Goal: Navigation & Orientation: Find specific page/section

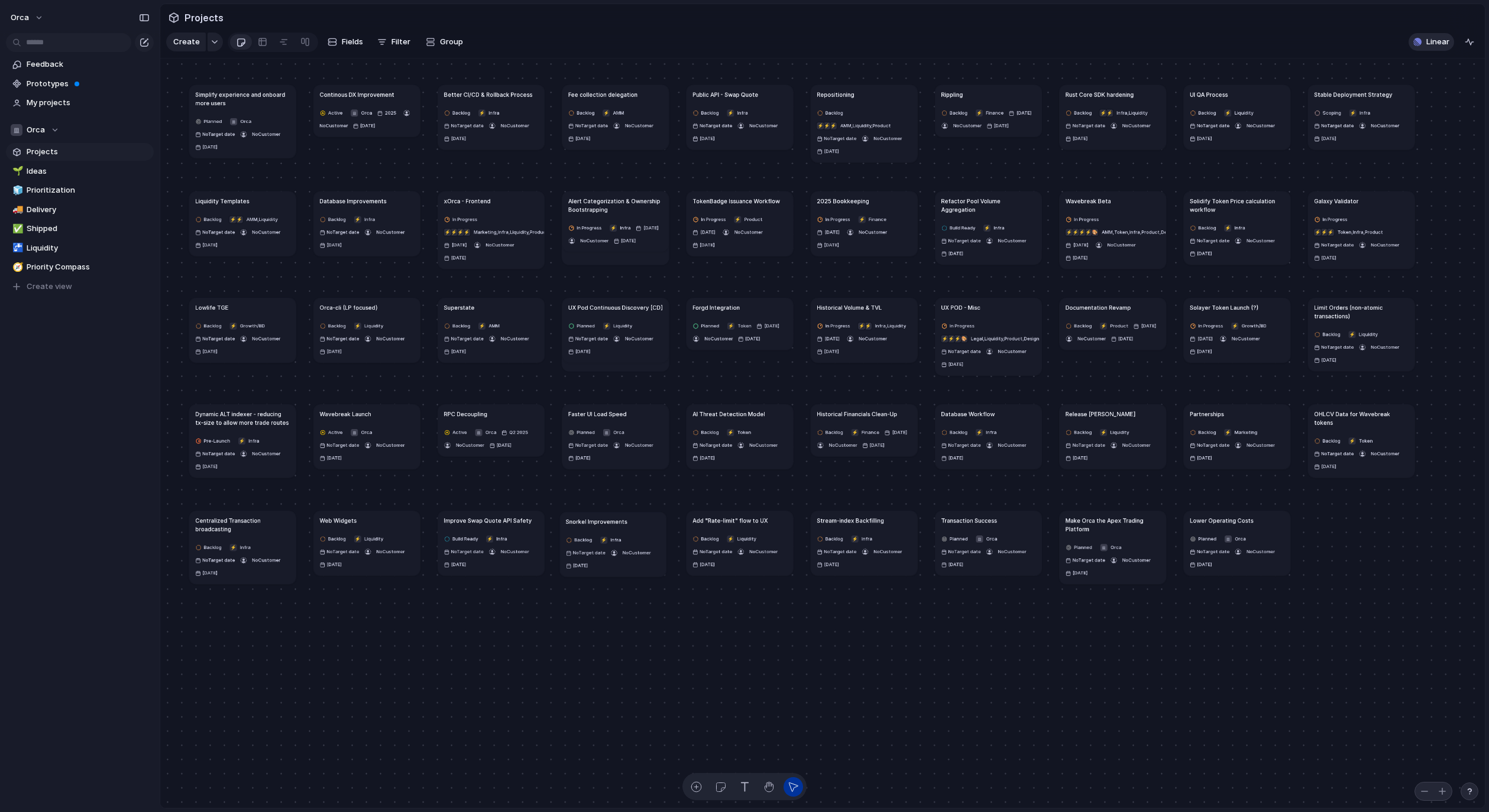
click at [1434, 48] on span "Linear" at bounding box center [1437, 42] width 23 height 12
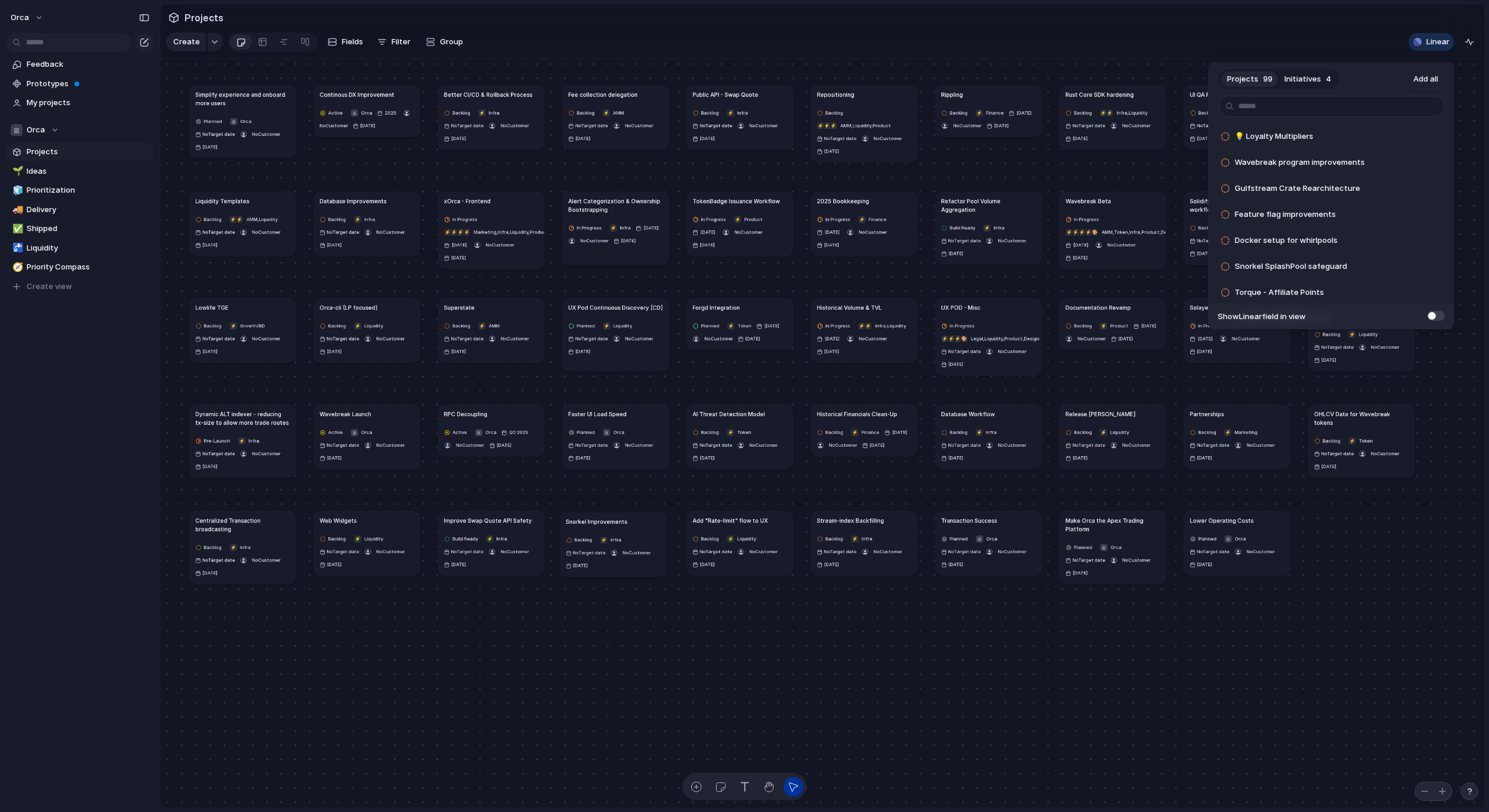
click at [1432, 315] on span at bounding box center [1435, 315] width 17 height 10
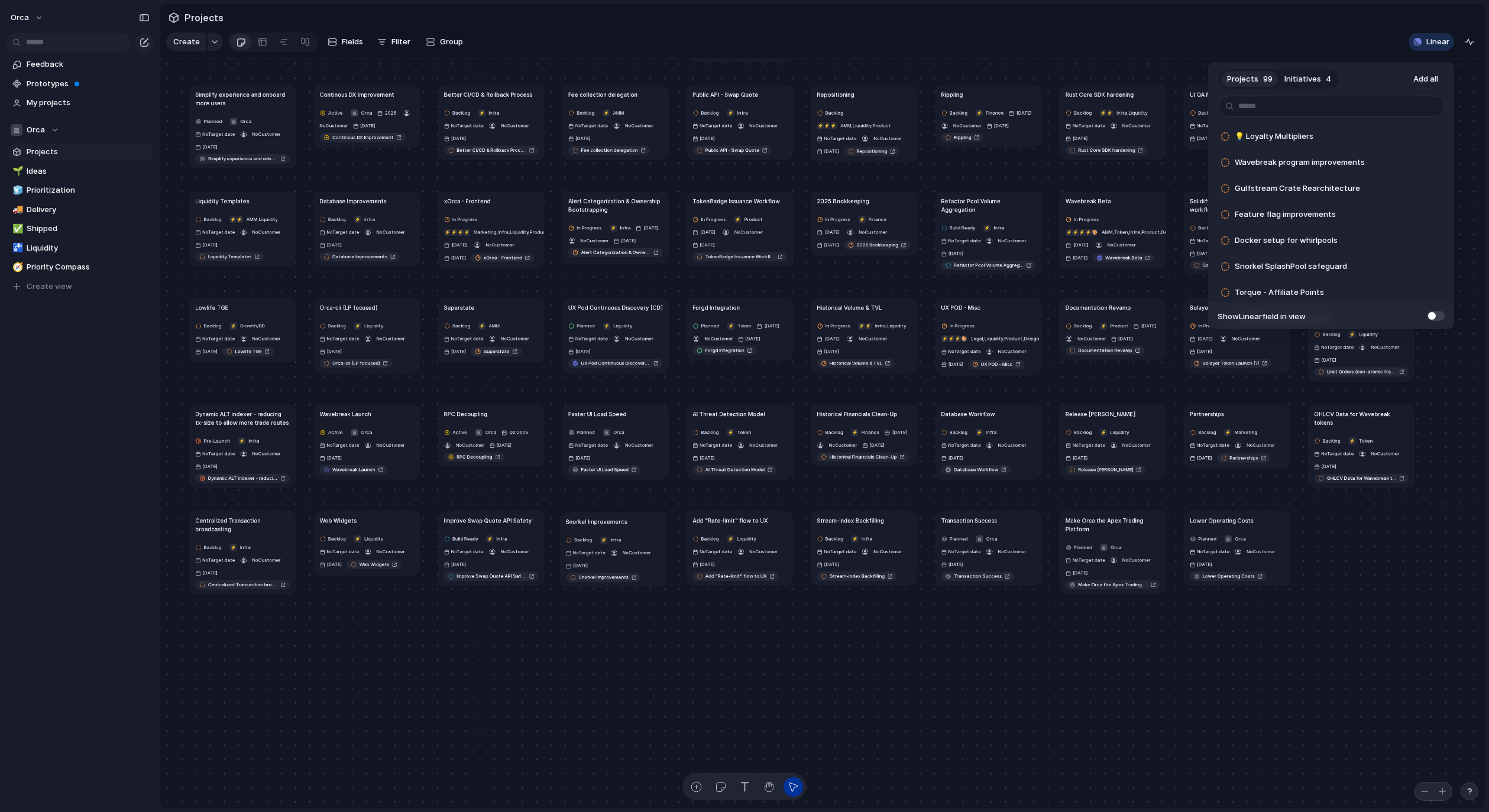
click at [1005, 46] on div "Projects 99 Initiatives 4 Add all 💡 Loyalty Multipliers Add Wavebreak program i…" at bounding box center [744, 406] width 1489 height 812
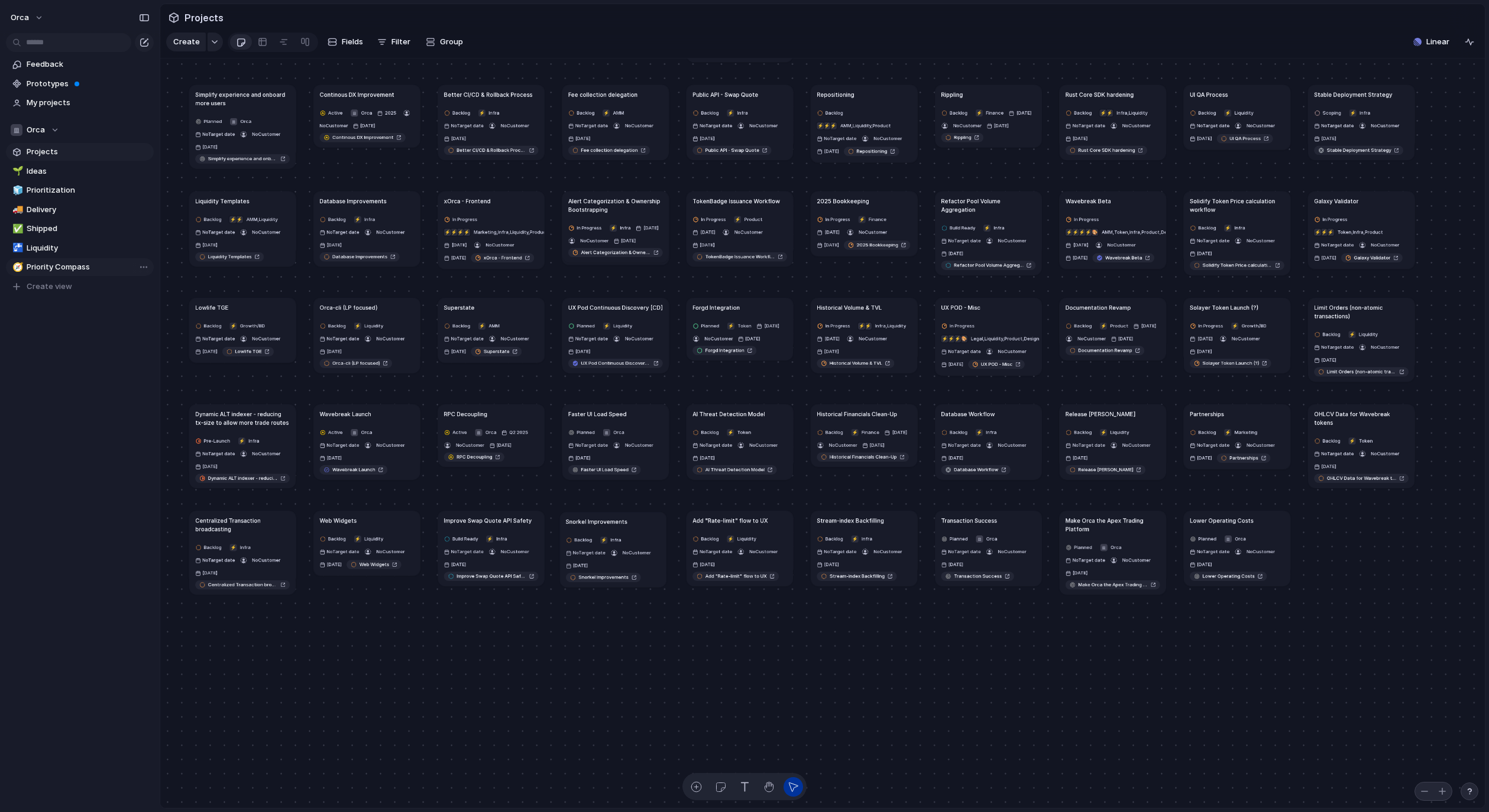
click at [85, 261] on span "Priority Compass" at bounding box center [88, 267] width 123 height 12
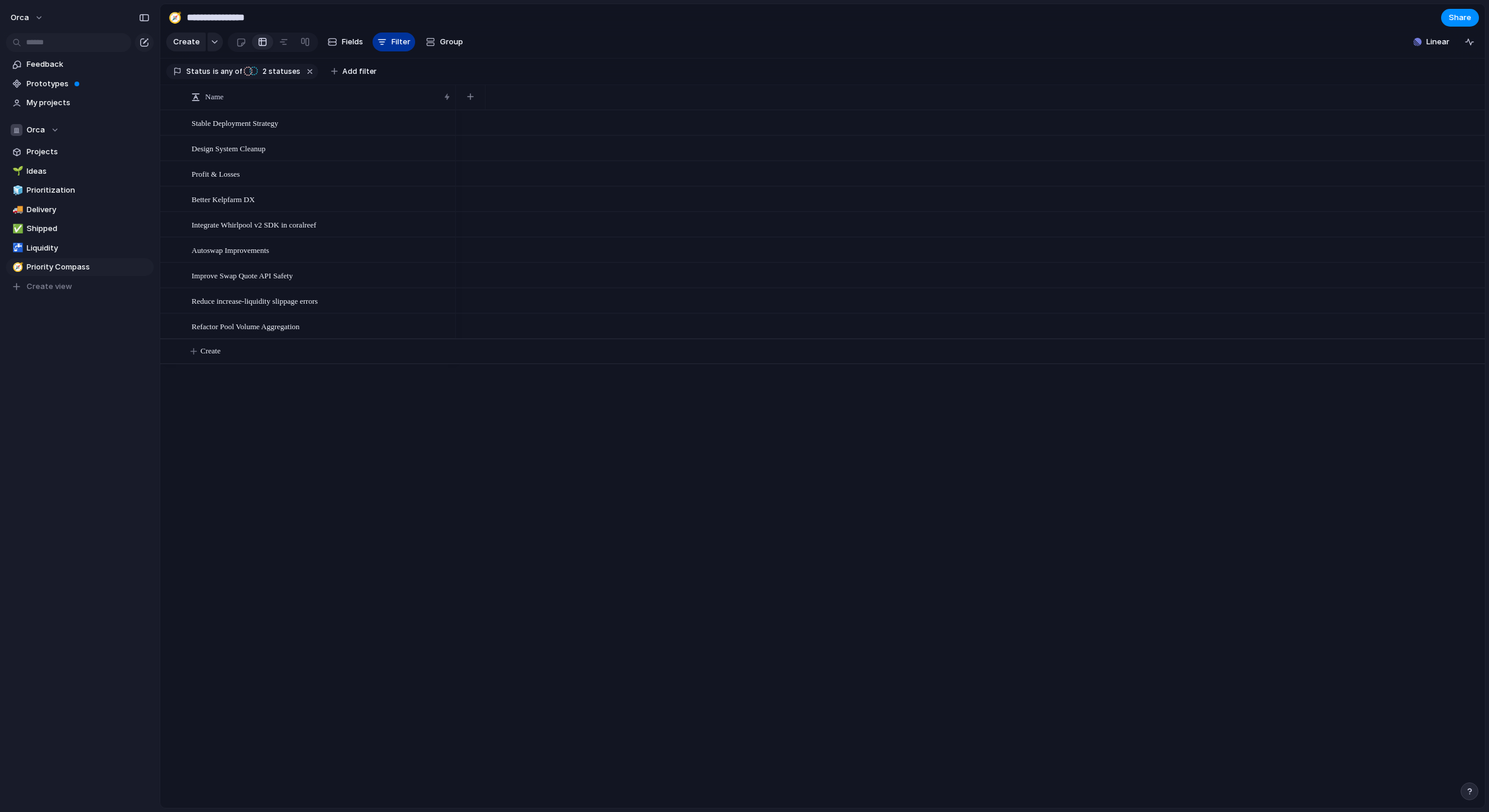
click at [387, 45] on button "Filter" at bounding box center [394, 42] width 43 height 19
click at [392, 39] on button "Filter" at bounding box center [394, 42] width 43 height 19
click at [278, 76] on span "2 statuses" at bounding box center [280, 71] width 41 height 10
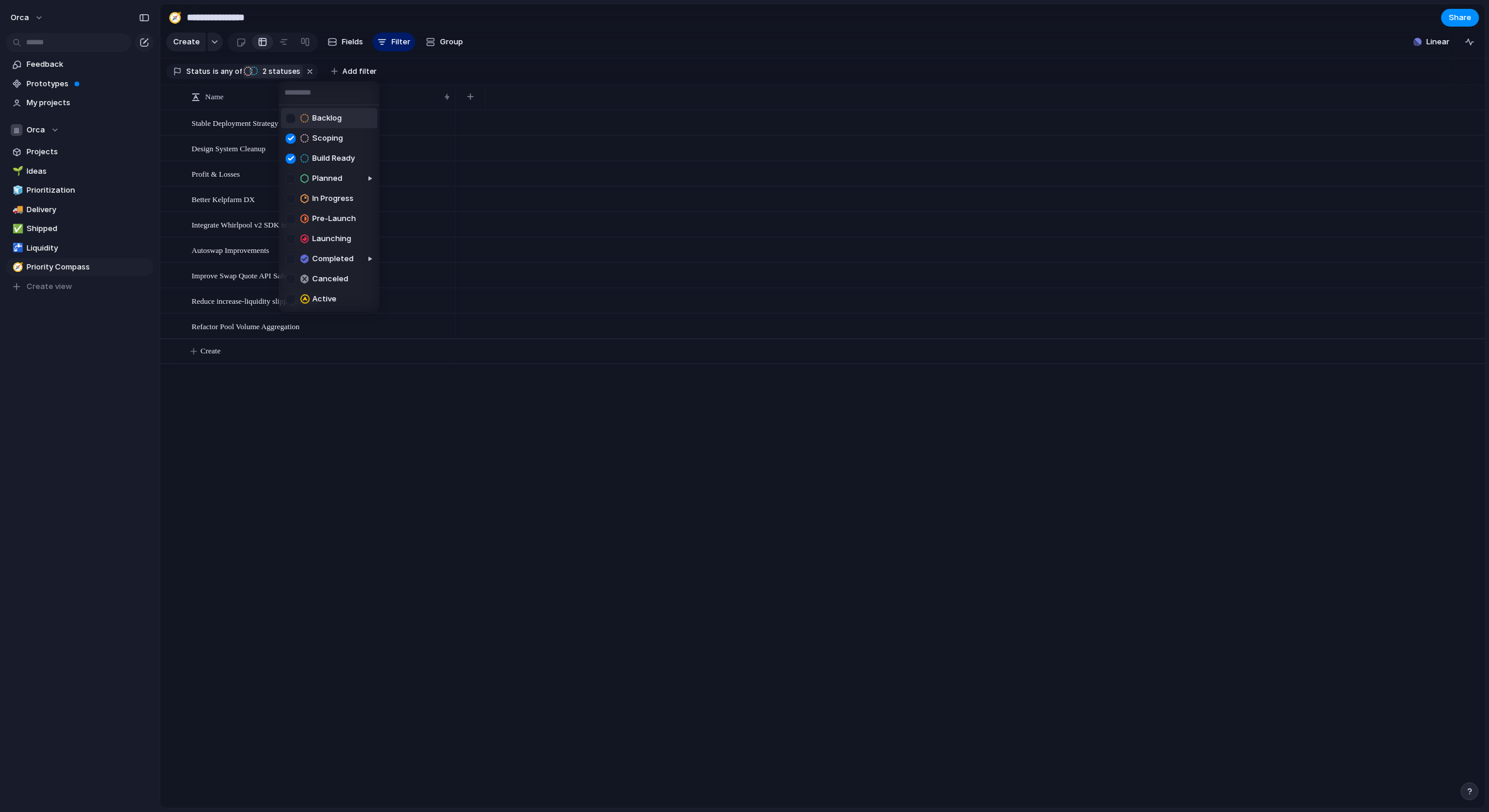
click at [288, 118] on div at bounding box center [290, 118] width 10 height 10
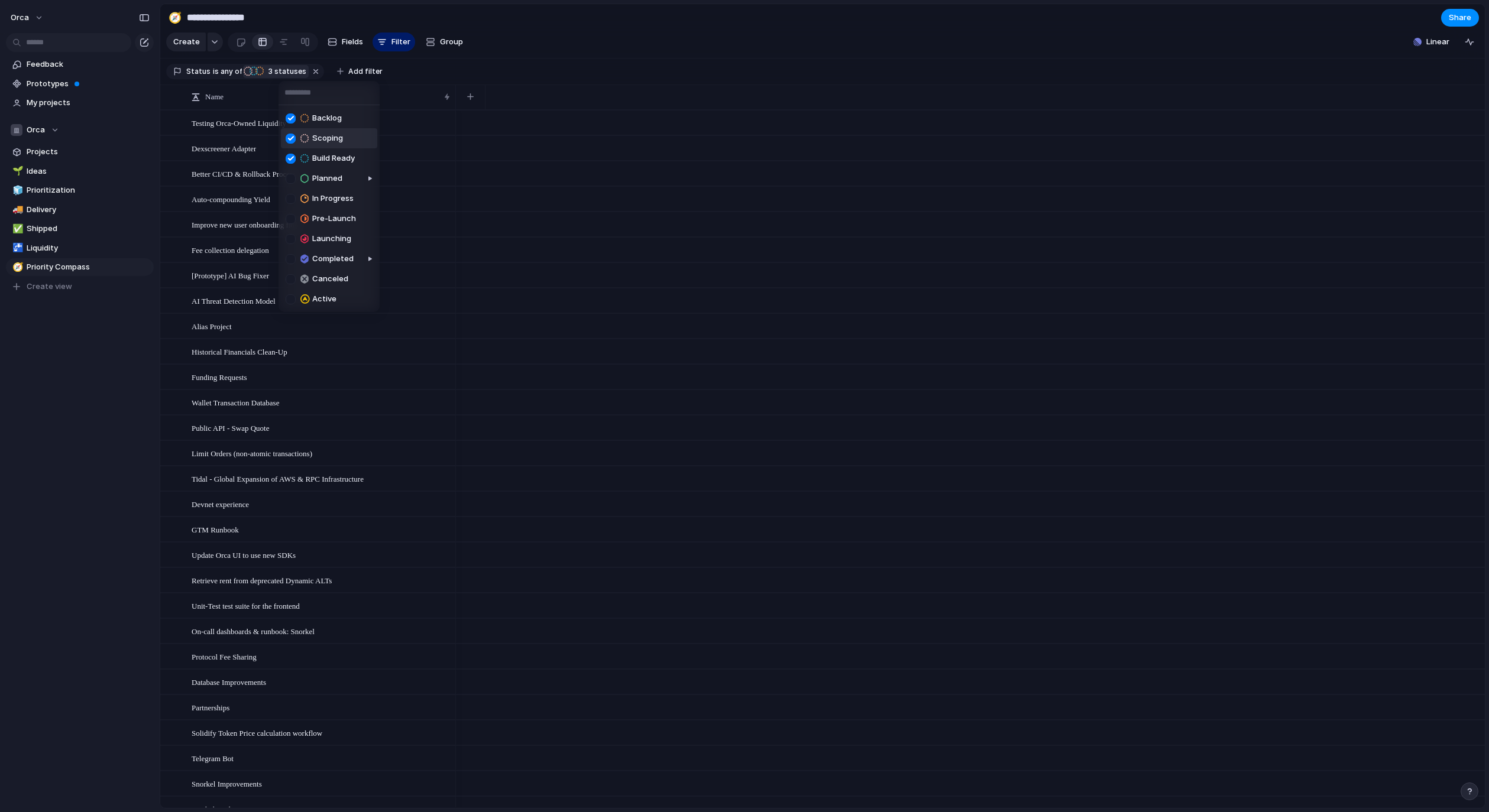
click at [289, 142] on div at bounding box center [290, 139] width 10 height 10
click at [292, 158] on div at bounding box center [290, 158] width 10 height 10
click at [367, 75] on div "Backlog Scoping Build Ready Planned In Progress Pre-Launch Launching Completed …" at bounding box center [744, 406] width 1489 height 812
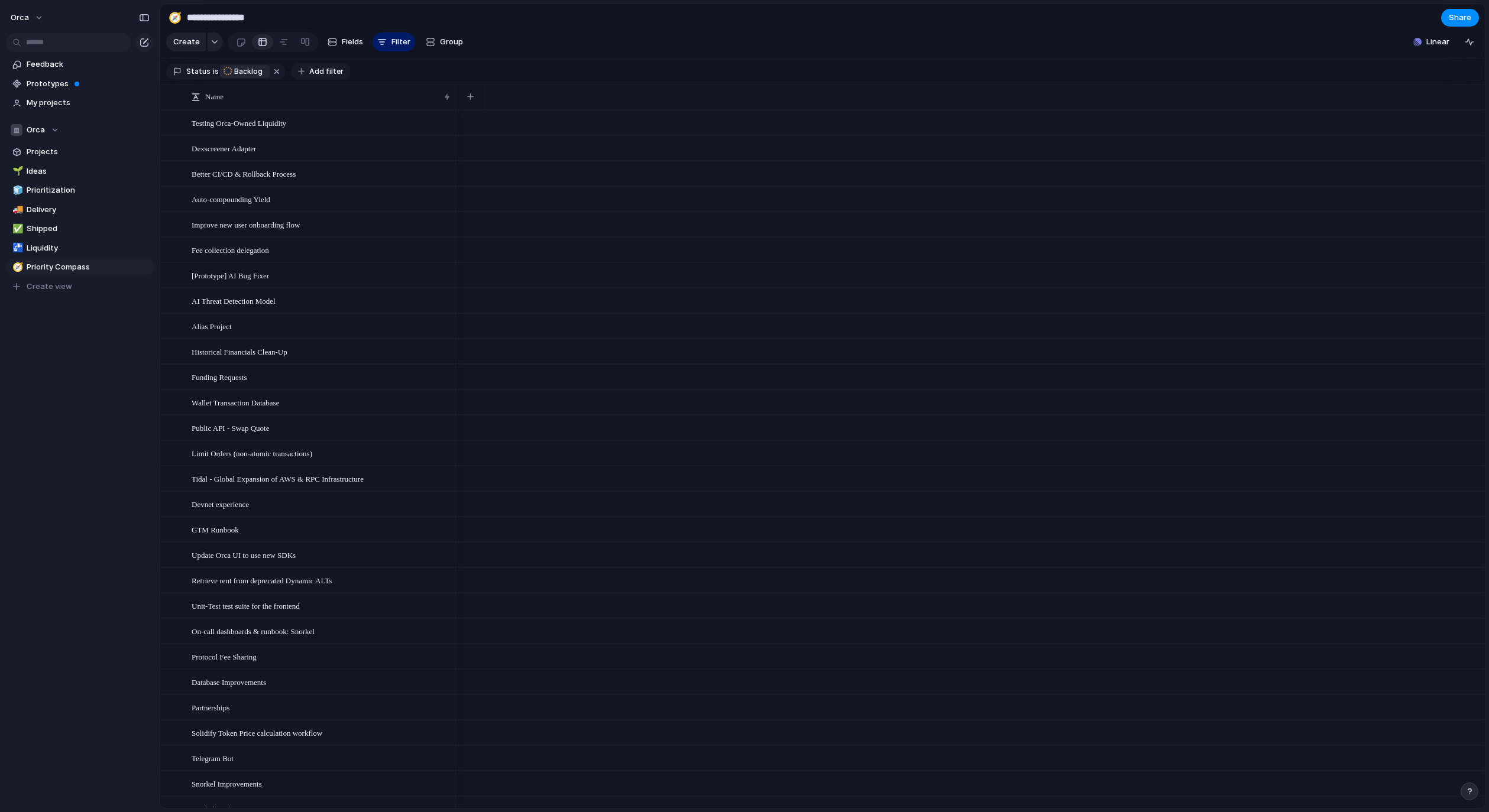
click at [309, 77] on span "Add filter" at bounding box center [326, 71] width 34 height 10
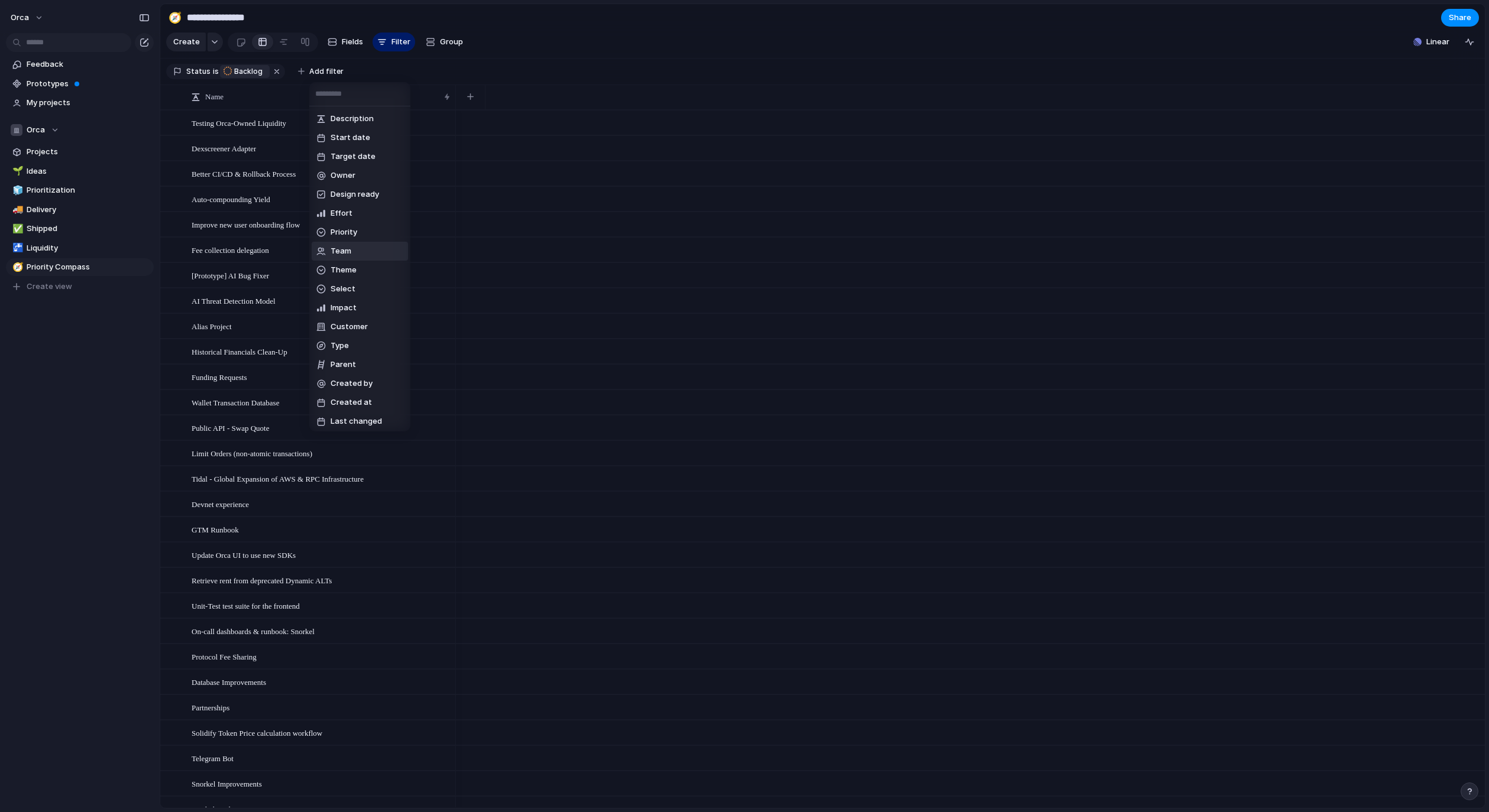
click at [350, 250] on li "Team" at bounding box center [360, 251] width 97 height 19
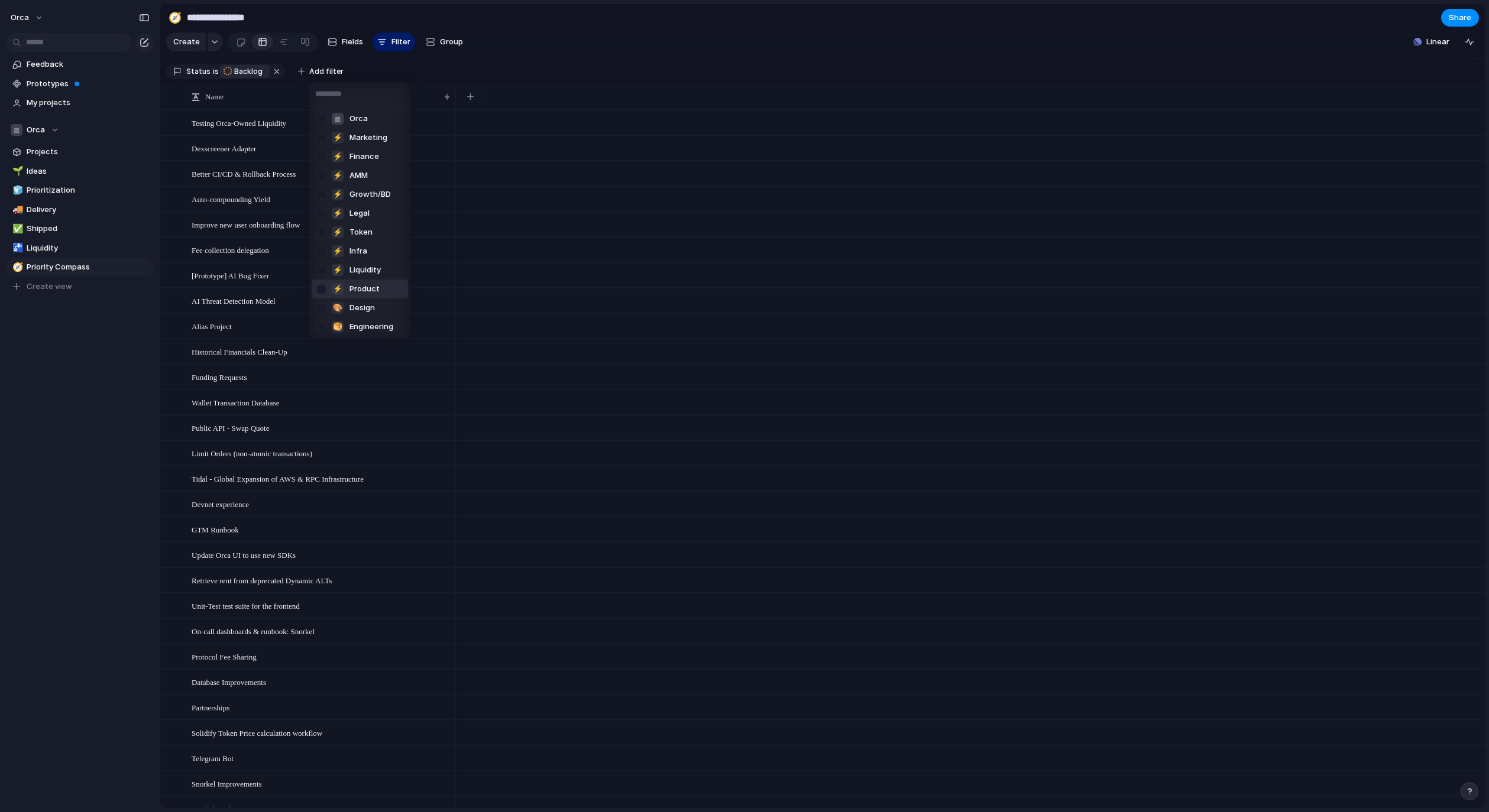
click at [322, 288] on div at bounding box center [321, 289] width 21 height 21
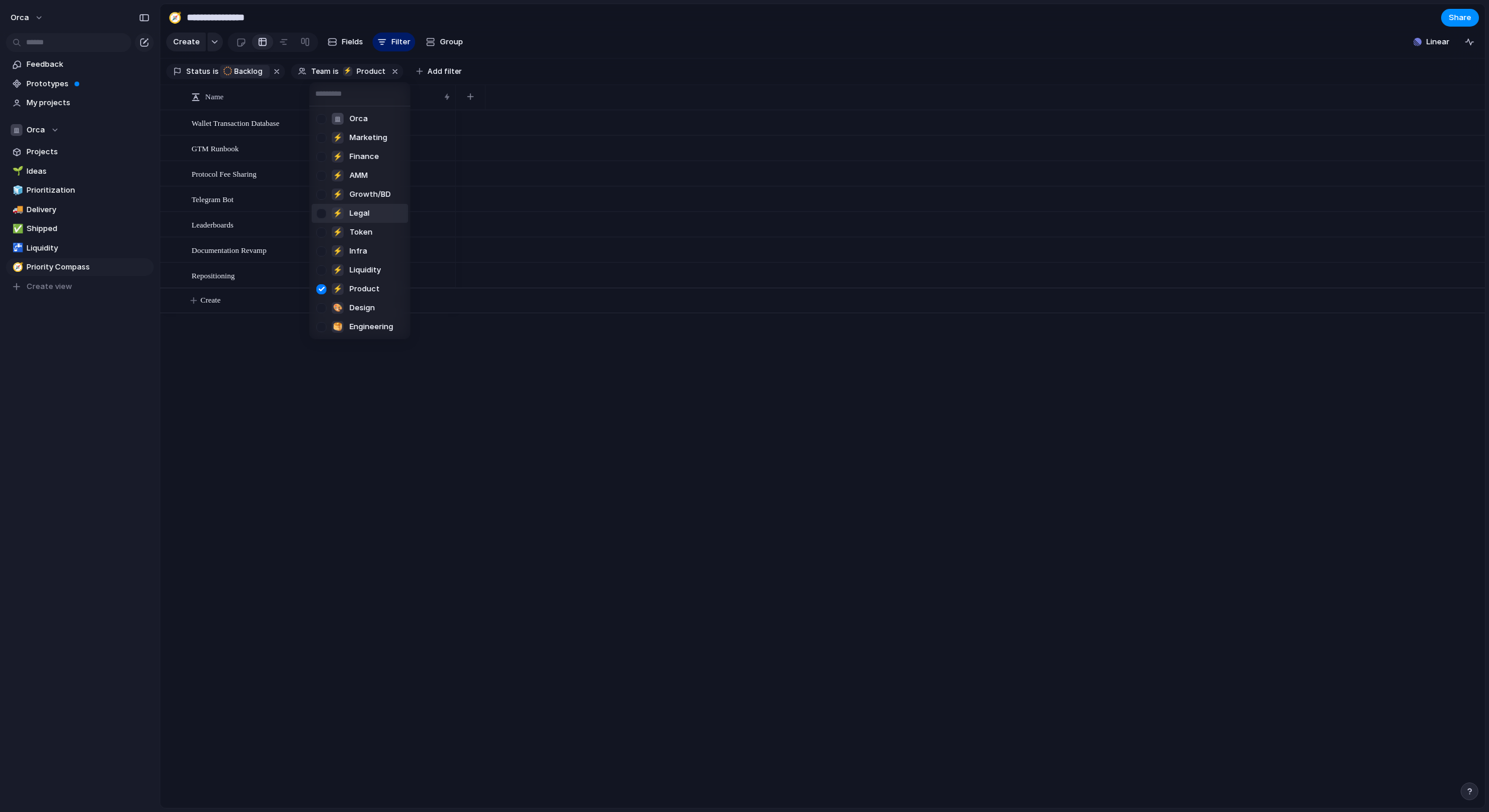
click at [521, 71] on div "Orca ⚡ Marketing ⚡ Finance ⚡ AMM ⚡ Growth/BD ⚡ Legal ⚡ Token ⚡ Infra ⚡ Liquidit…" at bounding box center [744, 406] width 1489 height 812
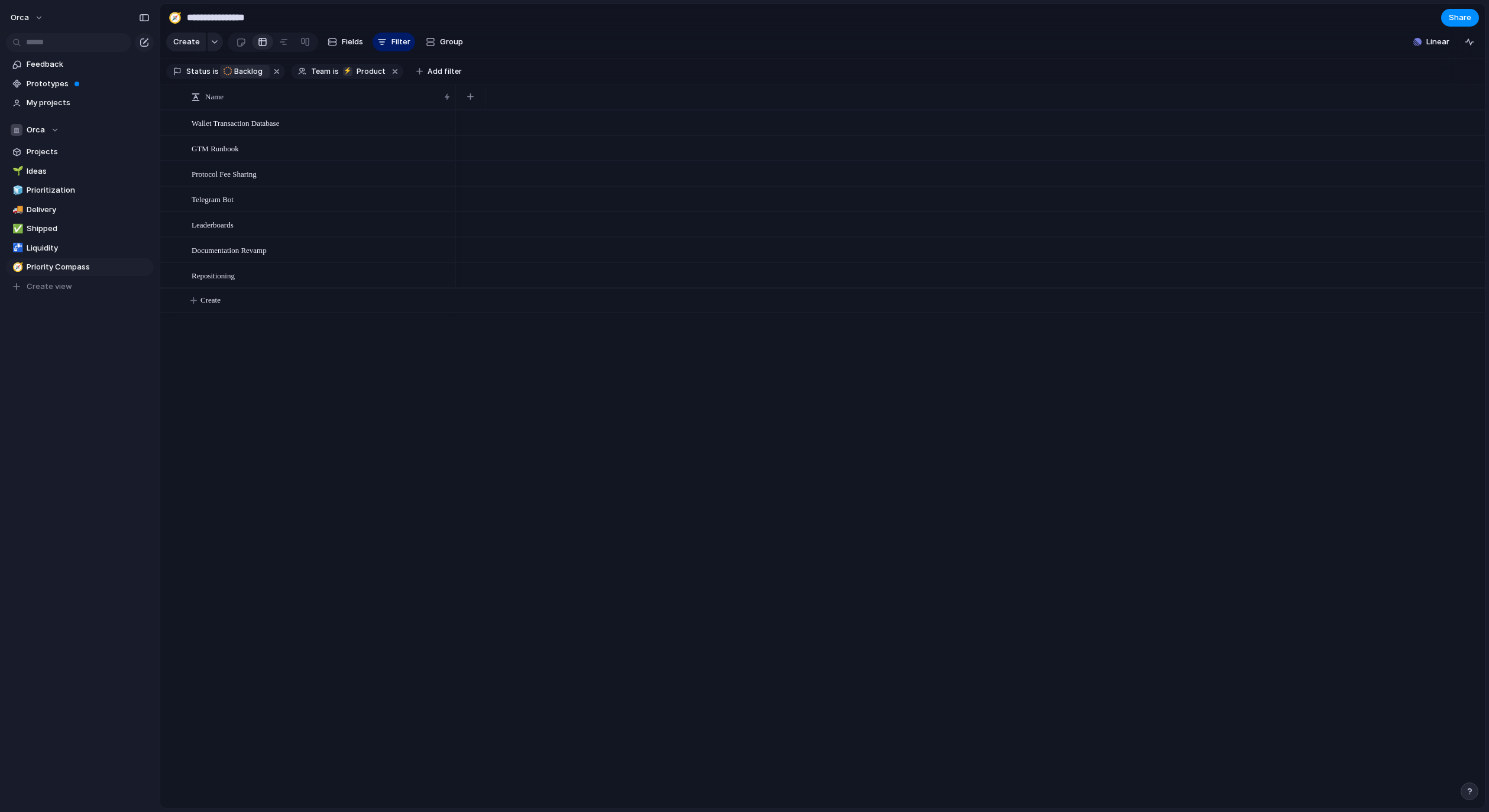
drag, startPoint x: 475, startPoint y: 437, endPoint x: 261, endPoint y: 344, distance: 233.3
click at [446, 430] on div "Wallet Transaction Database GTM Runbook Protocol Fee Sharing Telegram Bot Leade…" at bounding box center [822, 459] width 1324 height 698
click at [74, 223] on link "✅ Shipped" at bounding box center [79, 229] width 148 height 17
click at [75, 264] on span "Priority Compass" at bounding box center [88, 267] width 123 height 12
type input "**********"
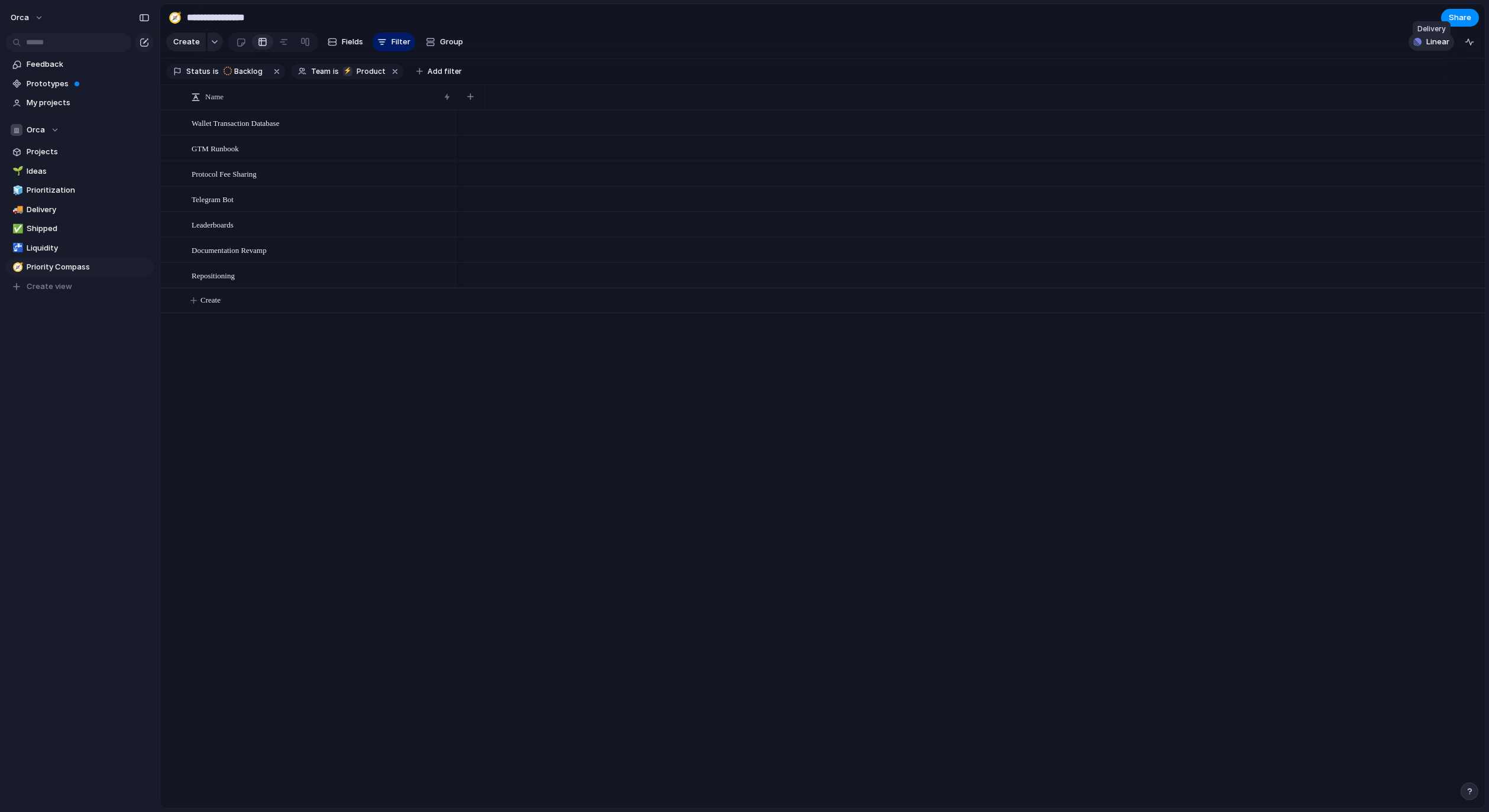
click at [1429, 43] on span "Linear" at bounding box center [1437, 42] width 23 height 12
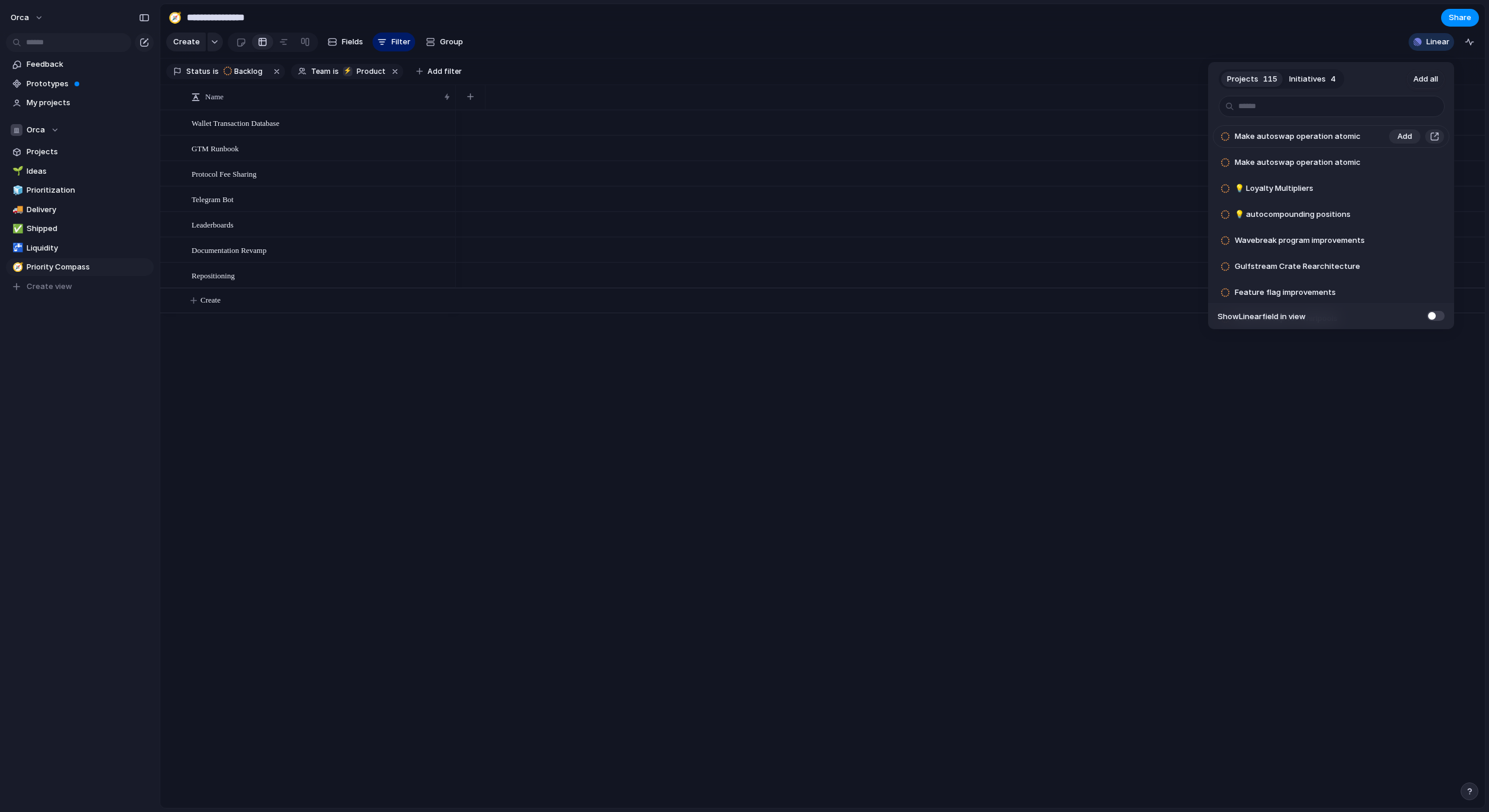
click at [1262, 132] on span "Make autoswap operation atomic" at bounding box center [1297, 136] width 126 height 12
click at [1430, 78] on span "Add all" at bounding box center [1425, 79] width 25 height 12
click at [1426, 78] on span "Add all" at bounding box center [1425, 79] width 25 height 12
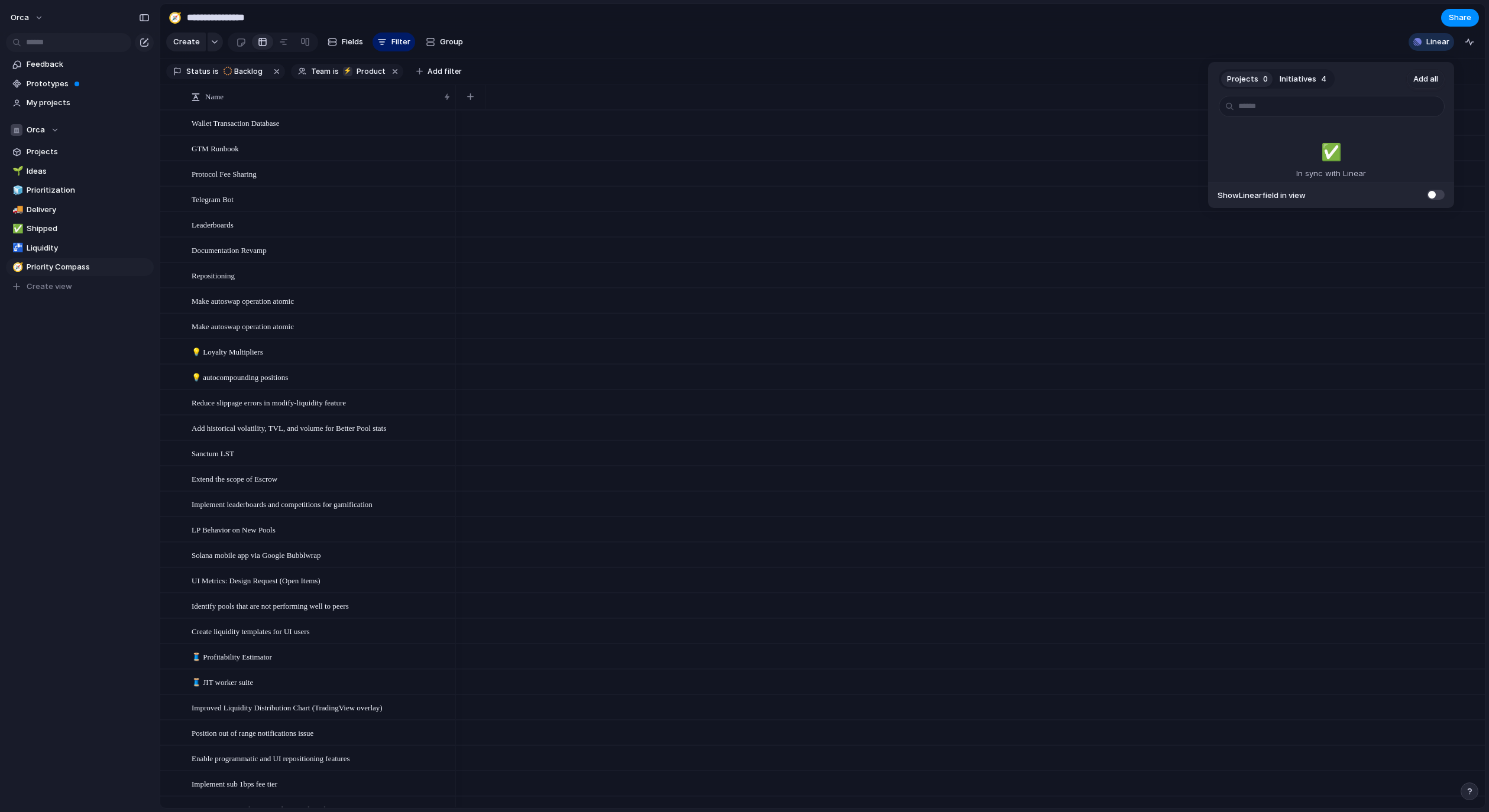
click at [1234, 34] on div "Projects 0 Initiatives 4 Add all ✅️ In sync with Linear Show Linear field in vi…" at bounding box center [744, 406] width 1489 height 812
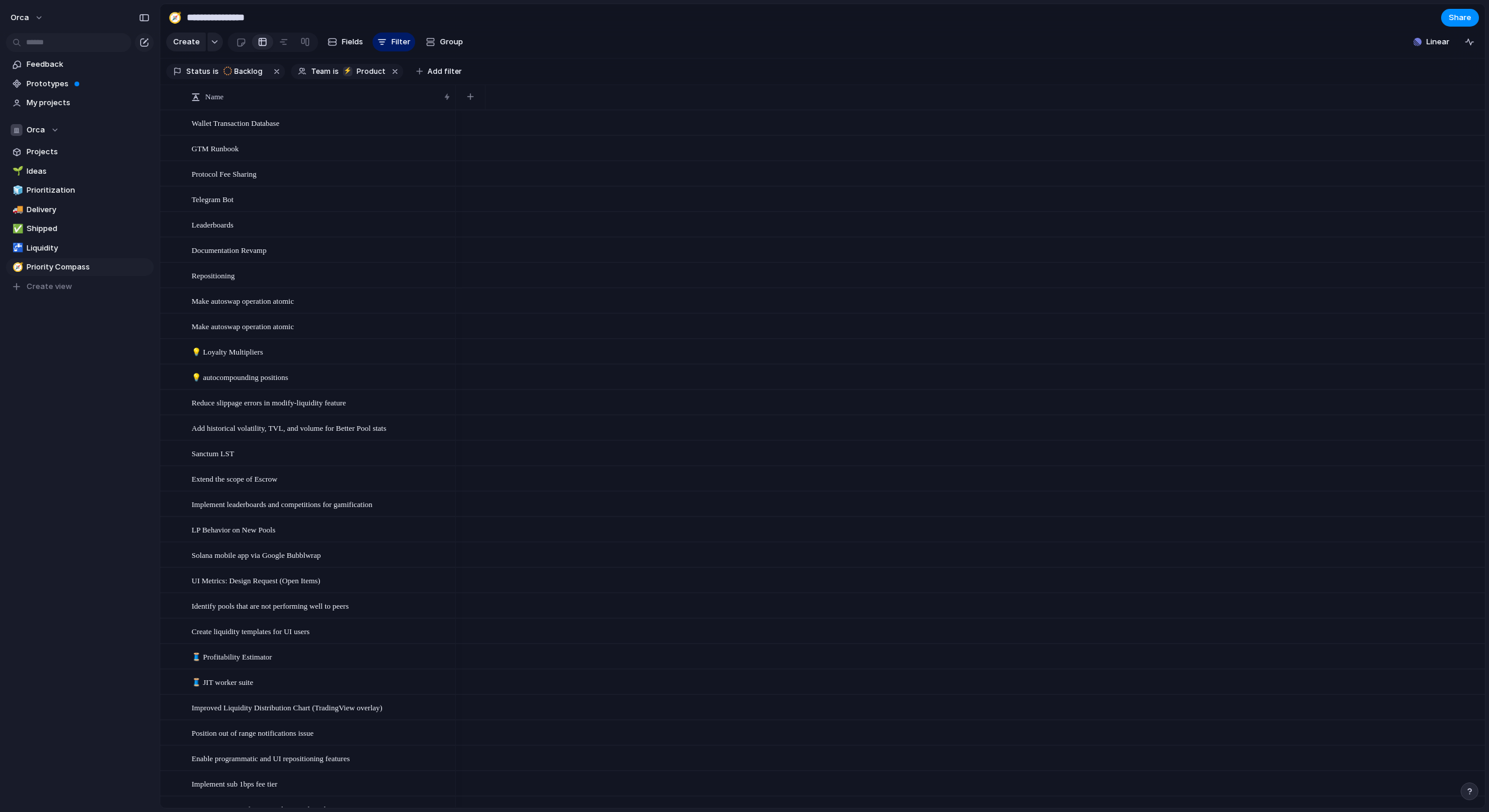
click at [415, 313] on div "Make autoswap operation atomic" at bounding box center [322, 301] width 260 height 25
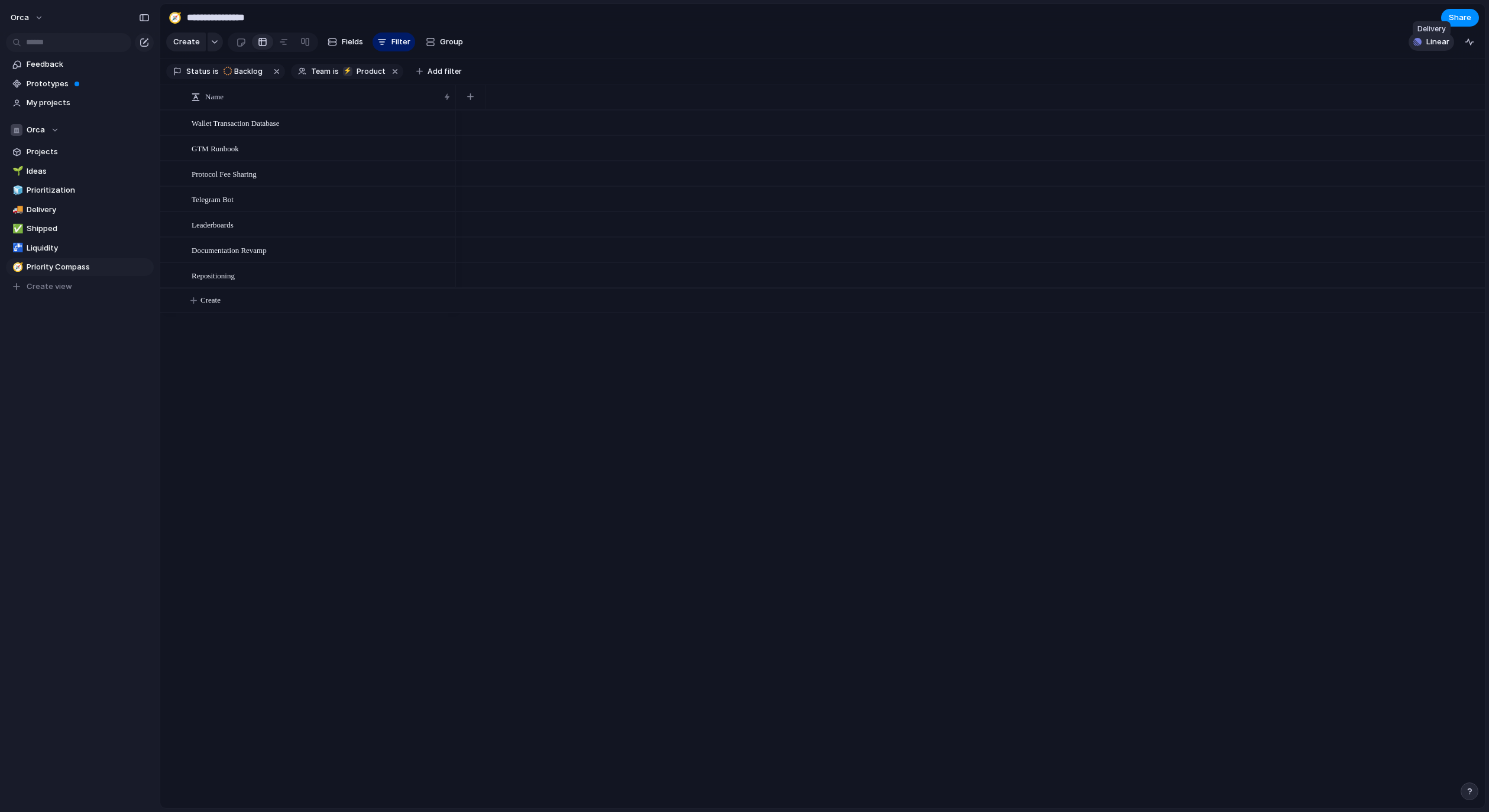
click at [1433, 48] on span "Linear" at bounding box center [1437, 42] width 23 height 12
click at [918, 48] on div "Projects 0 Initiatives 4 Add all ✅️ In sync with Linear Show Linear field in vi…" at bounding box center [744, 406] width 1489 height 812
drag, startPoint x: 386, startPoint y: 78, endPoint x: 375, endPoint y: 78, distance: 11.0
click at [388, 78] on button "button" at bounding box center [395, 71] width 15 height 15
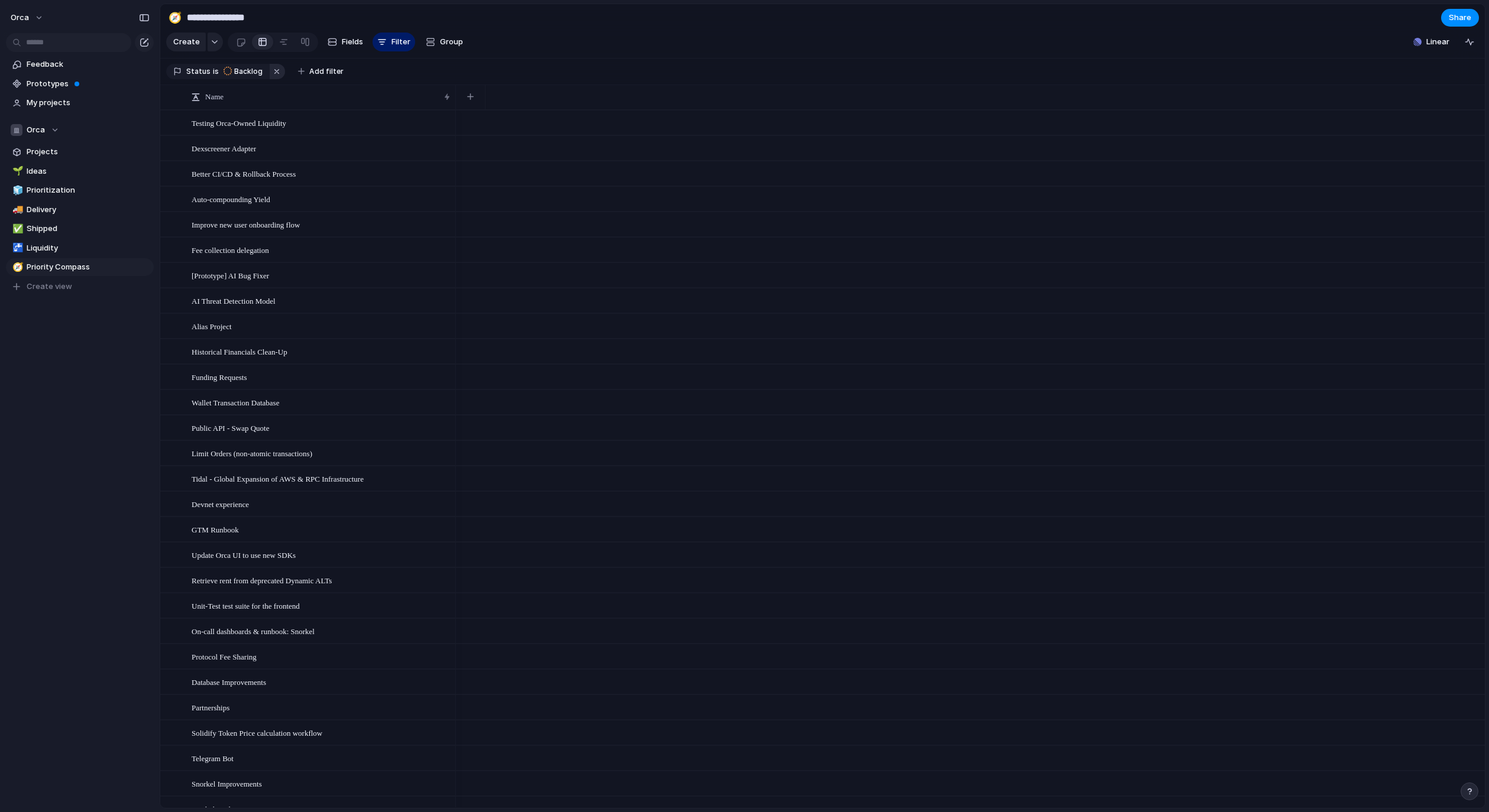
click at [269, 78] on button "button" at bounding box center [277, 71] width 15 height 15
click at [384, 47] on div "button" at bounding box center [382, 42] width 10 height 10
click at [512, 42] on div "Priority Theme Select Impact Status Team Customer Description Start date Target…" at bounding box center [744, 406] width 1489 height 812
click at [246, 44] on link at bounding box center [241, 42] width 22 height 19
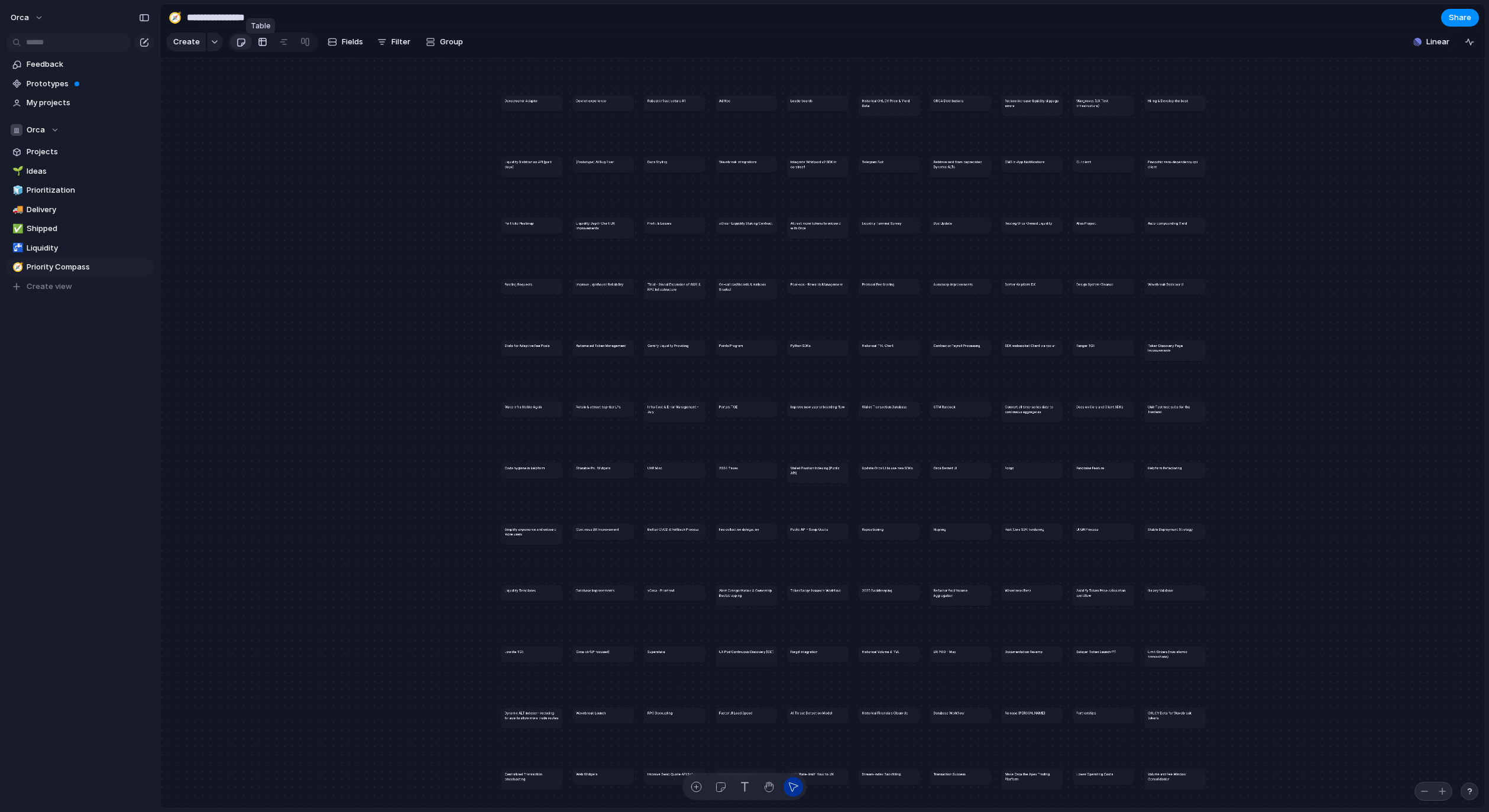
click at [264, 45] on div at bounding box center [262, 42] width 10 height 19
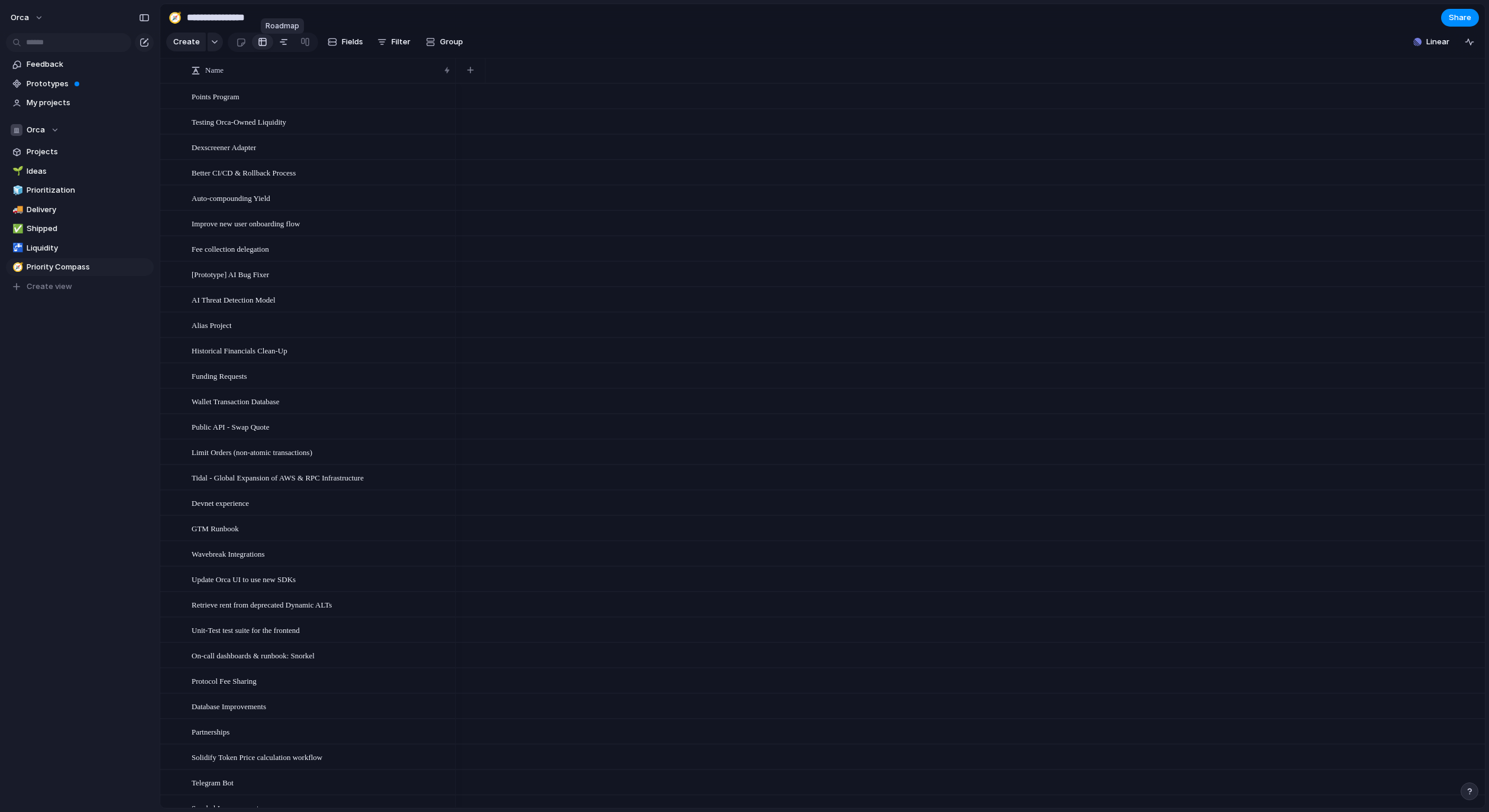
click at [281, 44] on div at bounding box center [284, 42] width 10 height 19
click at [261, 45] on div at bounding box center [262, 42] width 10 height 19
click at [300, 45] on div at bounding box center [305, 42] width 10 height 19
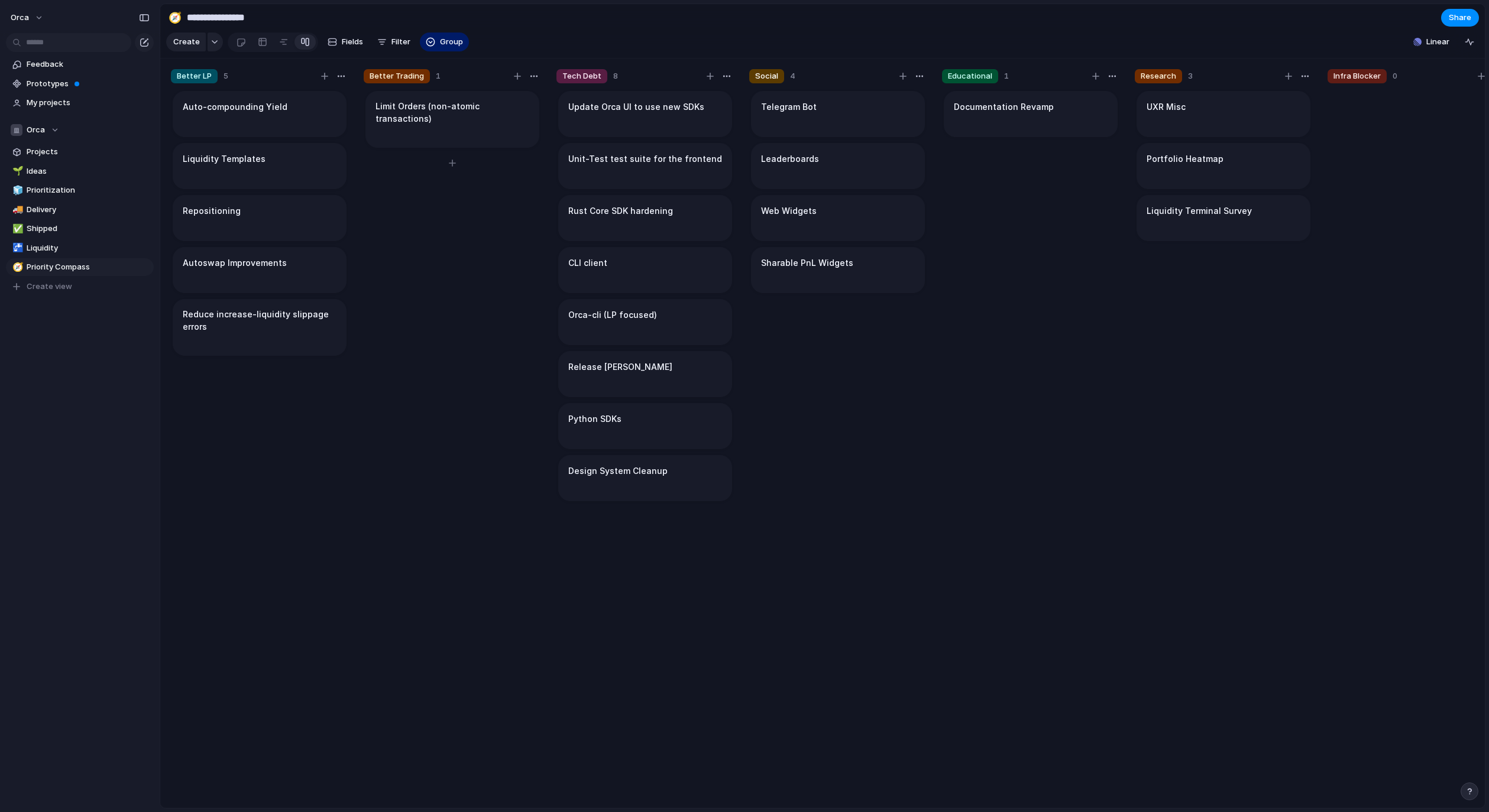
click at [481, 701] on div "Limit Orders (non-atomic transactions)" at bounding box center [452, 454] width 178 height 730
click at [1482, 80] on div "button" at bounding box center [1480, 76] width 7 height 7
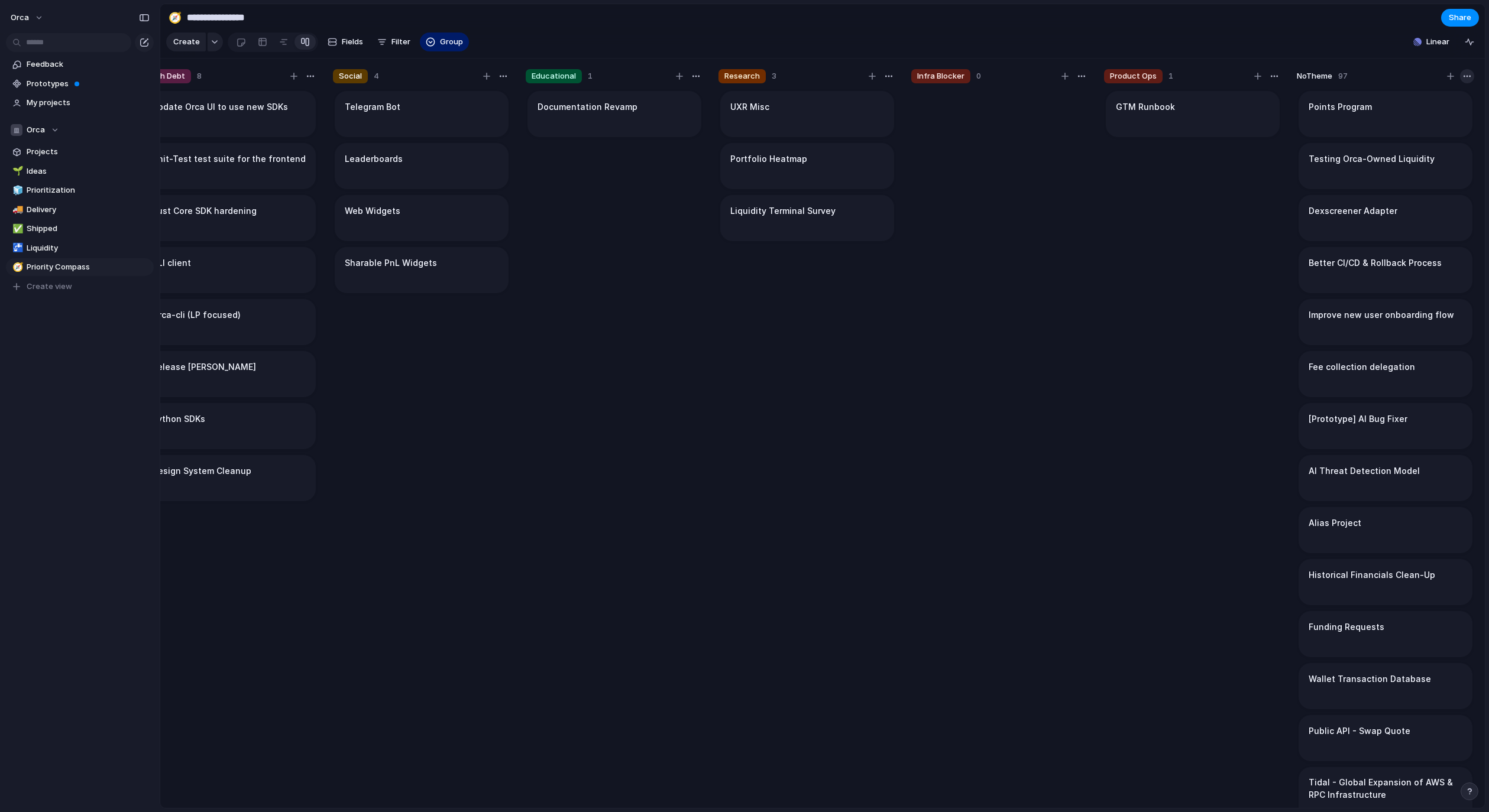
click at [1463, 81] on div "button" at bounding box center [1467, 76] width 10 height 10
click at [1466, 85] on div "Change color" at bounding box center [744, 406] width 1489 height 812
click at [927, 320] on div at bounding box center [1000, 454] width 178 height 730
click at [211, 44] on div "button" at bounding box center [215, 42] width 8 height 5
click at [235, 155] on li "Objective" at bounding box center [217, 154] width 97 height 19
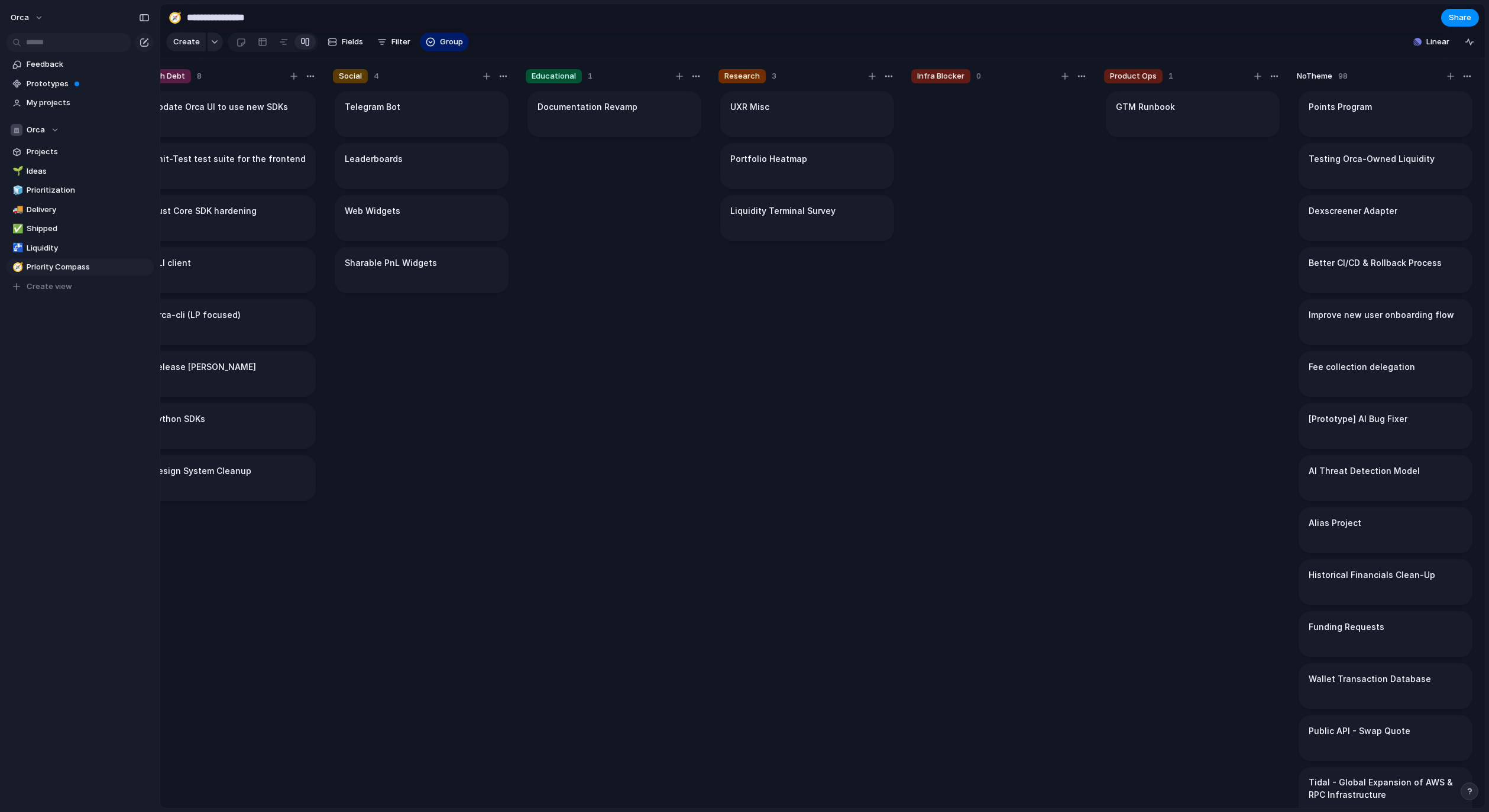
scroll to position [4504, 0]
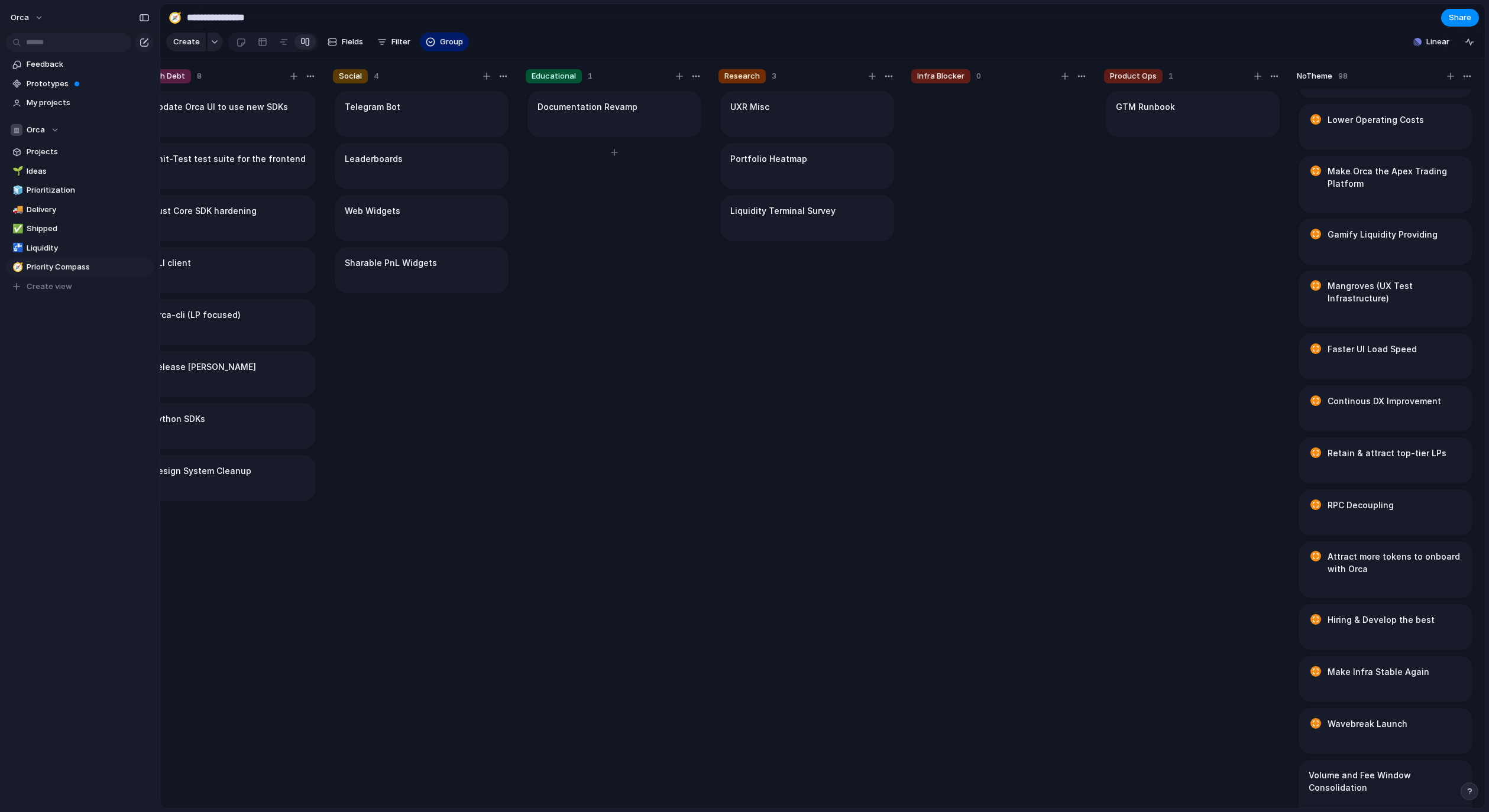
click at [620, 376] on div "Documentation Revamp" at bounding box center [614, 454] width 178 height 730
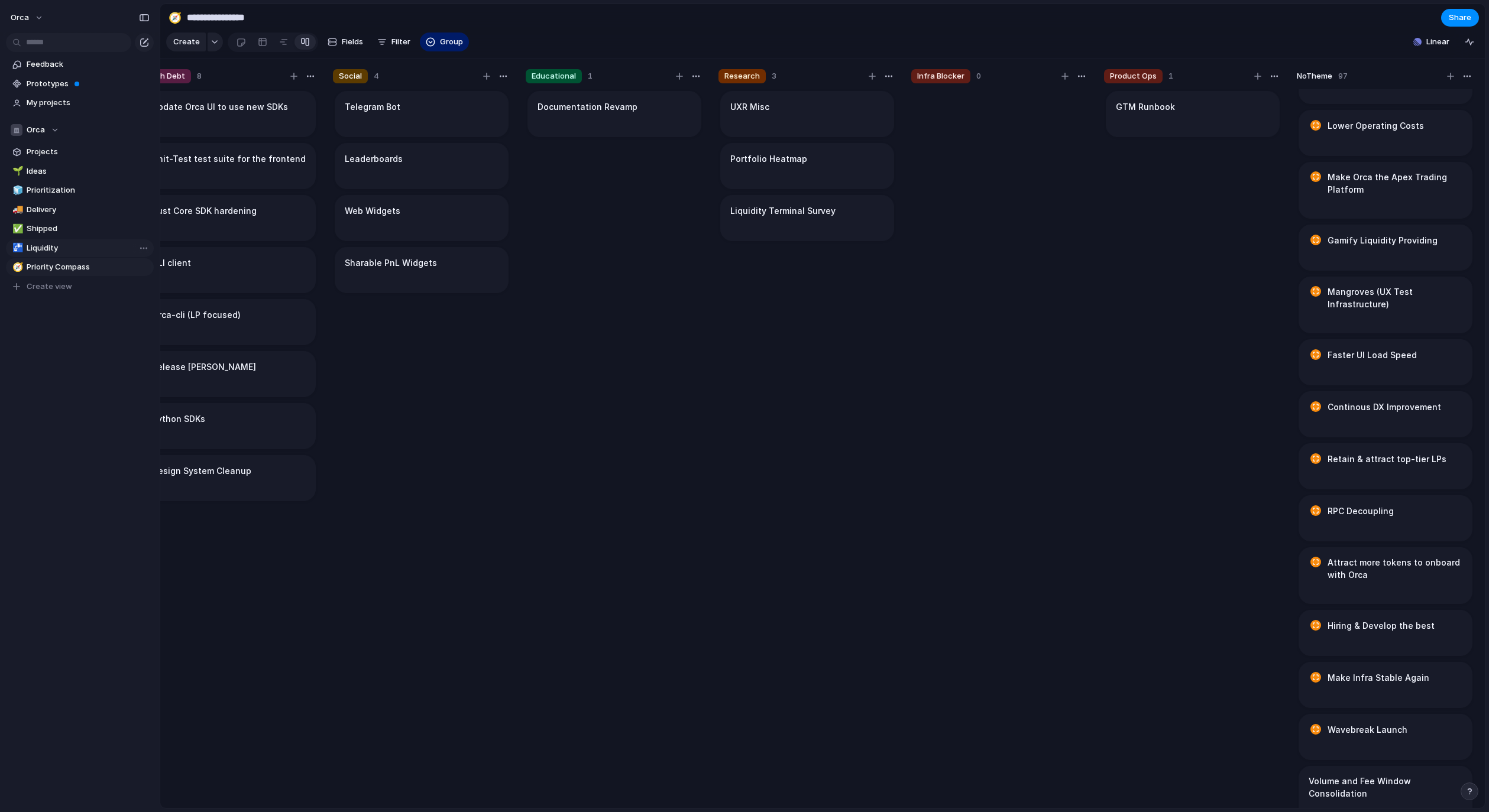
click at [70, 253] on span "Liquidity" at bounding box center [88, 248] width 123 height 12
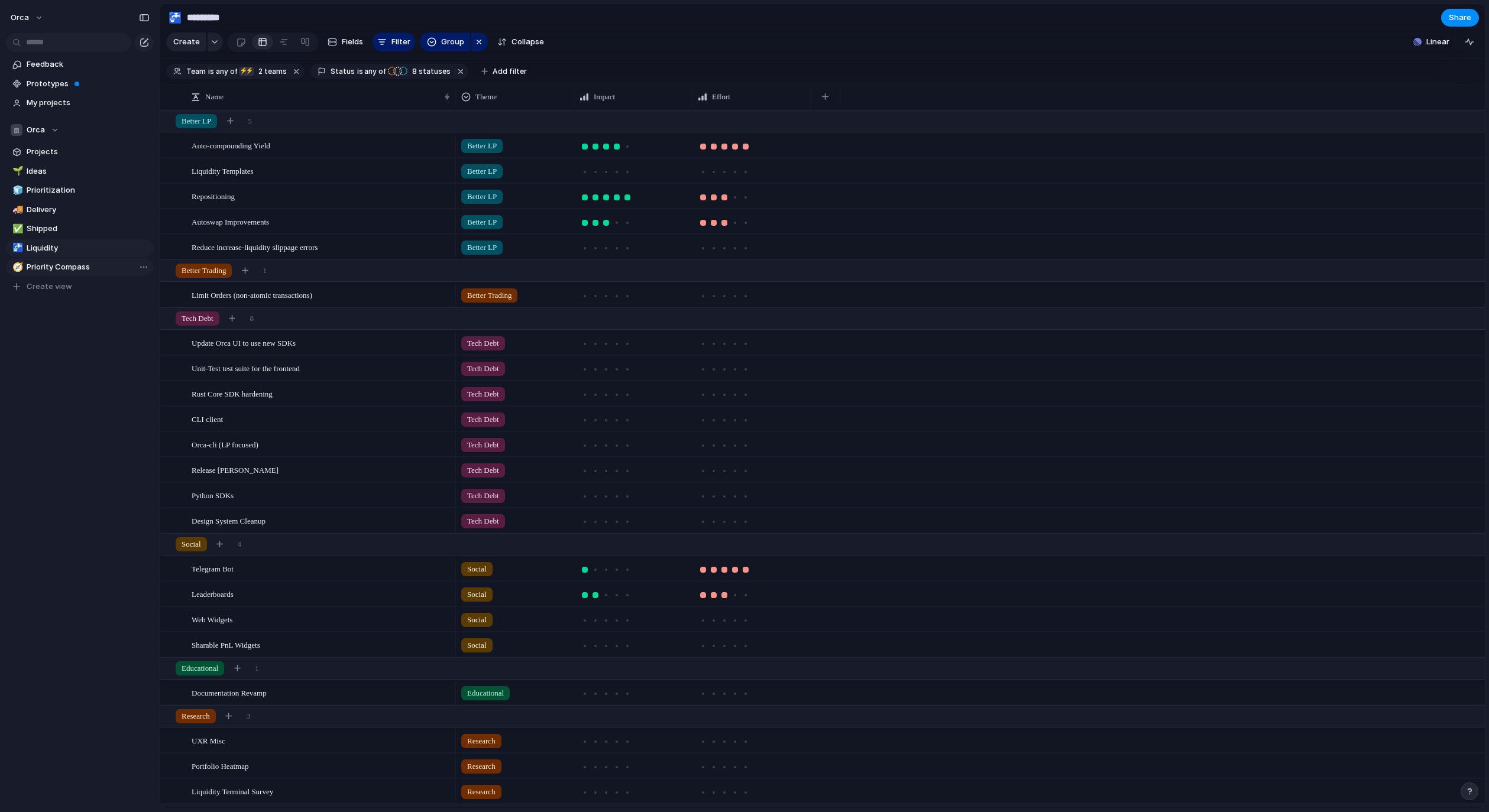
click at [74, 266] on span "Priority Compass" at bounding box center [88, 267] width 123 height 12
type input "**********"
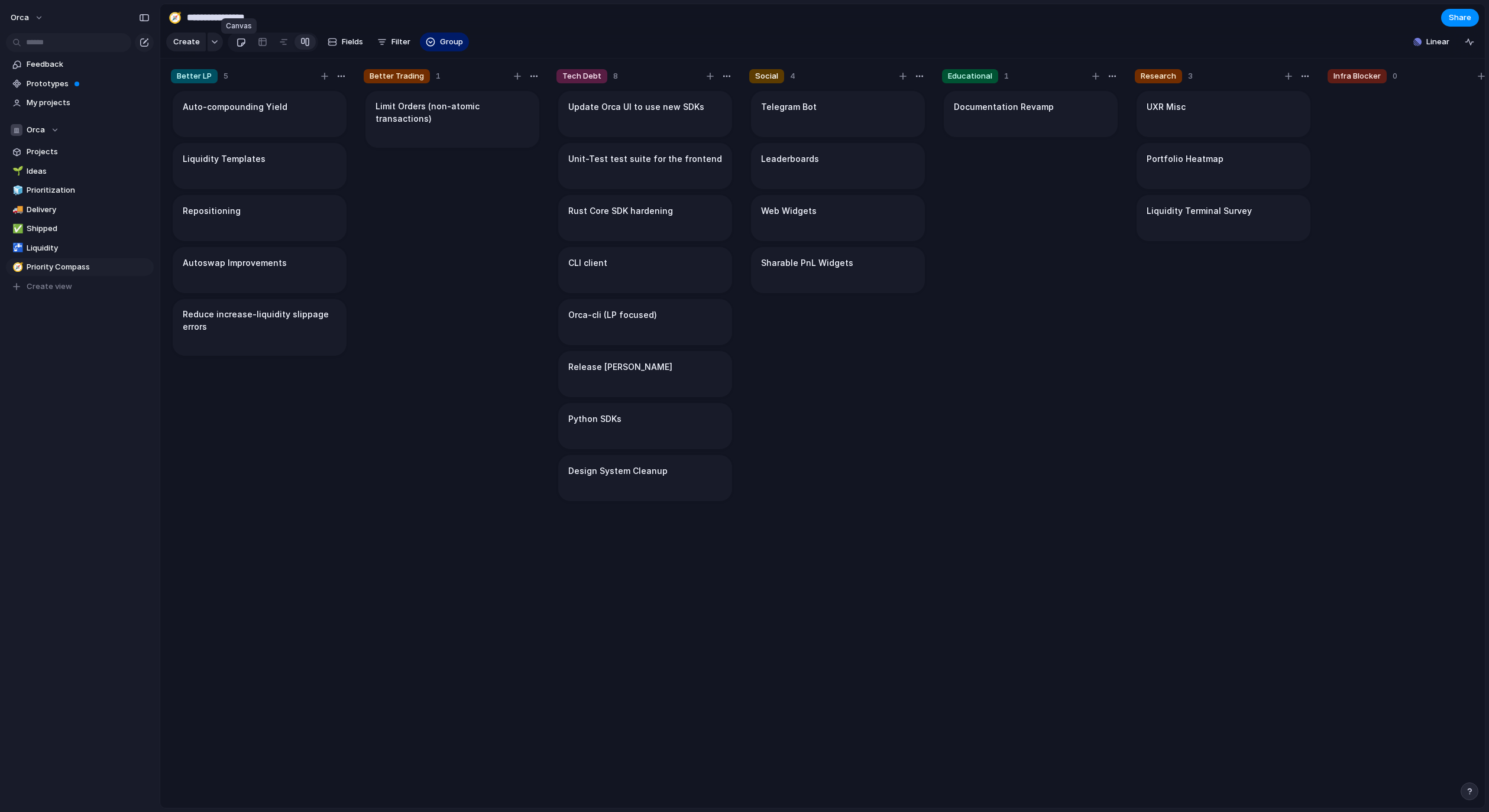
click at [233, 47] on link at bounding box center [241, 42] width 22 height 19
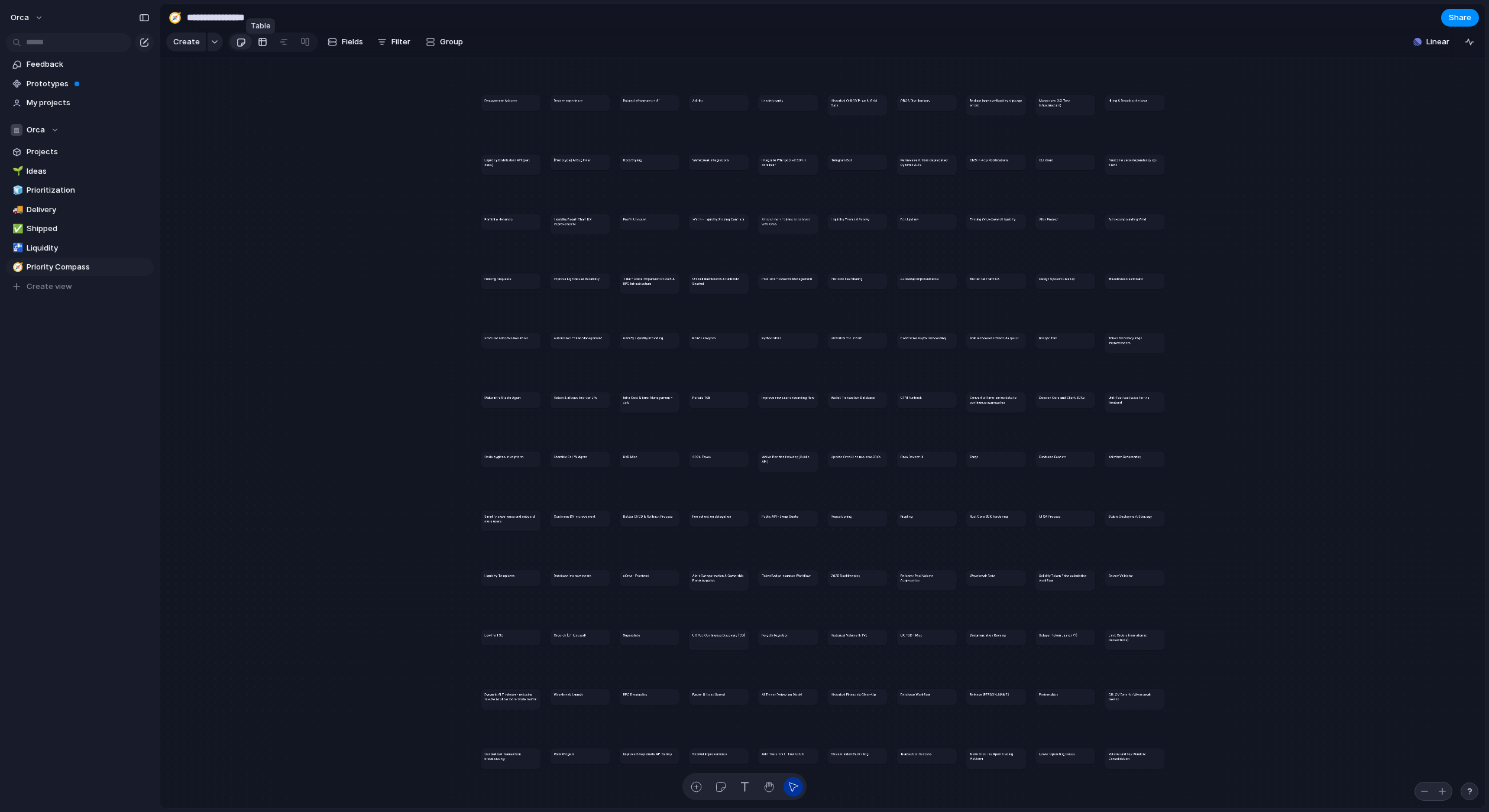
click at [262, 48] on div at bounding box center [262, 42] width 10 height 19
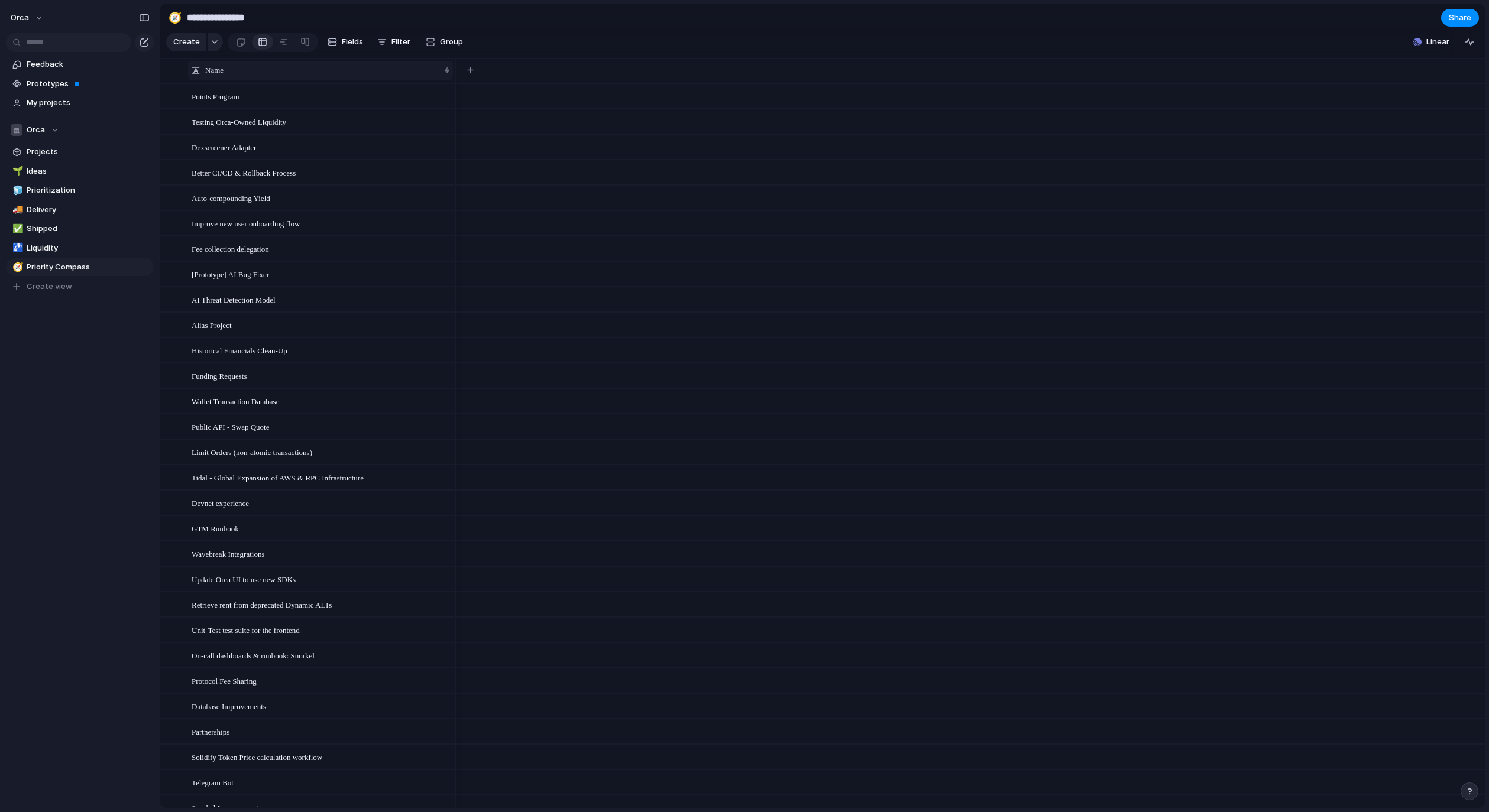
click at [447, 80] on div "Name" at bounding box center [320, 71] width 265 height 19
click at [446, 80] on div "Sort ascending Sort descending" at bounding box center [744, 406] width 1489 height 812
click at [1443, 48] on span "Linear" at bounding box center [1437, 42] width 23 height 12
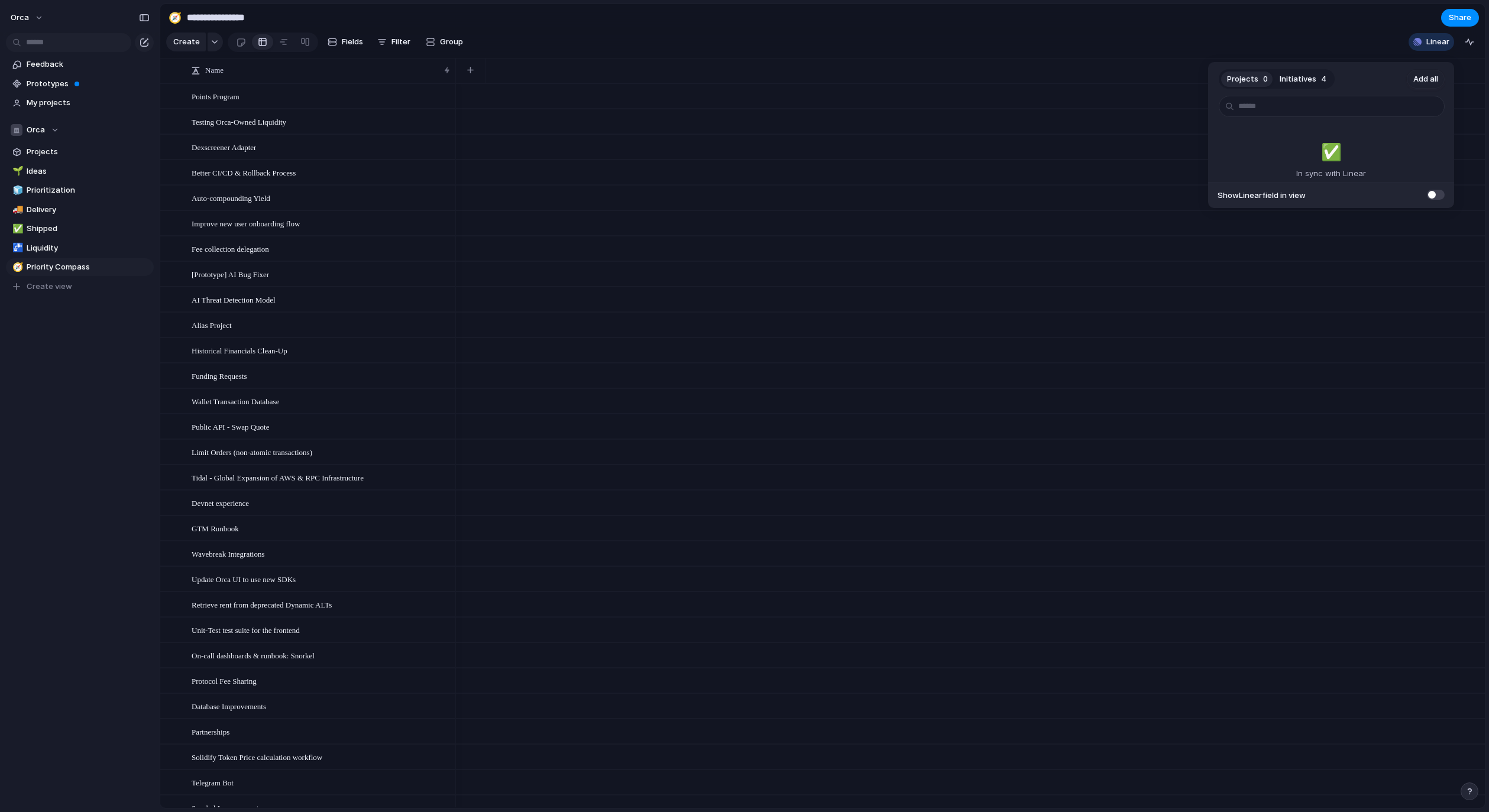
click at [1297, 87] on button "Initiatives 4" at bounding box center [1303, 79] width 59 height 19
click at [1276, 32] on div "Projects 0 Initiatives 4 Add all Kelpfarm Stability & Uptime Add Outcome Driven…" at bounding box center [744, 406] width 1489 height 812
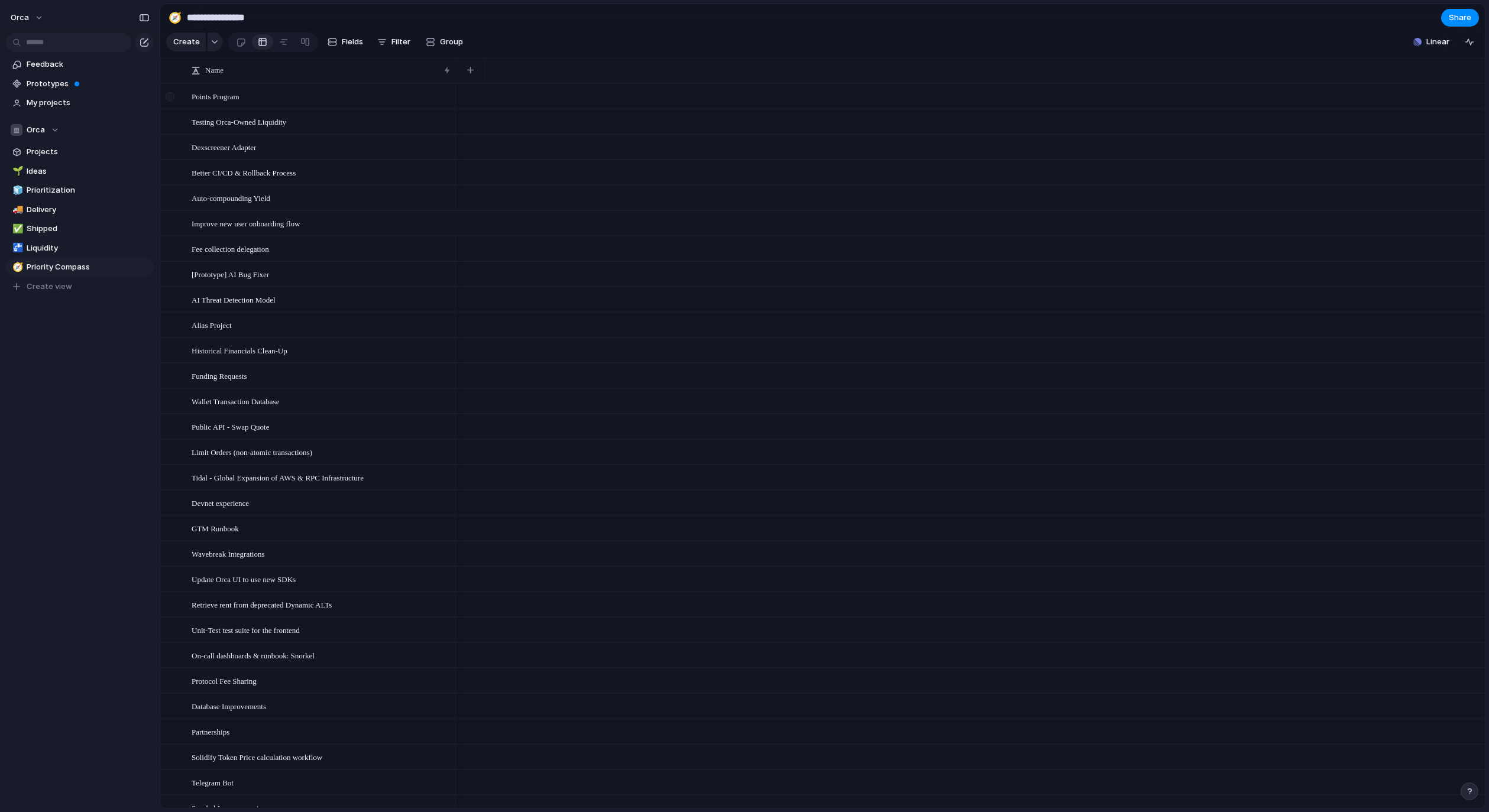
click at [171, 101] on div at bounding box center [170, 96] width 9 height 9
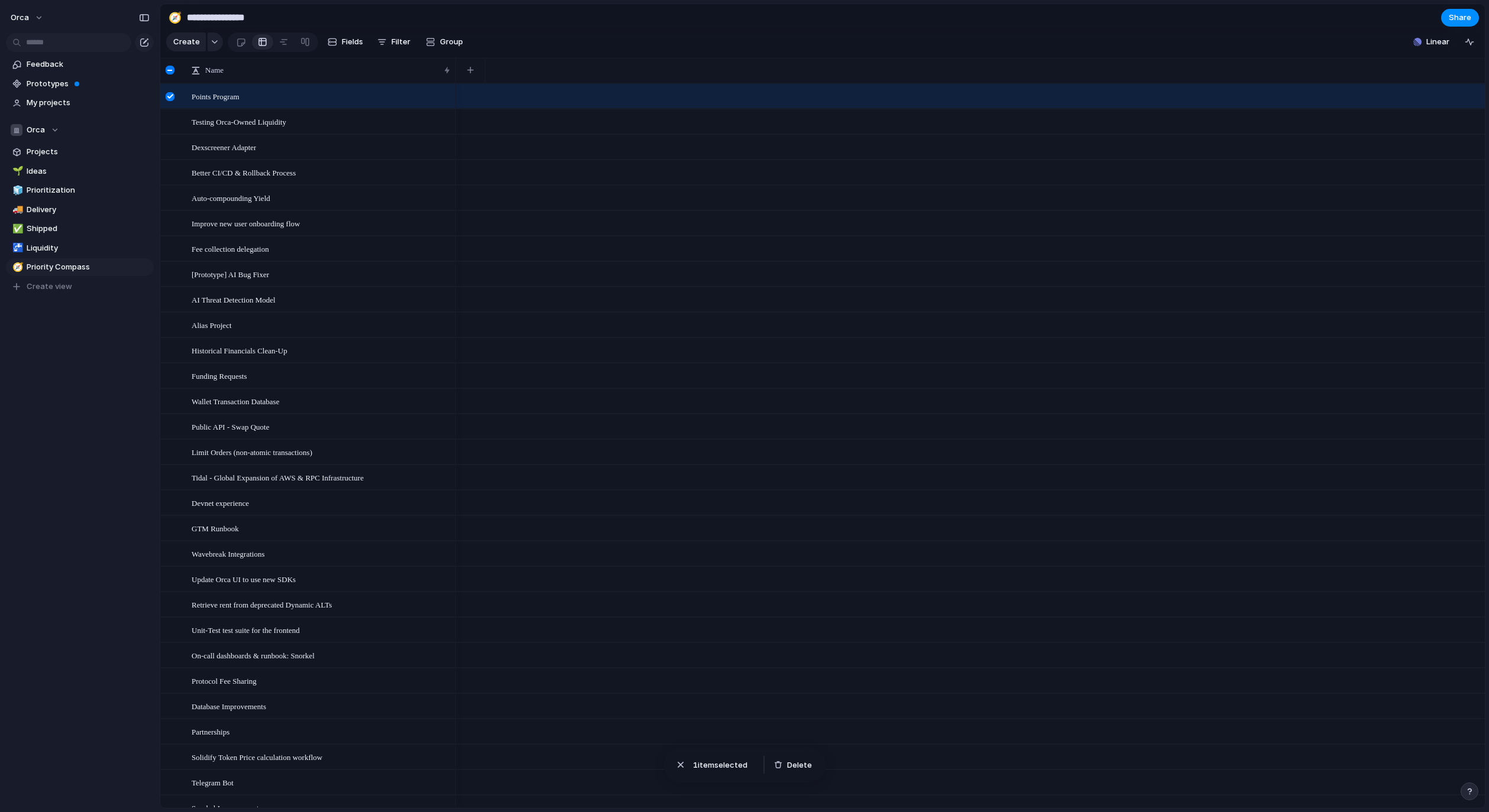
click at [171, 101] on div at bounding box center [170, 96] width 9 height 9
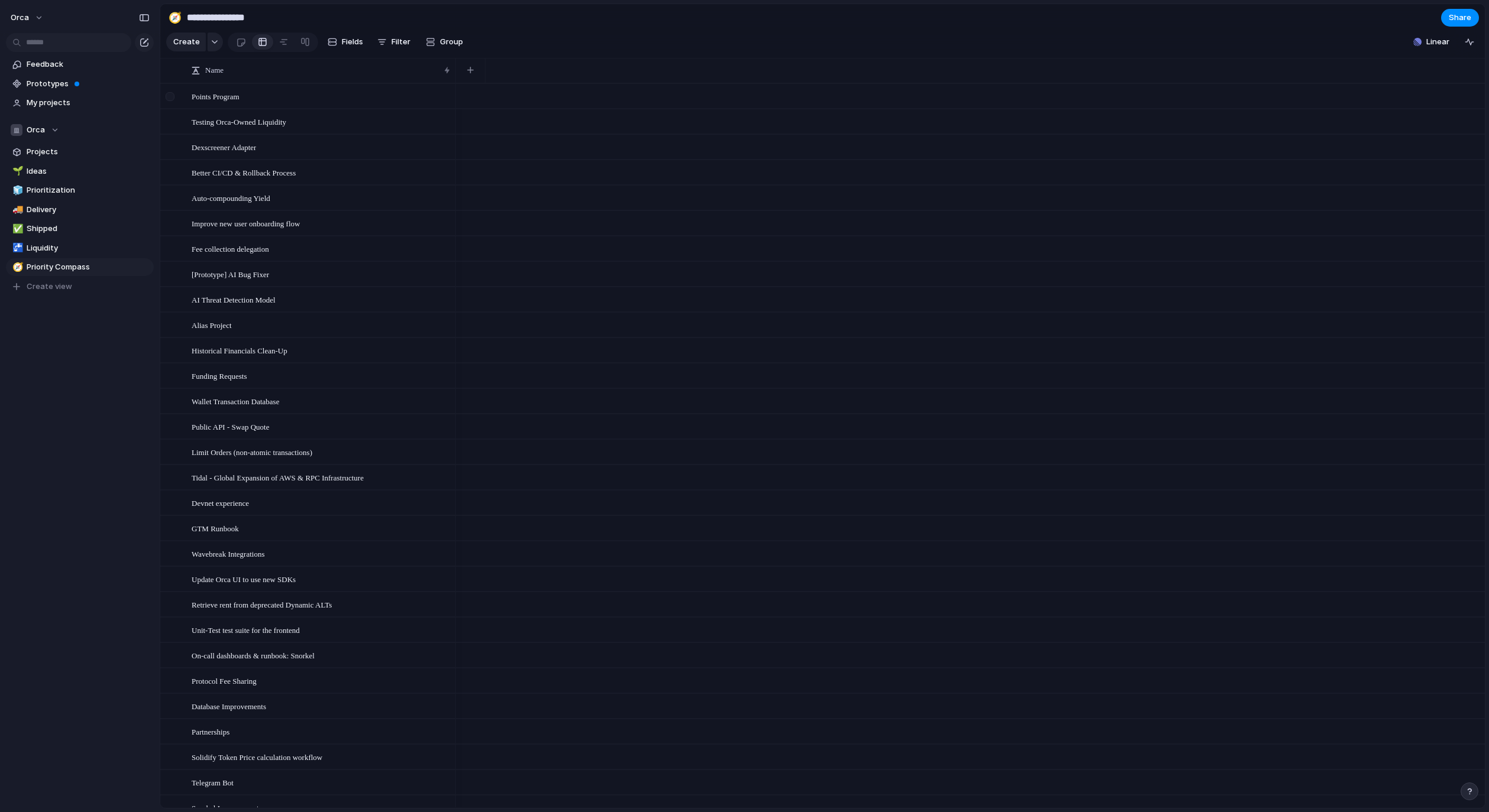
click at [171, 101] on div at bounding box center [170, 96] width 9 height 9
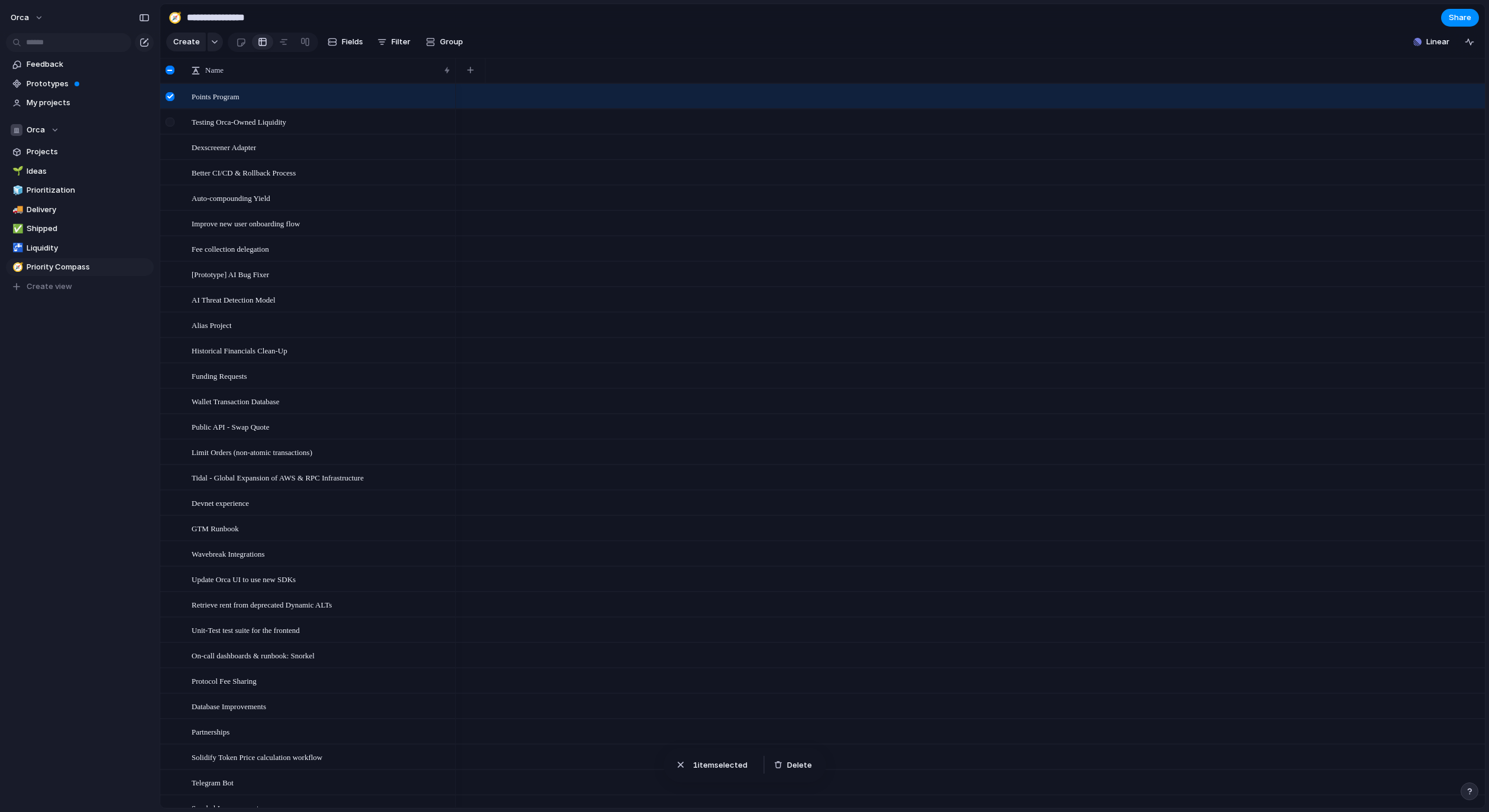
click at [173, 127] on div at bounding box center [170, 121] width 9 height 9
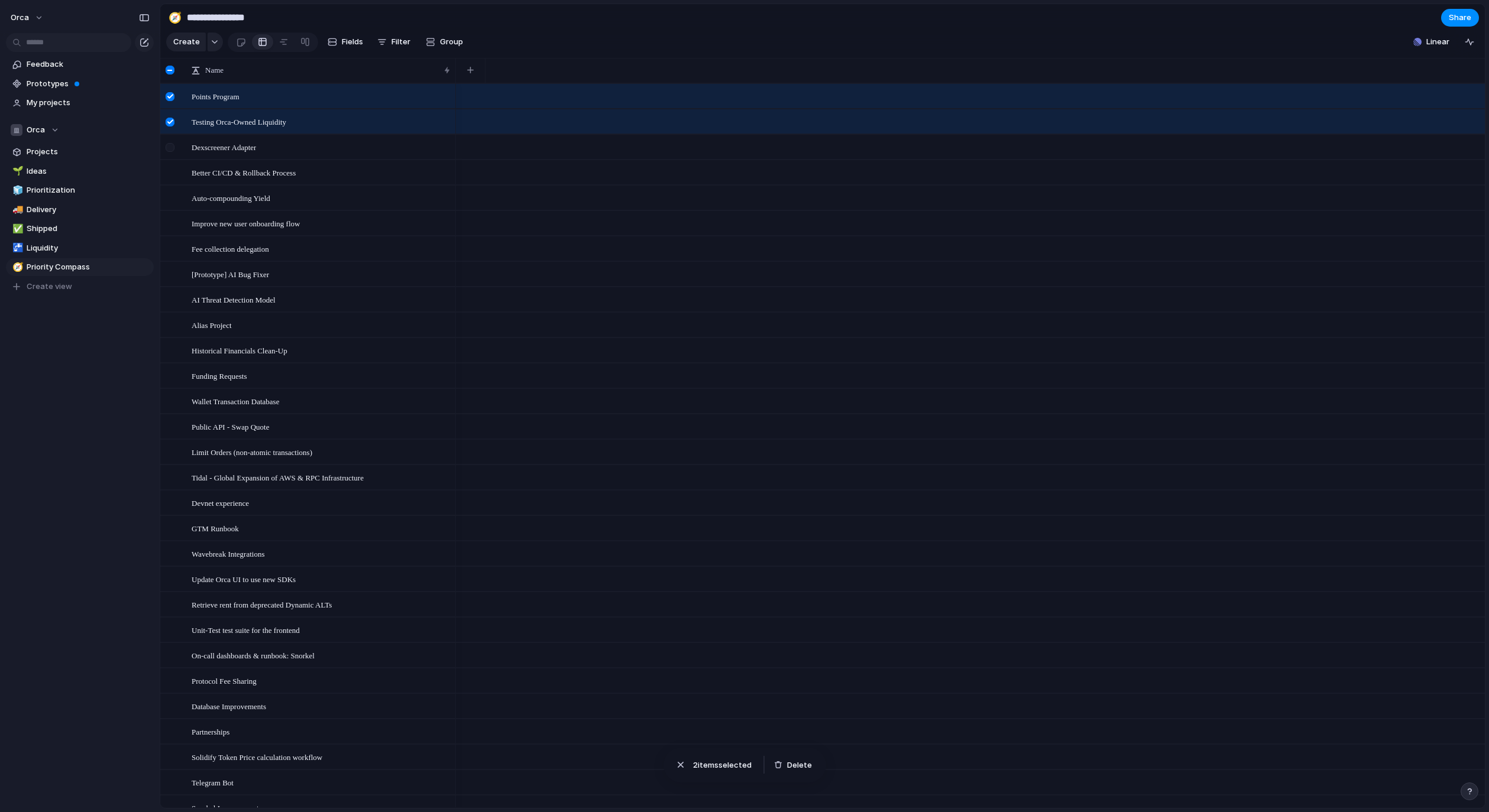
click at [175, 151] on div at bounding box center [171, 151] width 21 height 32
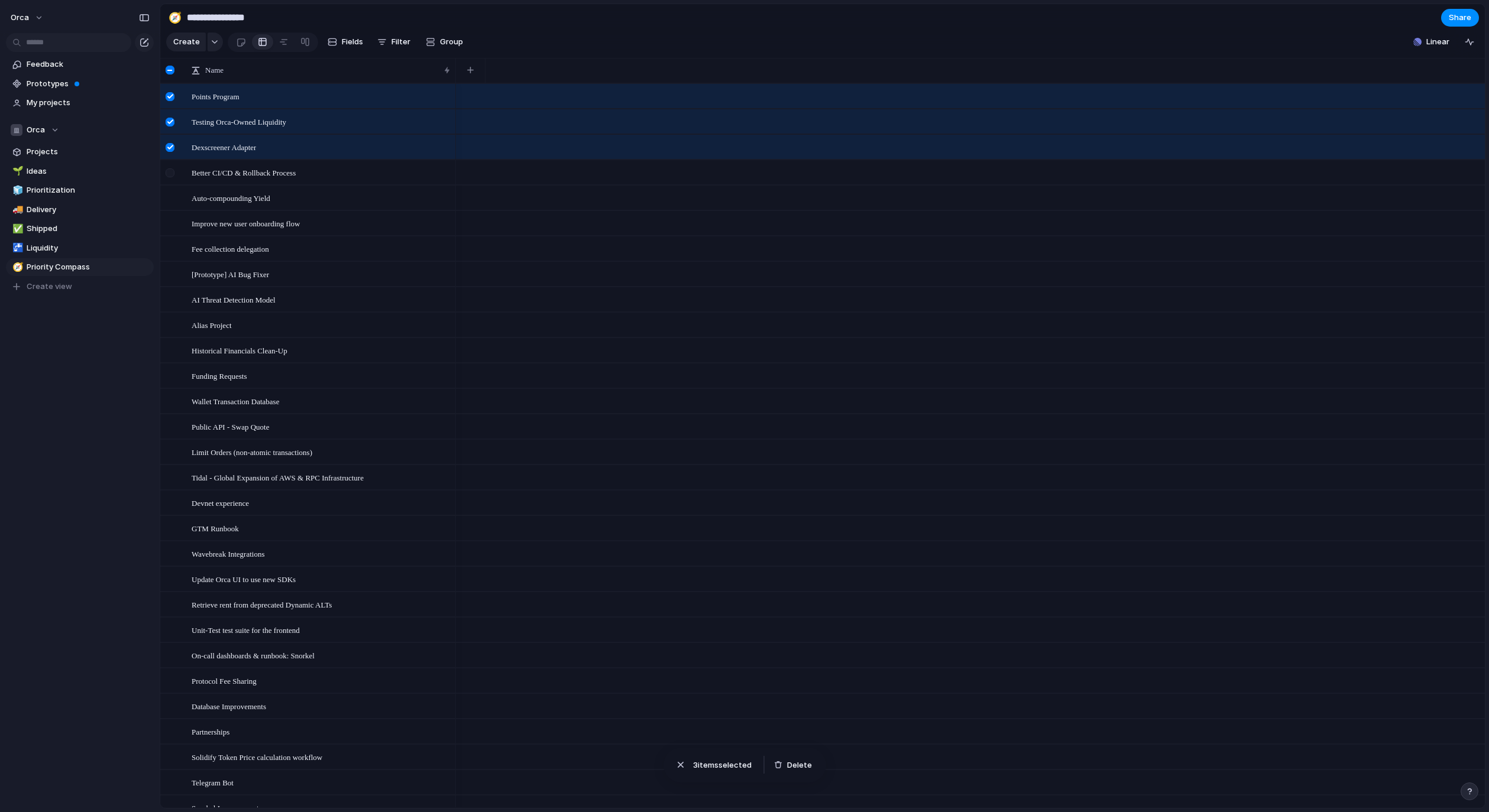
click at [170, 177] on div at bounding box center [170, 173] width 9 height 9
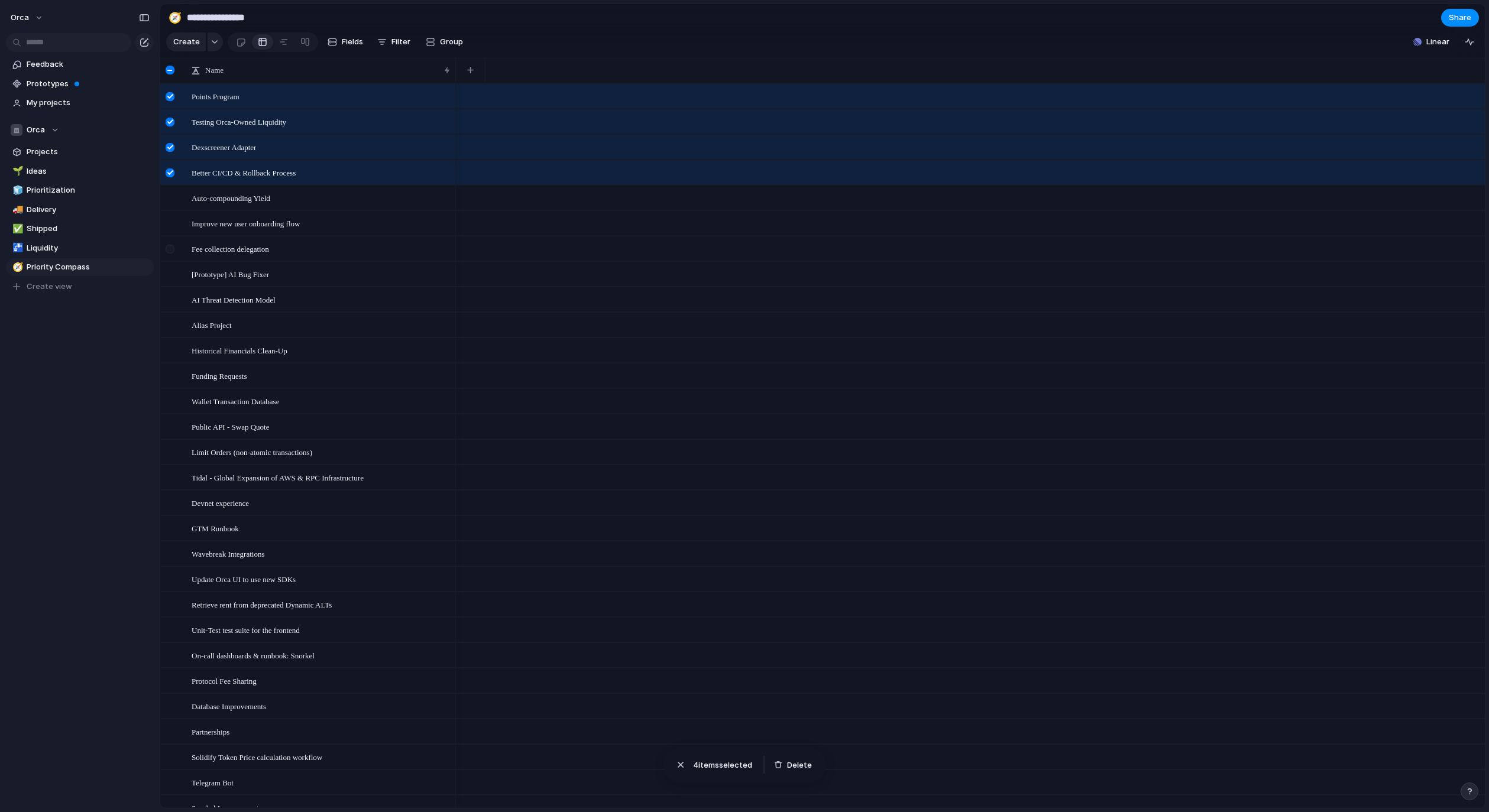
click at [171, 254] on div at bounding box center [170, 249] width 9 height 9
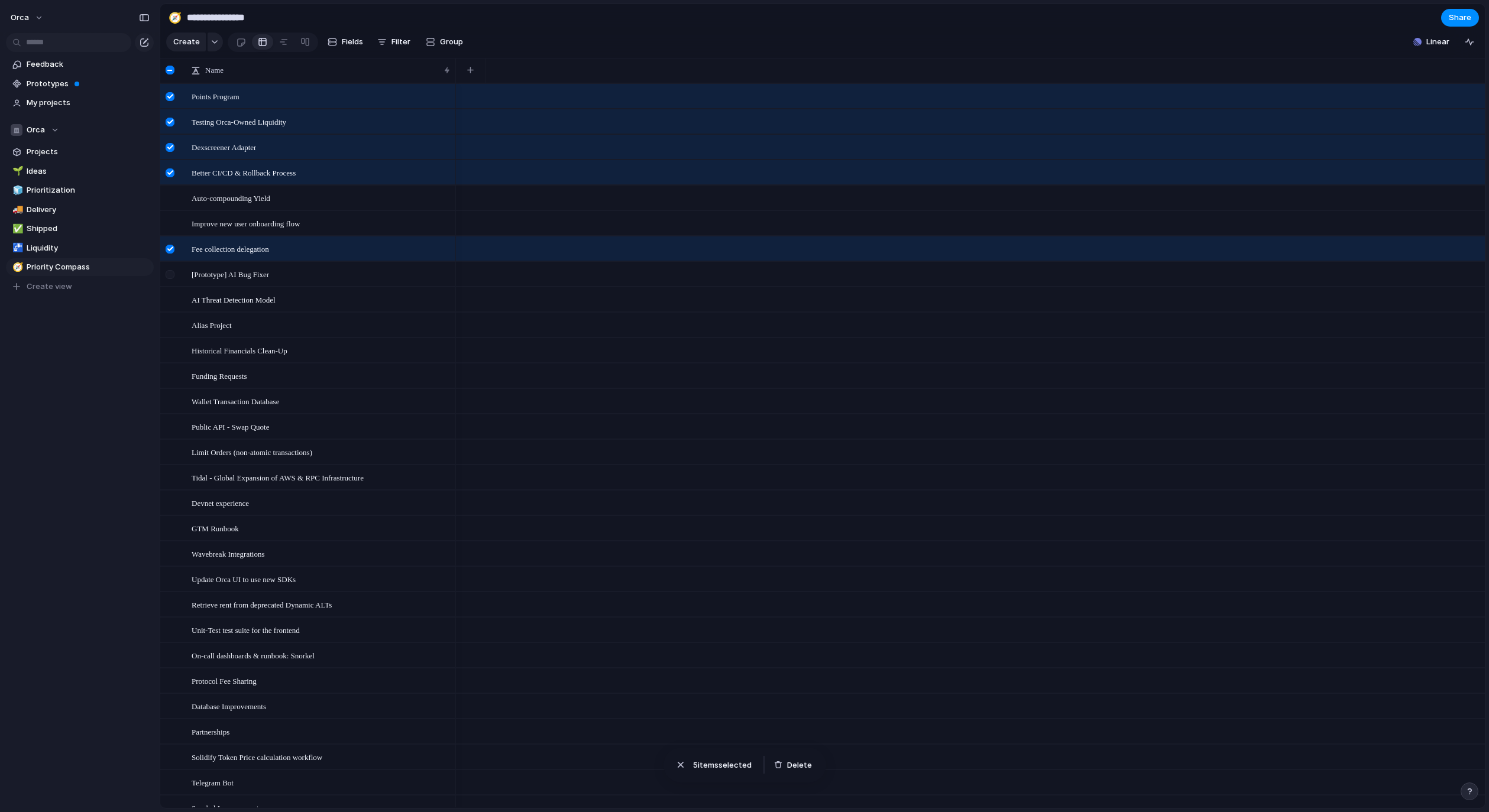
click at [171, 279] on div at bounding box center [170, 274] width 9 height 9
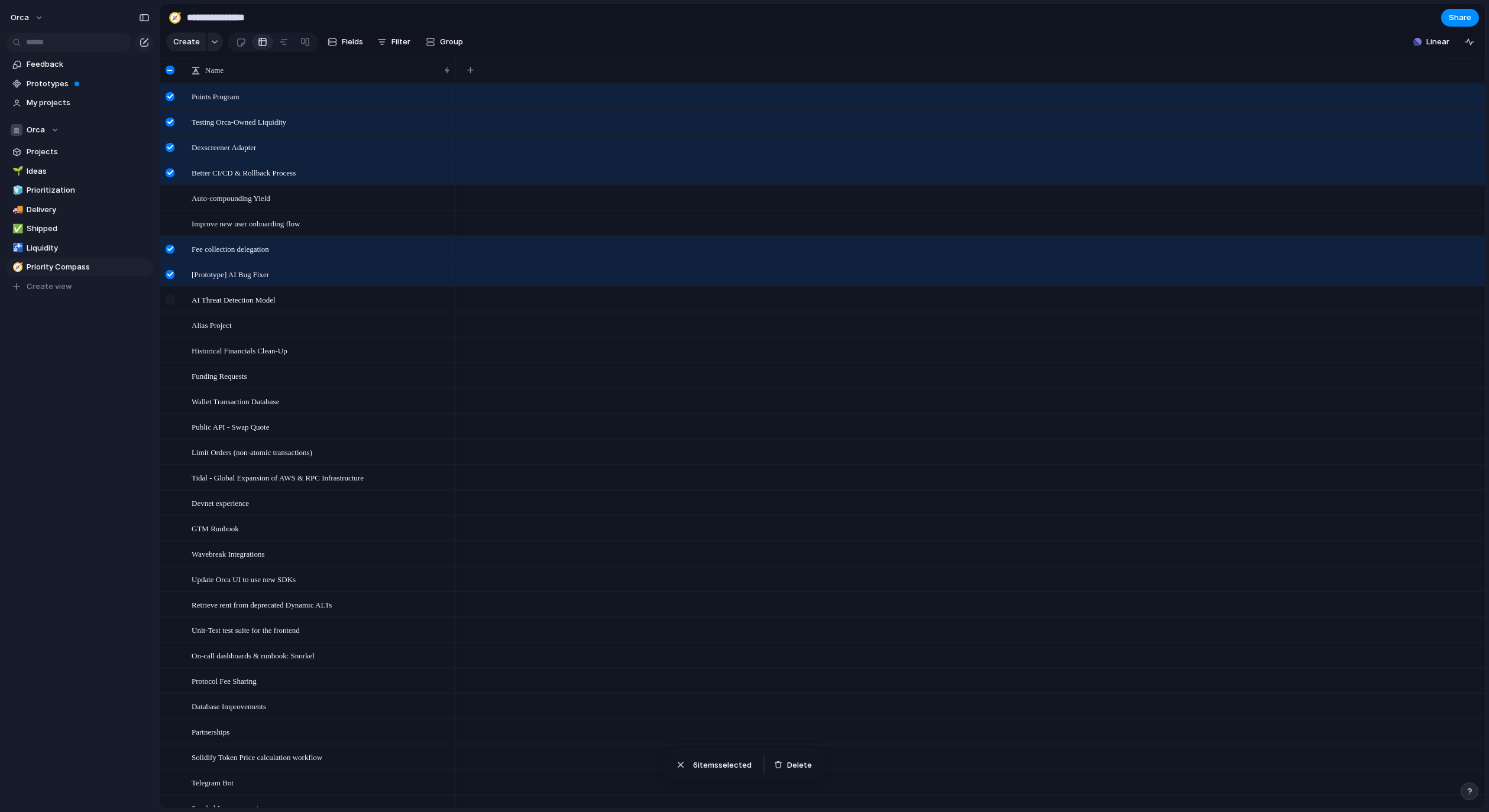
click at [171, 304] on div at bounding box center [170, 299] width 9 height 9
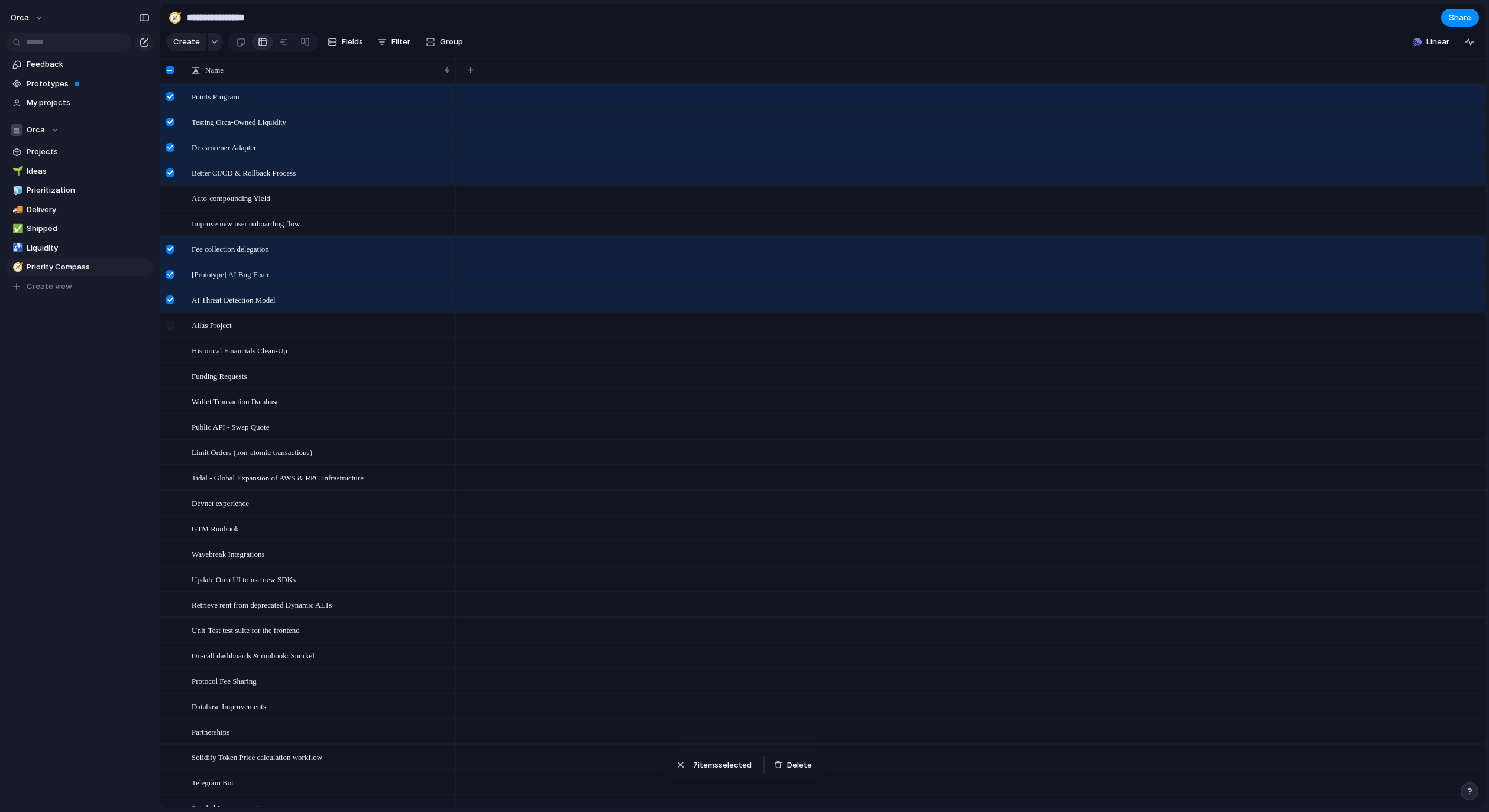
click at [171, 330] on div at bounding box center [170, 325] width 9 height 9
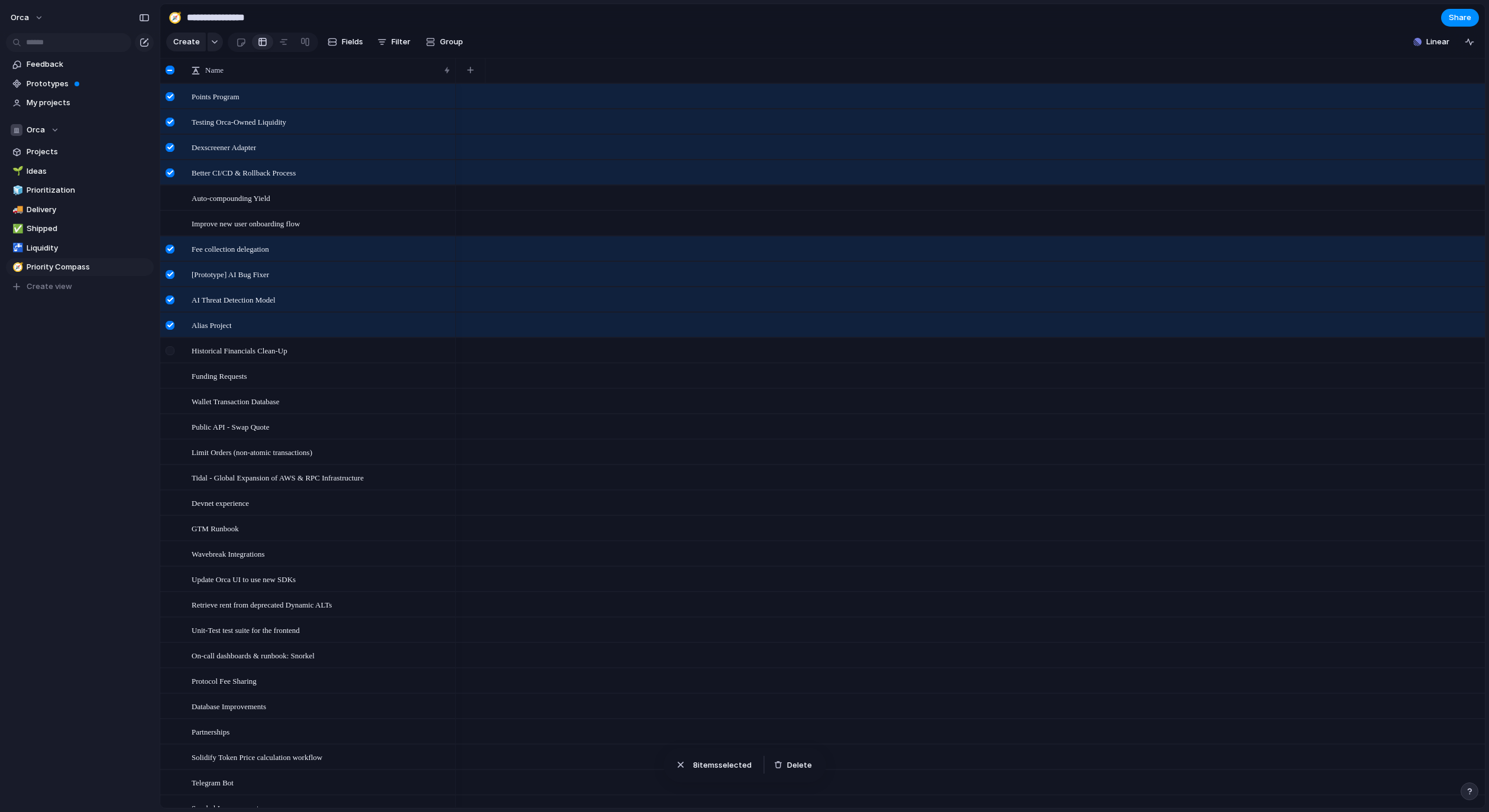
click at [170, 354] on div at bounding box center [170, 350] width 9 height 9
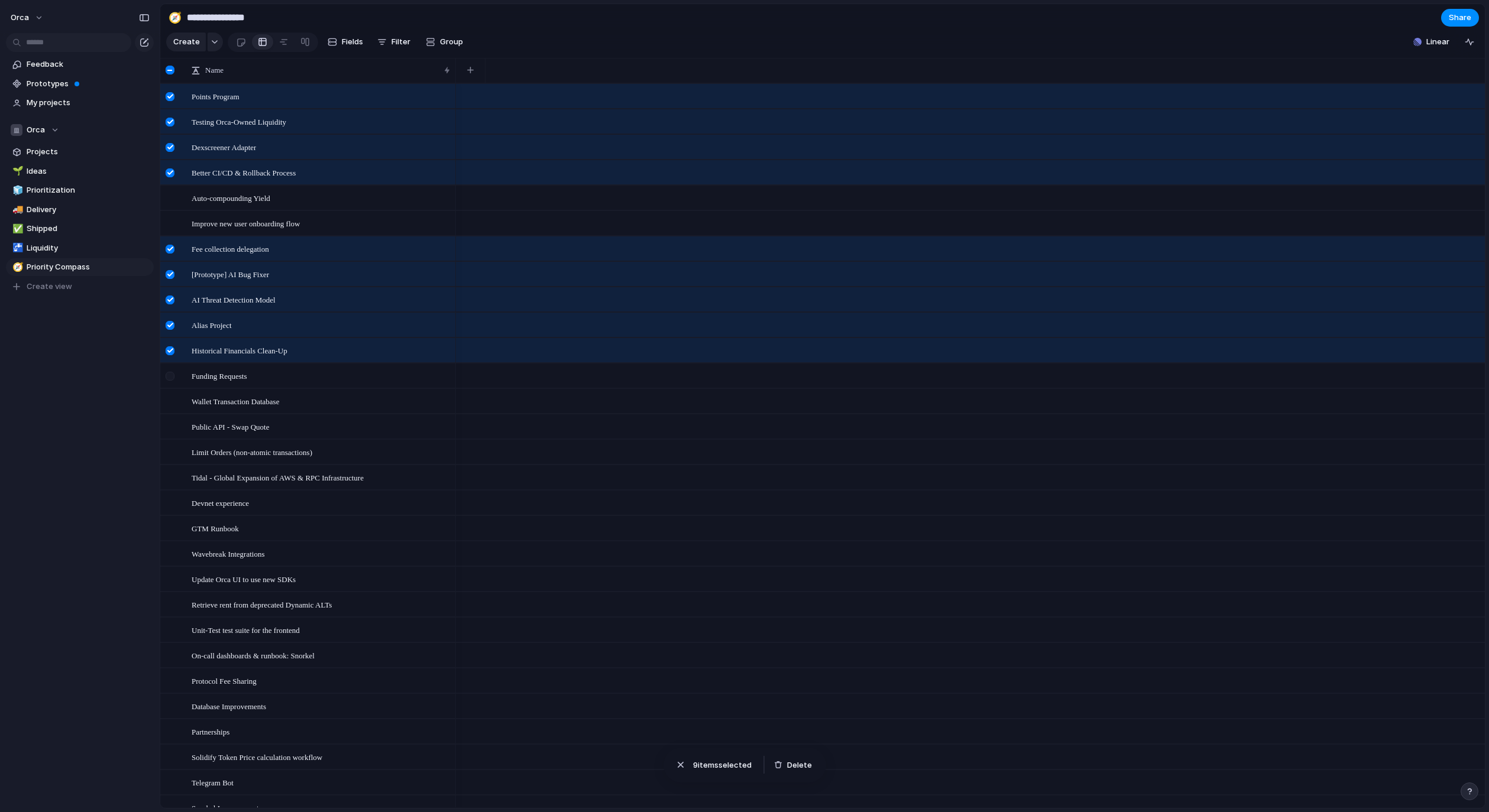
click at [174, 380] on div at bounding box center [170, 376] width 9 height 9
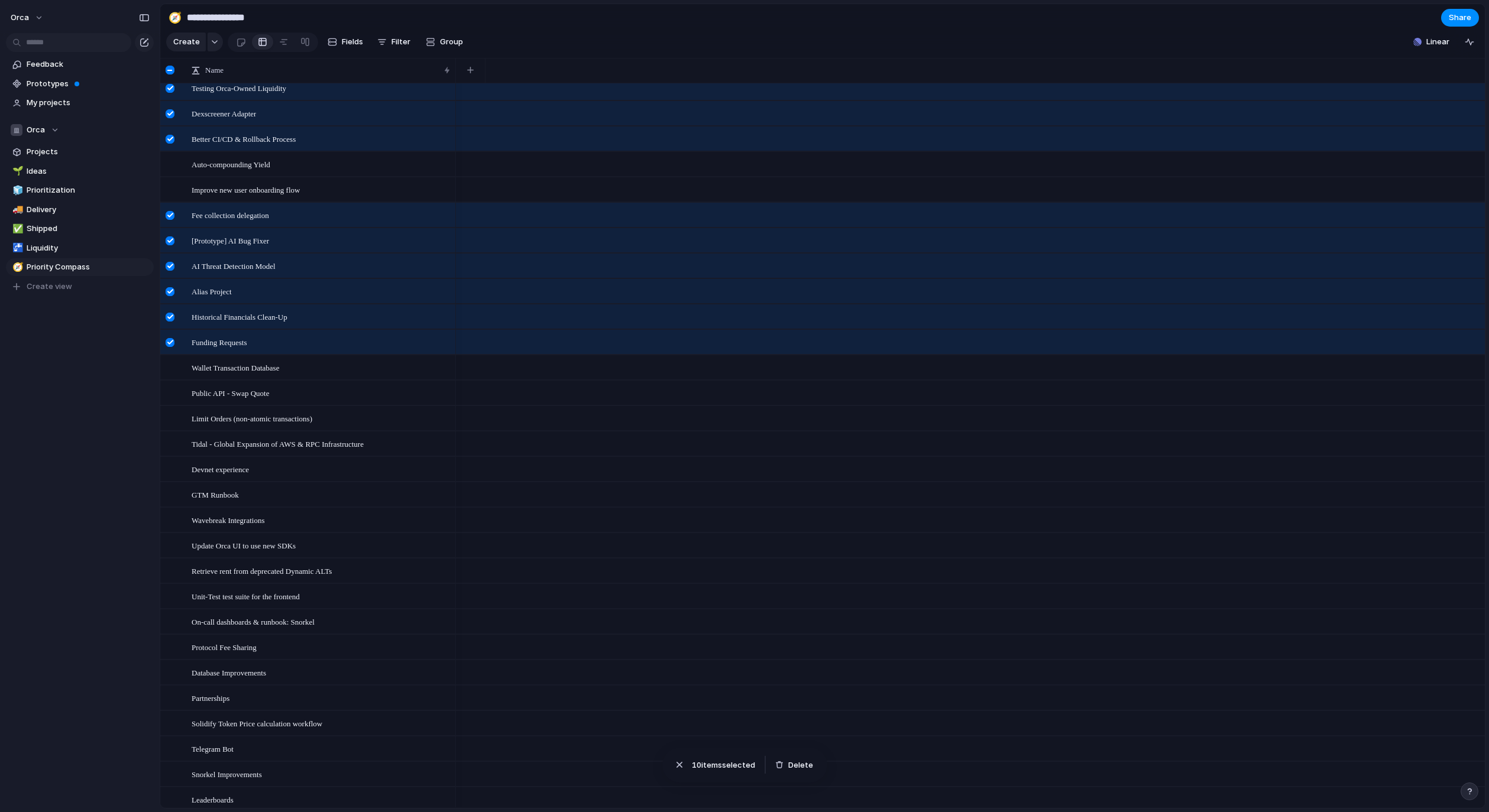
scroll to position [46, 0]
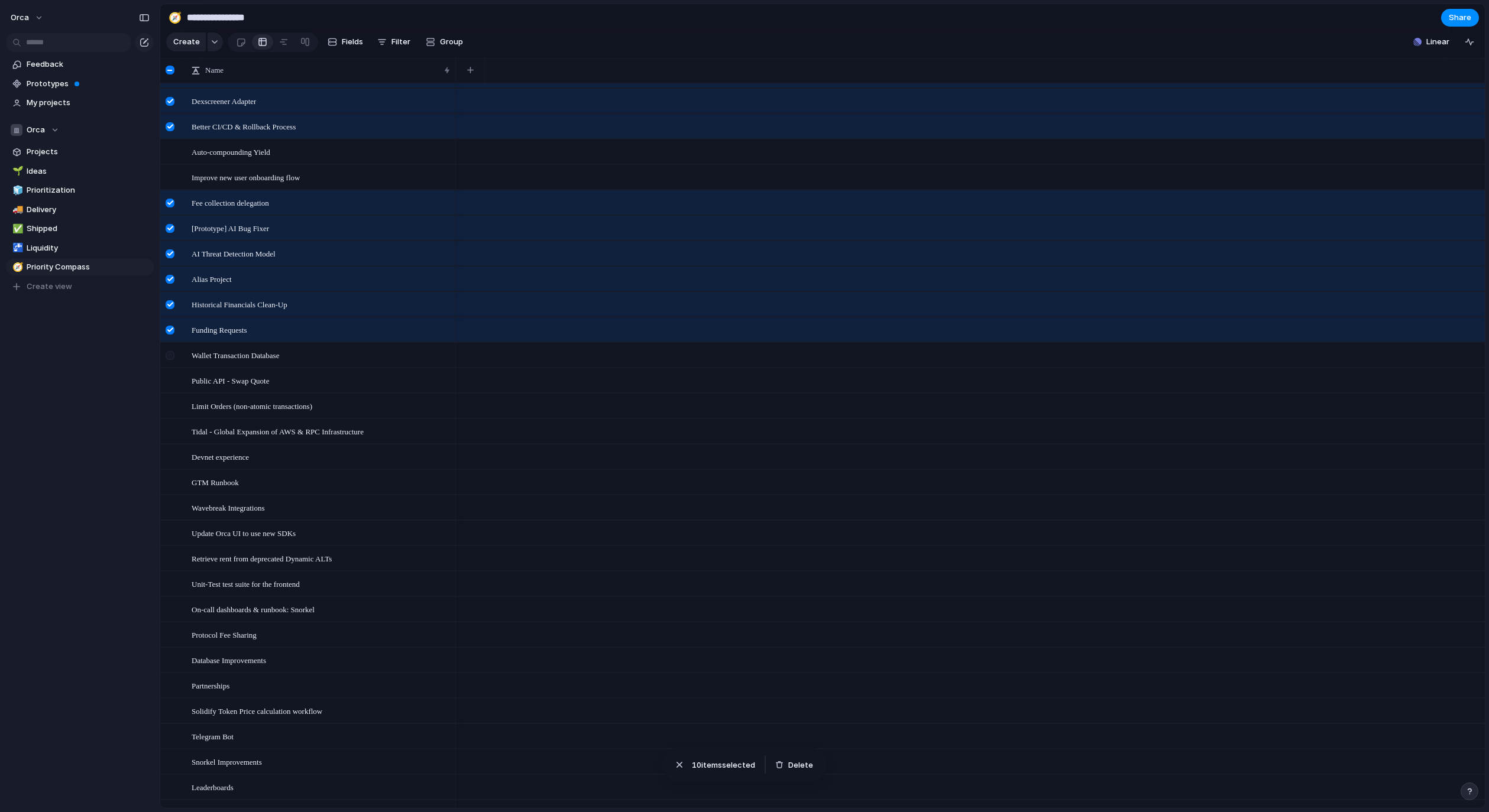
click at [174, 360] on div at bounding box center [170, 355] width 9 height 9
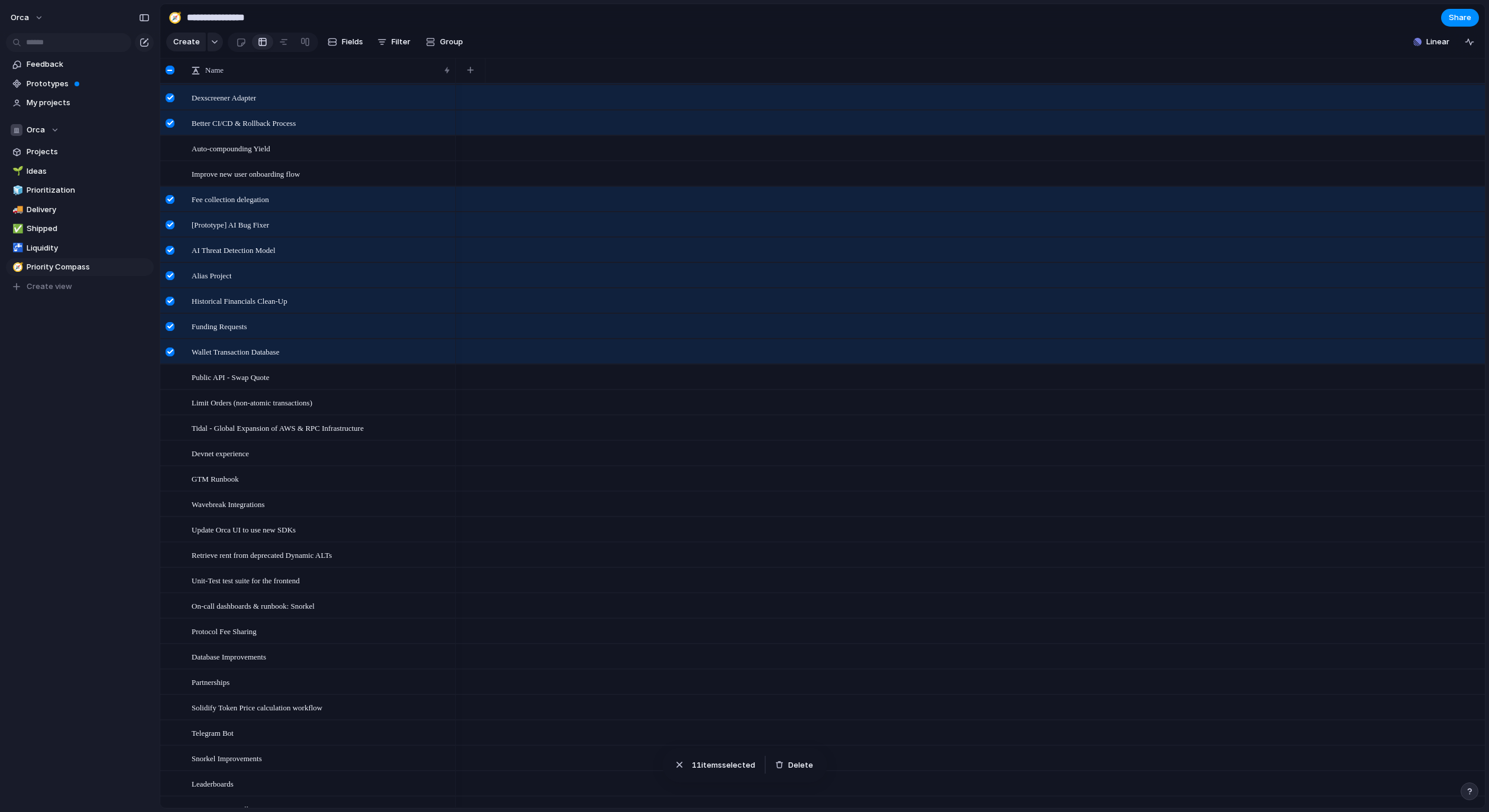
scroll to position [52, 0]
click at [171, 379] on div at bounding box center [170, 375] width 9 height 9
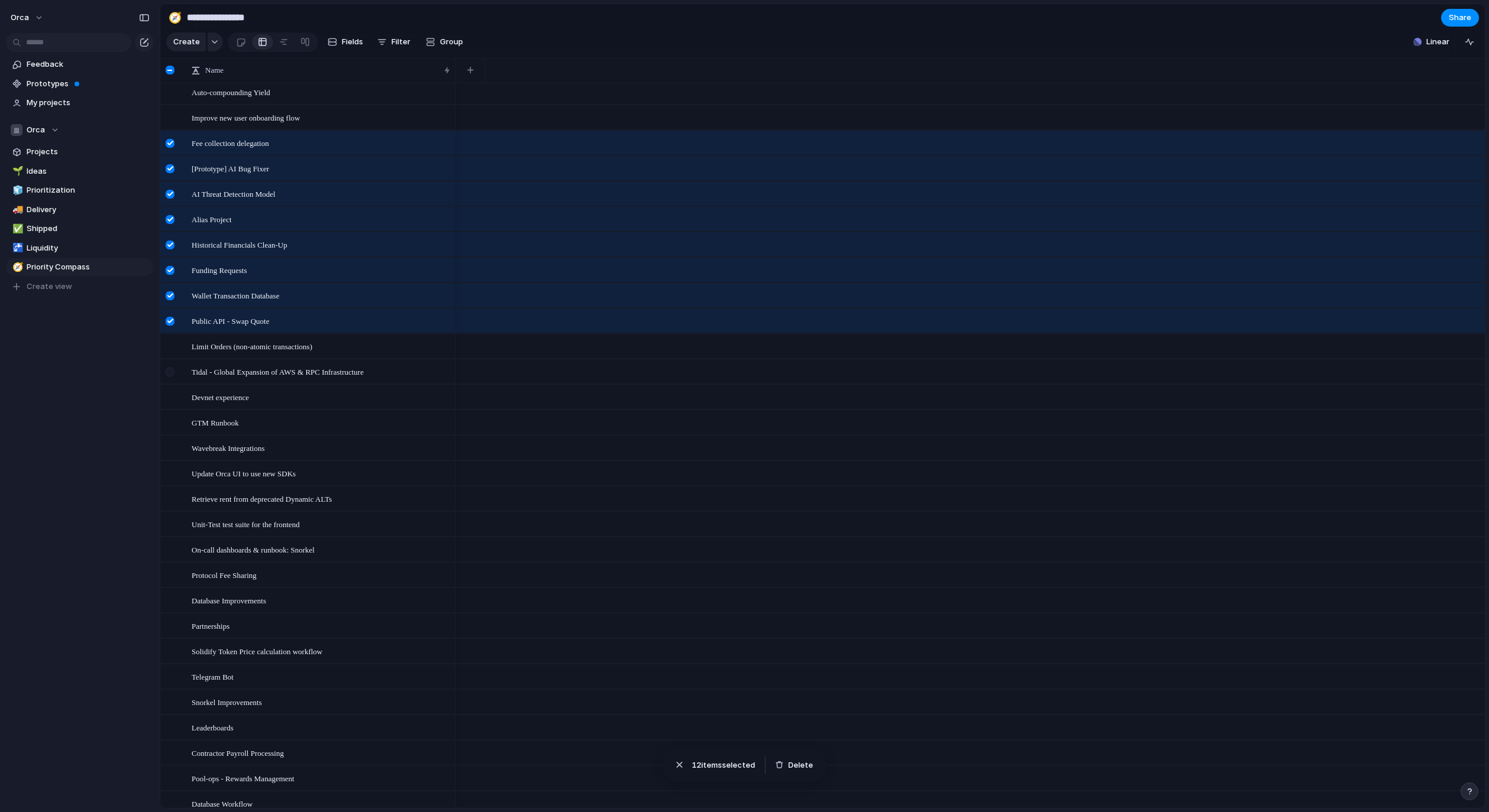
scroll to position [106, 0]
click at [171, 376] on div at bounding box center [170, 371] width 9 height 9
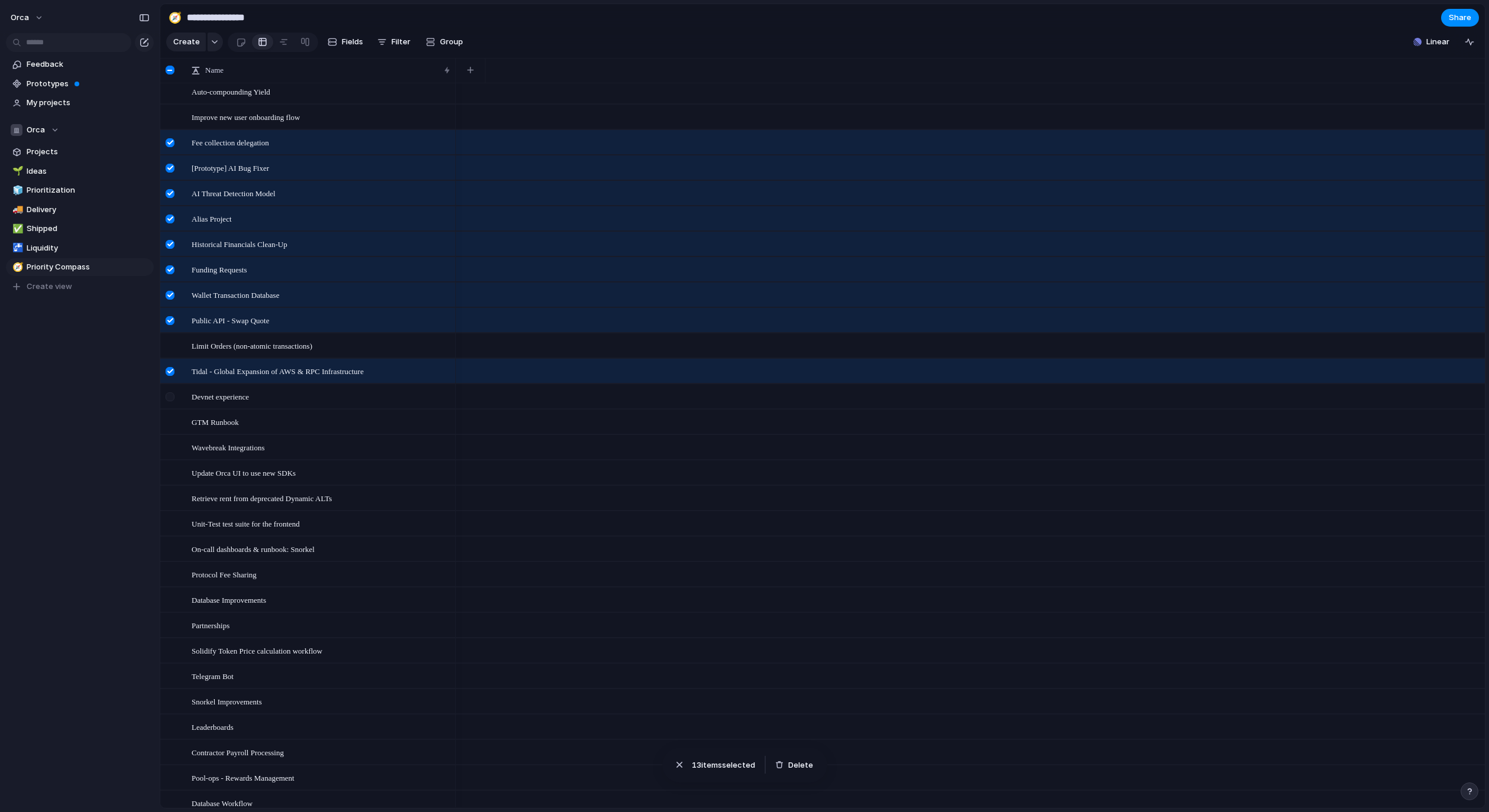
click at [176, 407] on div at bounding box center [171, 401] width 21 height 32
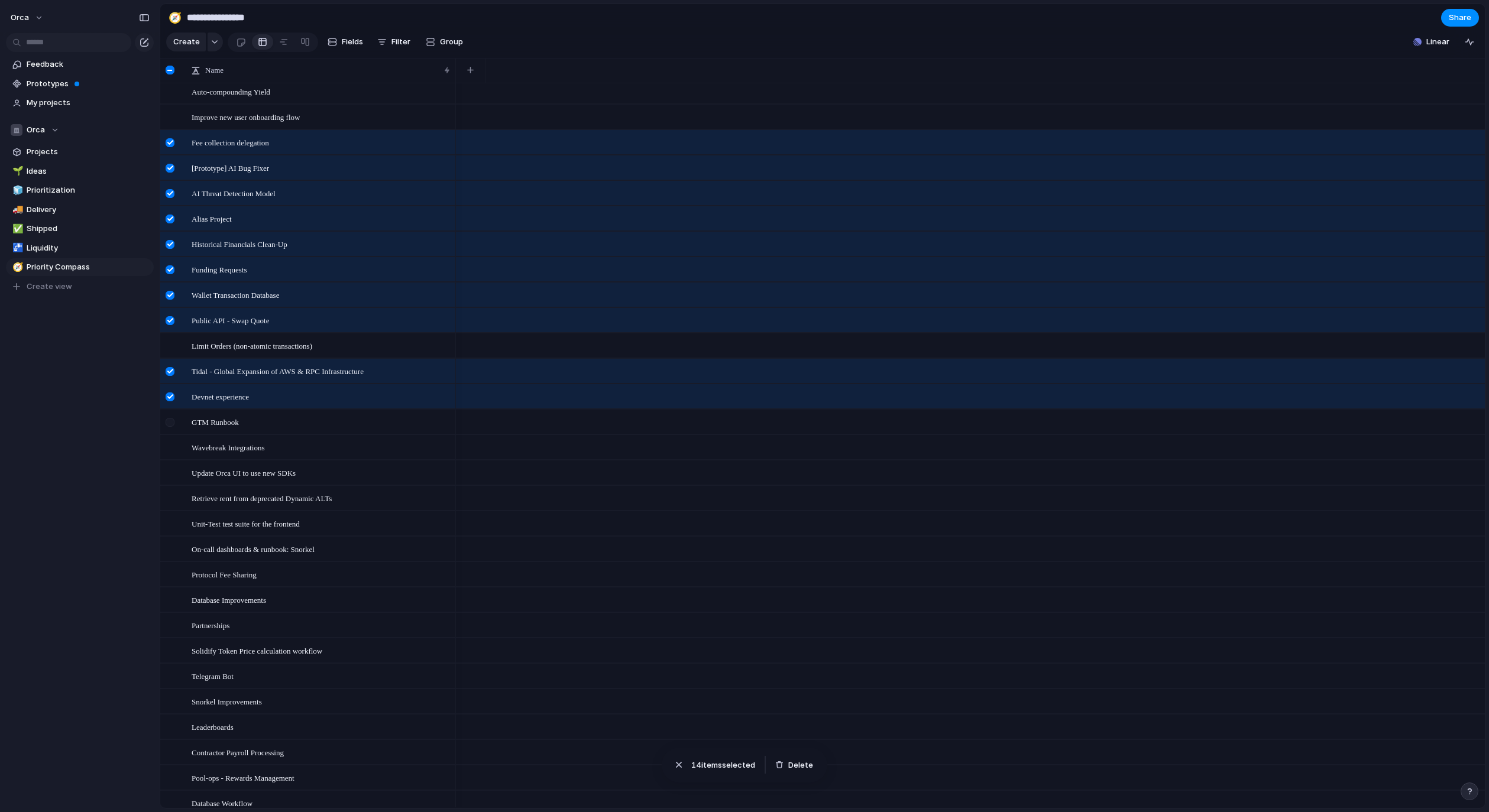
click at [174, 427] on div at bounding box center [170, 421] width 9 height 9
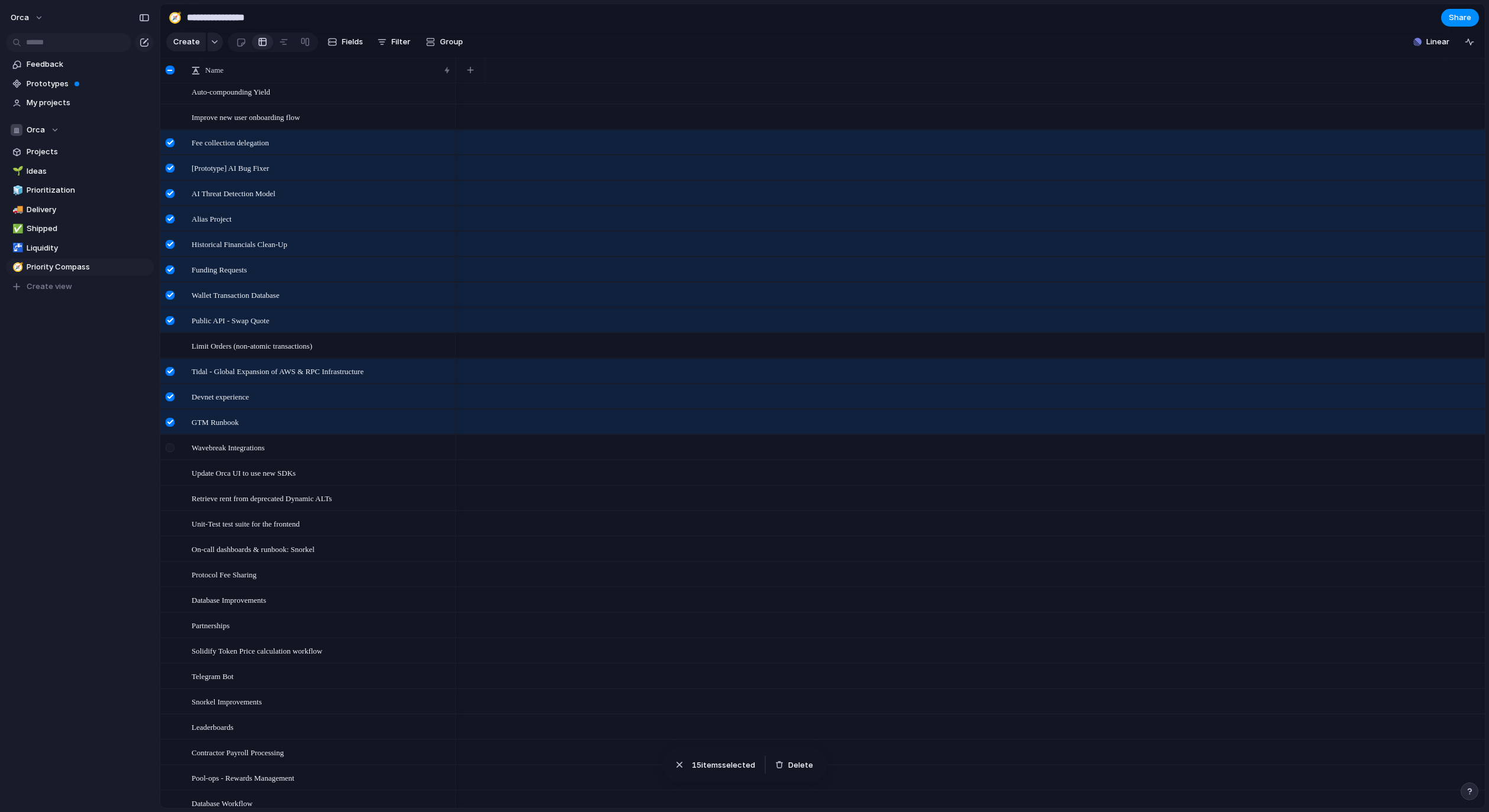
click at [168, 452] on div at bounding box center [170, 448] width 9 height 9
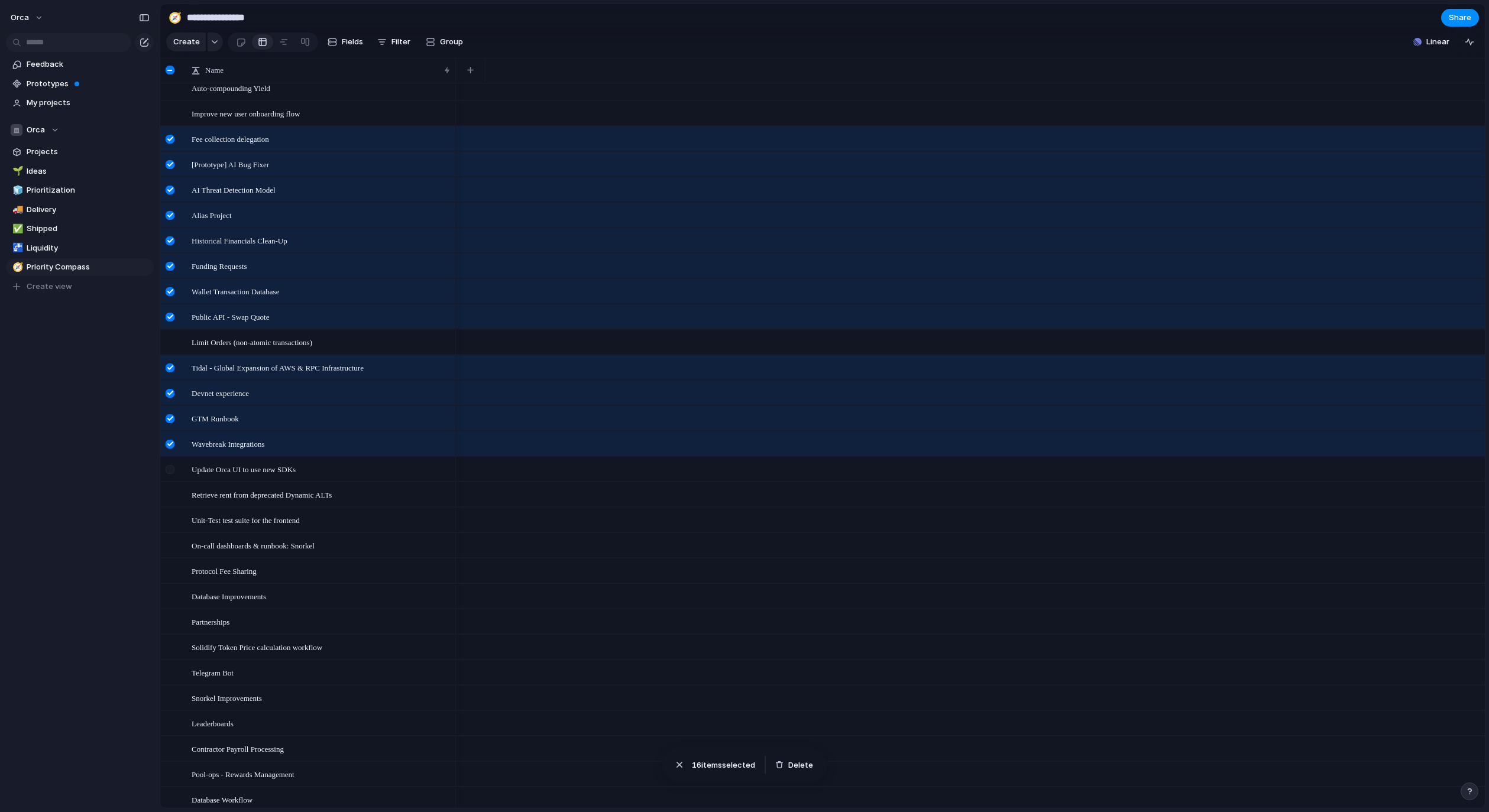
scroll to position [112, 0]
click at [169, 485] on div at bounding box center [171, 471] width 21 height 32
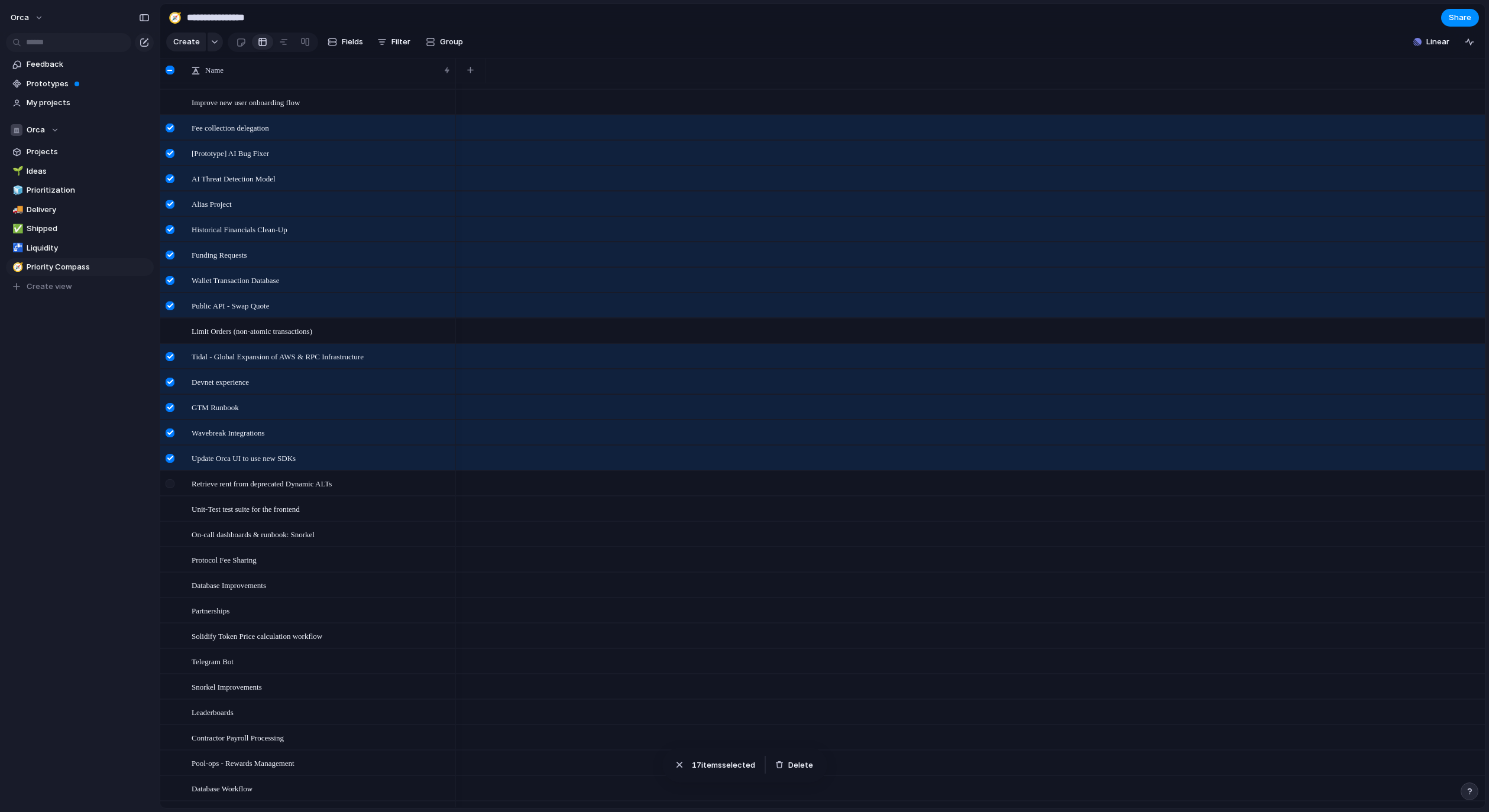
scroll to position [0, 0]
click at [171, 74] on div at bounding box center [170, 70] width 9 height 9
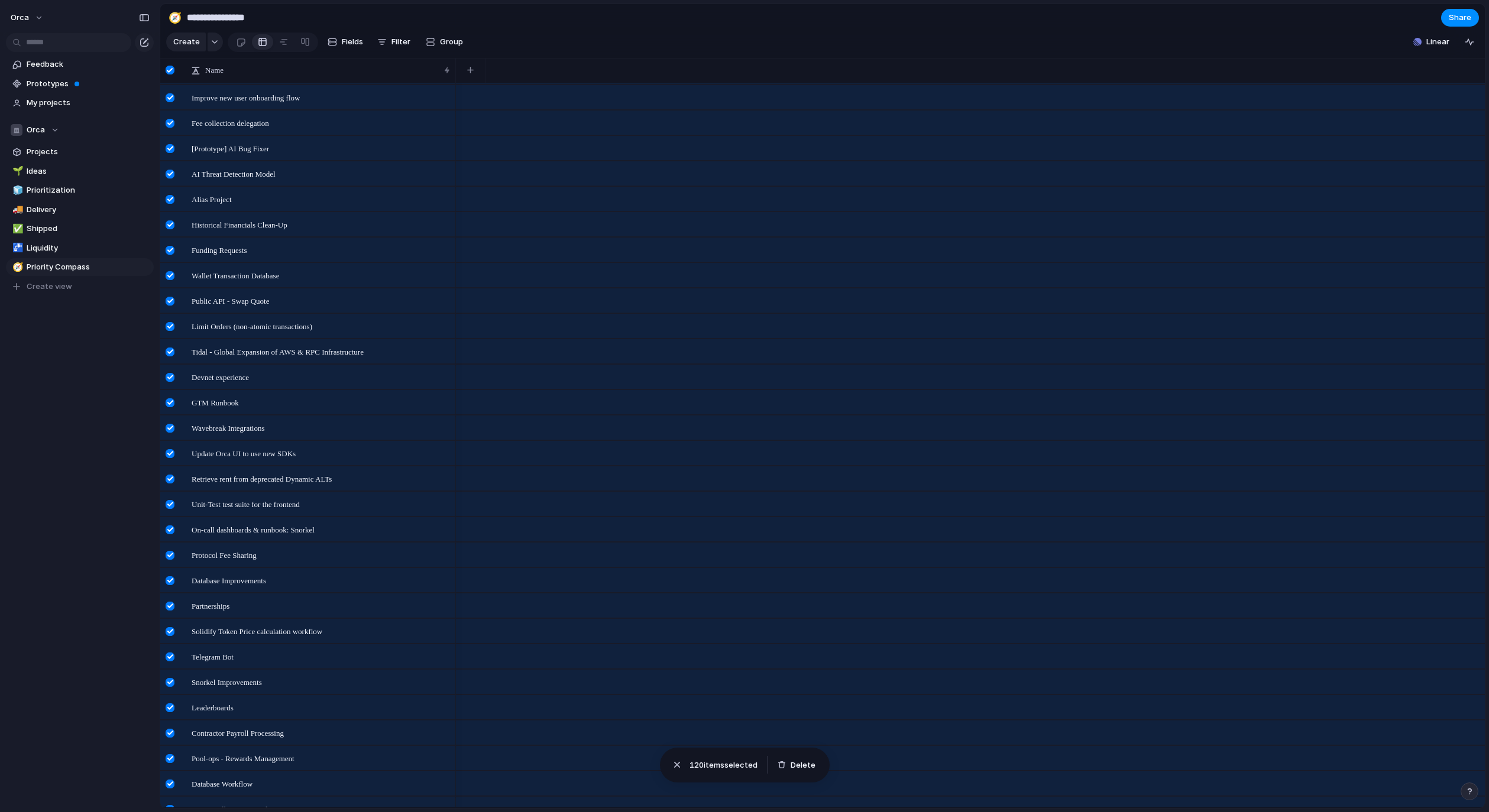
drag, startPoint x: 167, startPoint y: 78, endPoint x: 178, endPoint y: 78, distance: 11.0
click at [172, 74] on div at bounding box center [170, 70] width 9 height 9
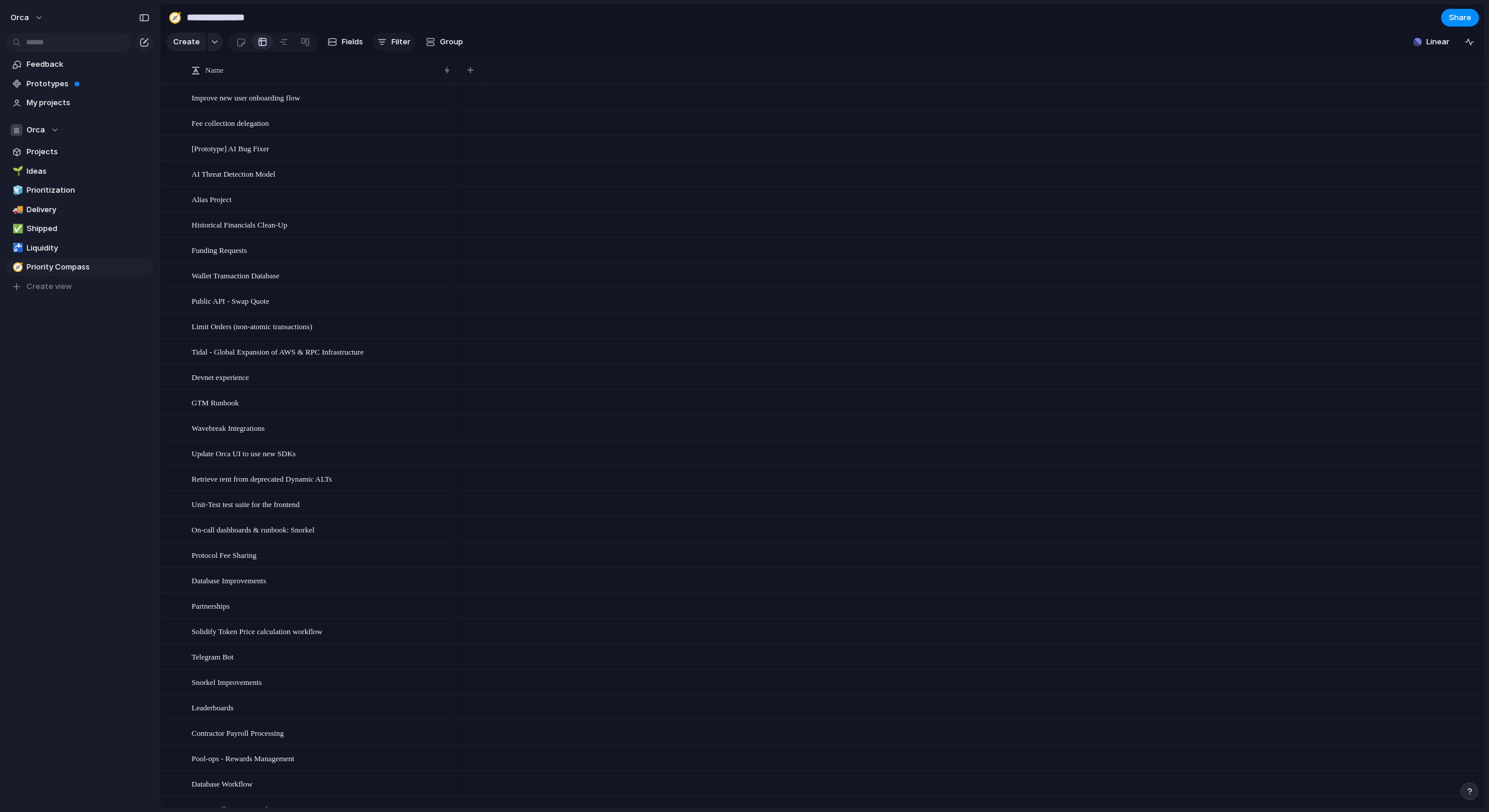
click at [387, 43] on button "Filter" at bounding box center [394, 42] width 43 height 19
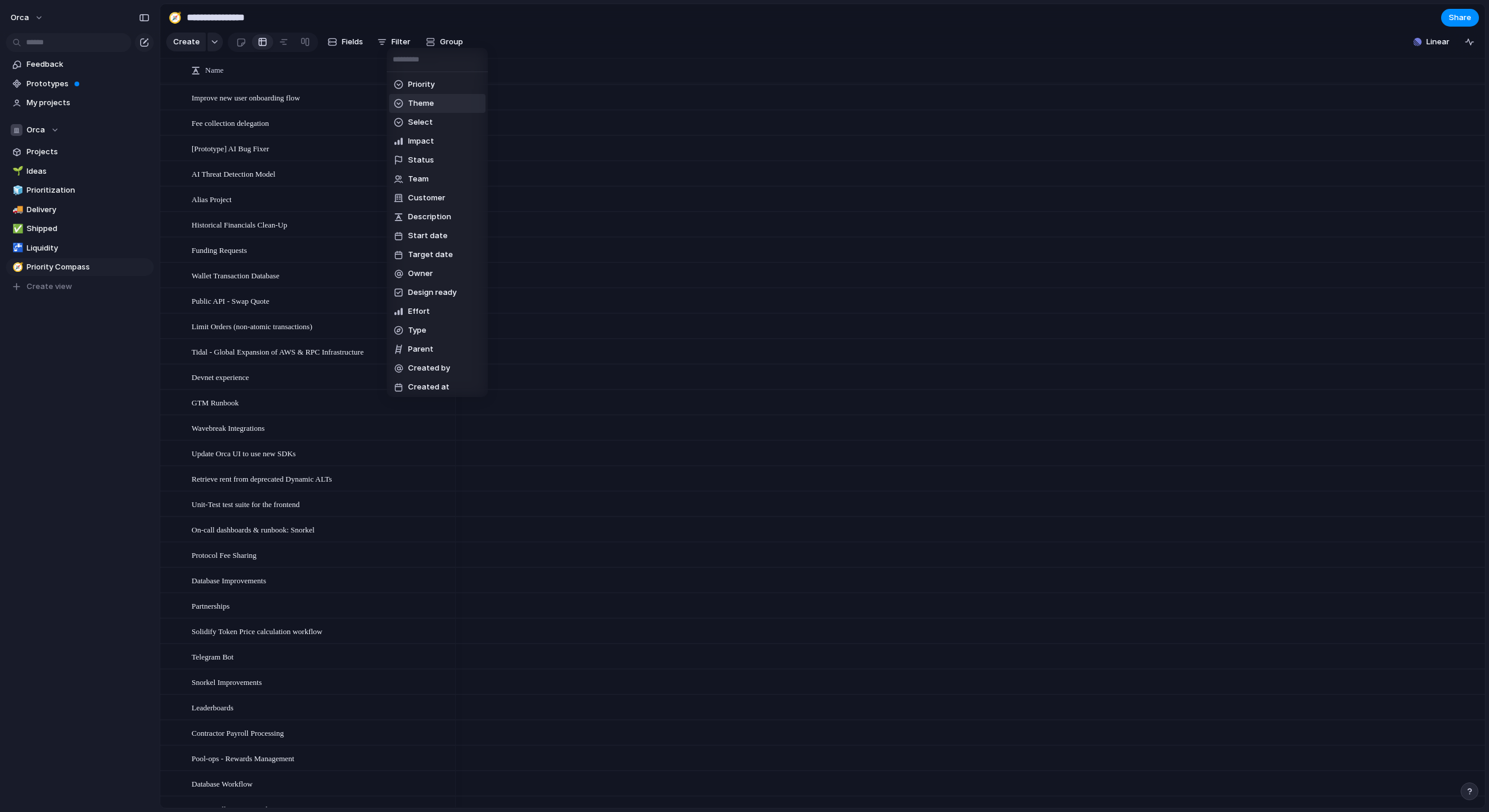
click at [444, 104] on li "Theme" at bounding box center [437, 104] width 97 height 19
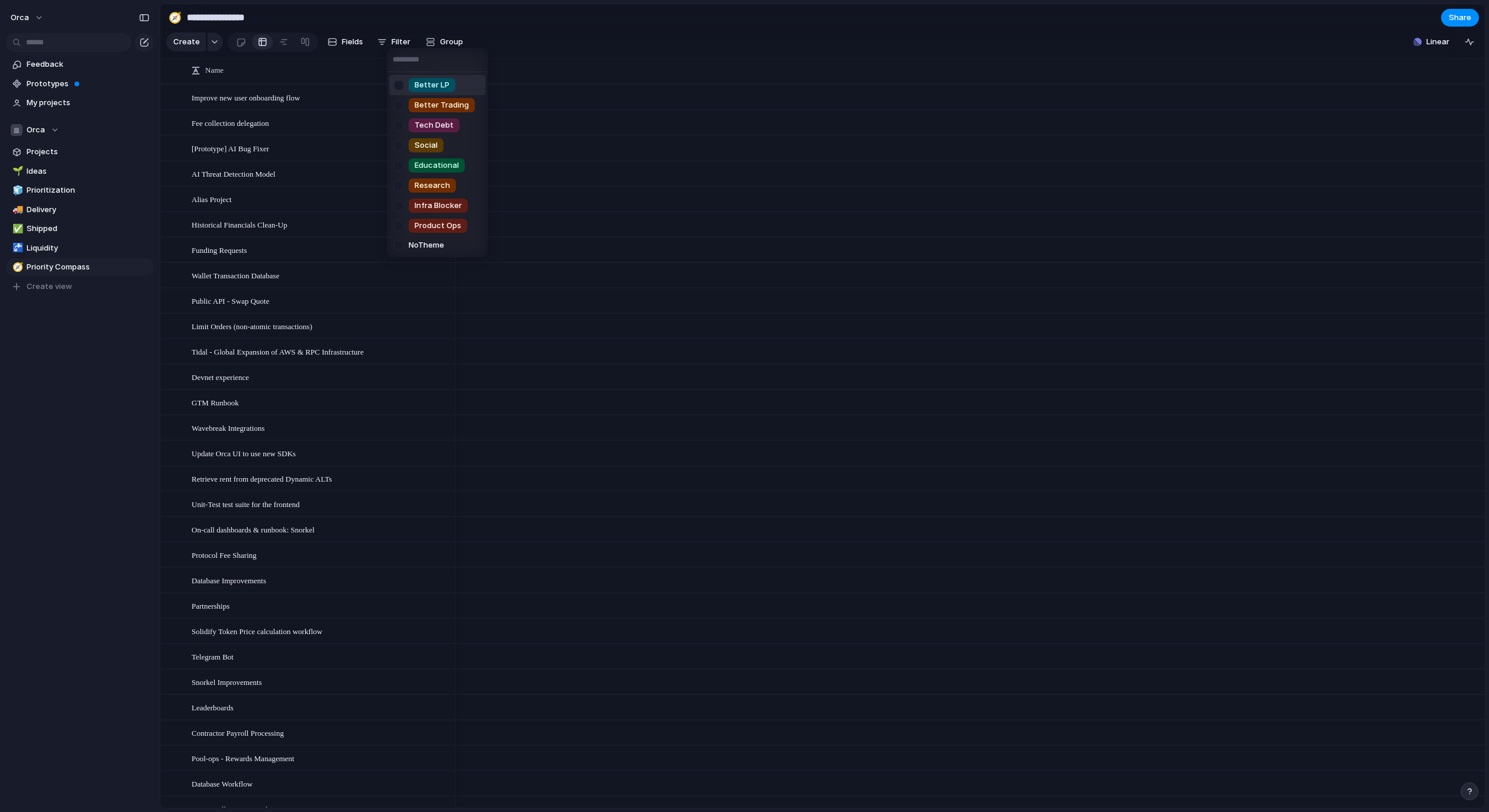
click at [397, 48] on input "text" at bounding box center [437, 59] width 101 height 24
click at [399, 40] on div "Better LP Better Trading Tech Debt Social Educational Research Infra Blocker Pr…" at bounding box center [744, 406] width 1489 height 812
click at [399, 44] on span "Filter" at bounding box center [401, 42] width 19 height 12
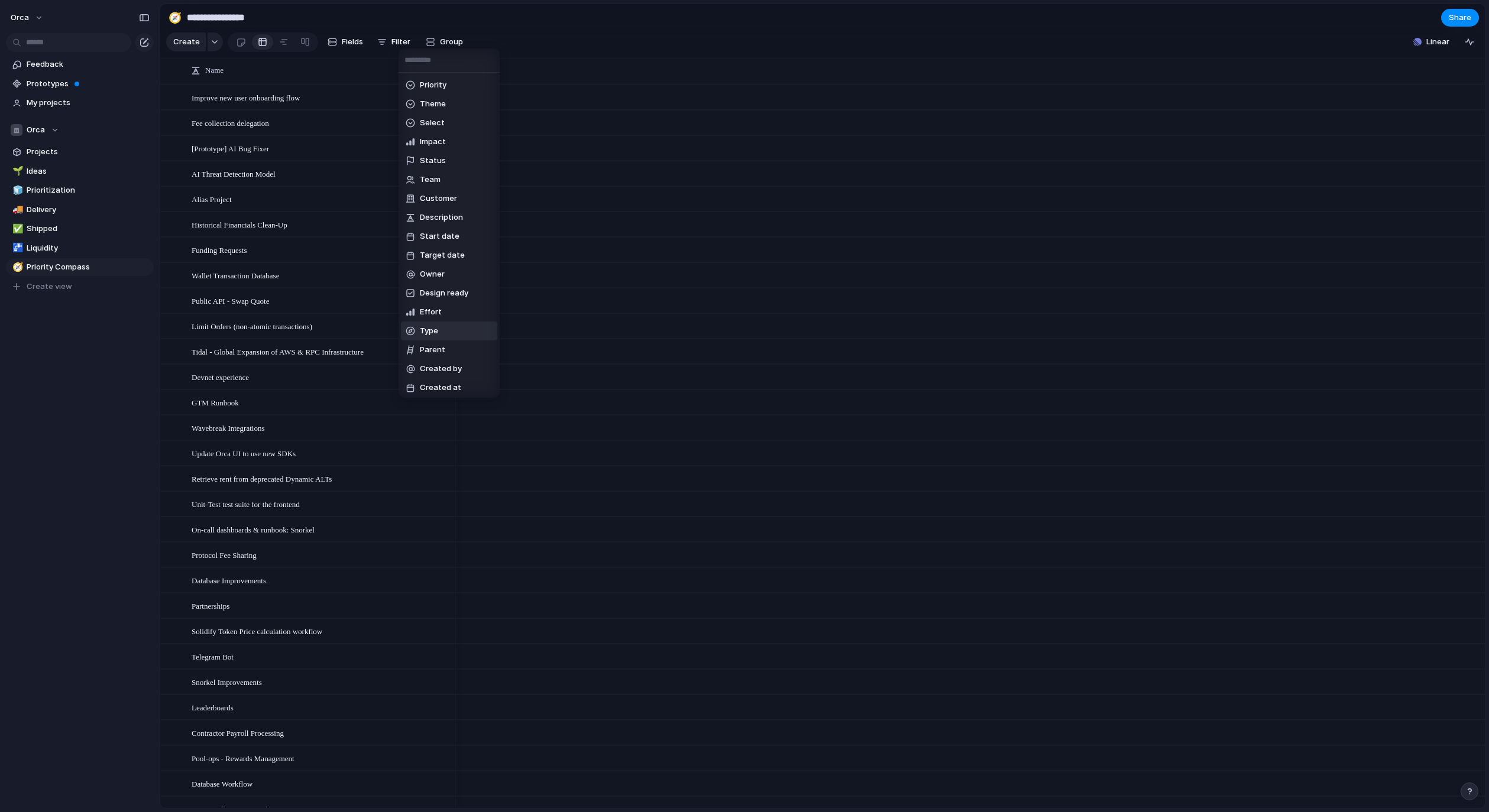
click at [428, 334] on span "Type" at bounding box center [429, 330] width 18 height 12
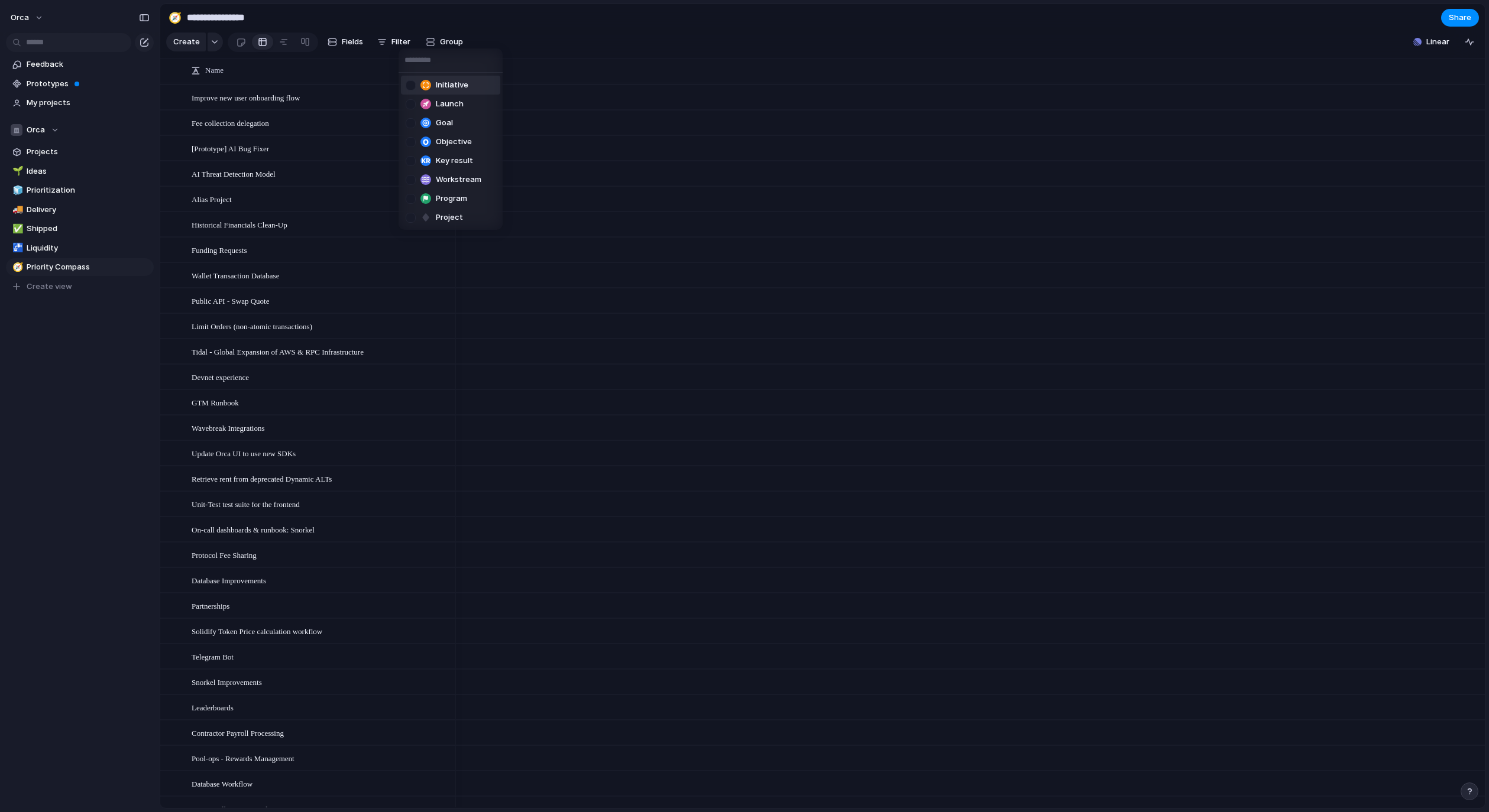
click at [392, 49] on div "Initiative Launch Goal Objective Key result Workstream Program Project" at bounding box center [744, 406] width 1489 height 812
click at [393, 45] on span "Filter" at bounding box center [401, 42] width 19 height 12
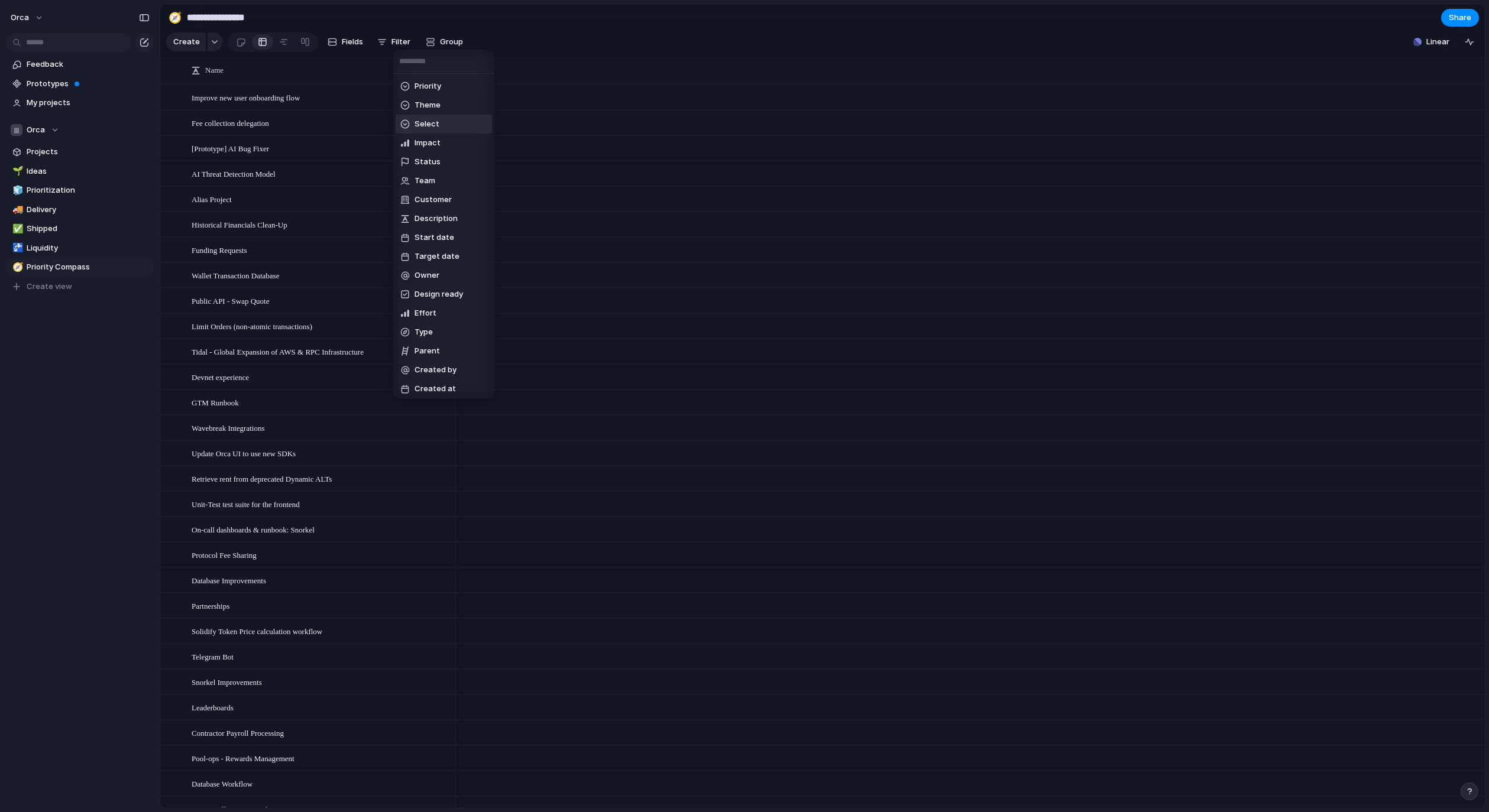
click at [448, 129] on li "Select" at bounding box center [444, 124] width 97 height 19
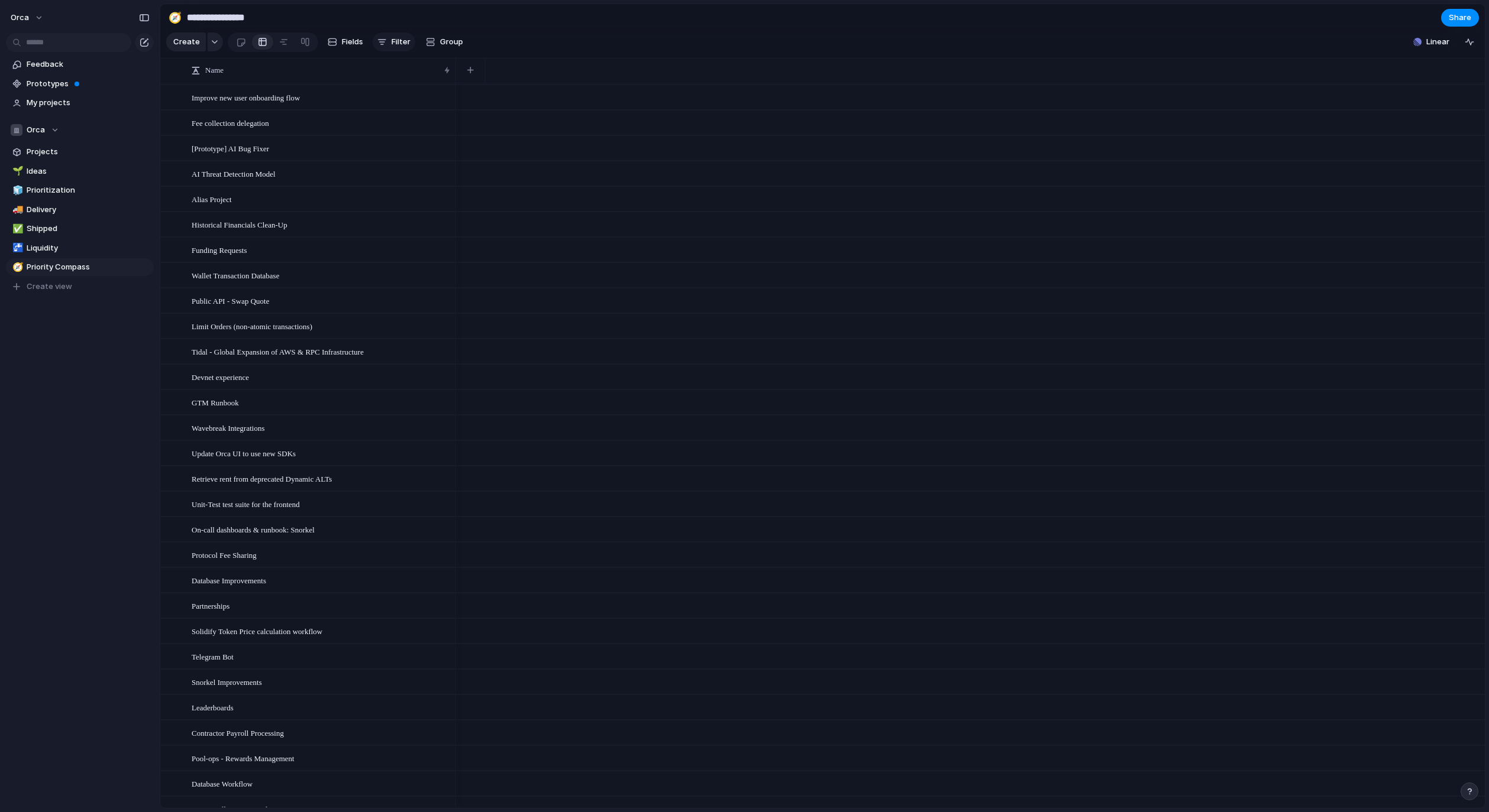
click at [400, 40] on div "No Select" at bounding box center [744, 406] width 1489 height 812
click at [399, 44] on span "Filter" at bounding box center [401, 42] width 19 height 12
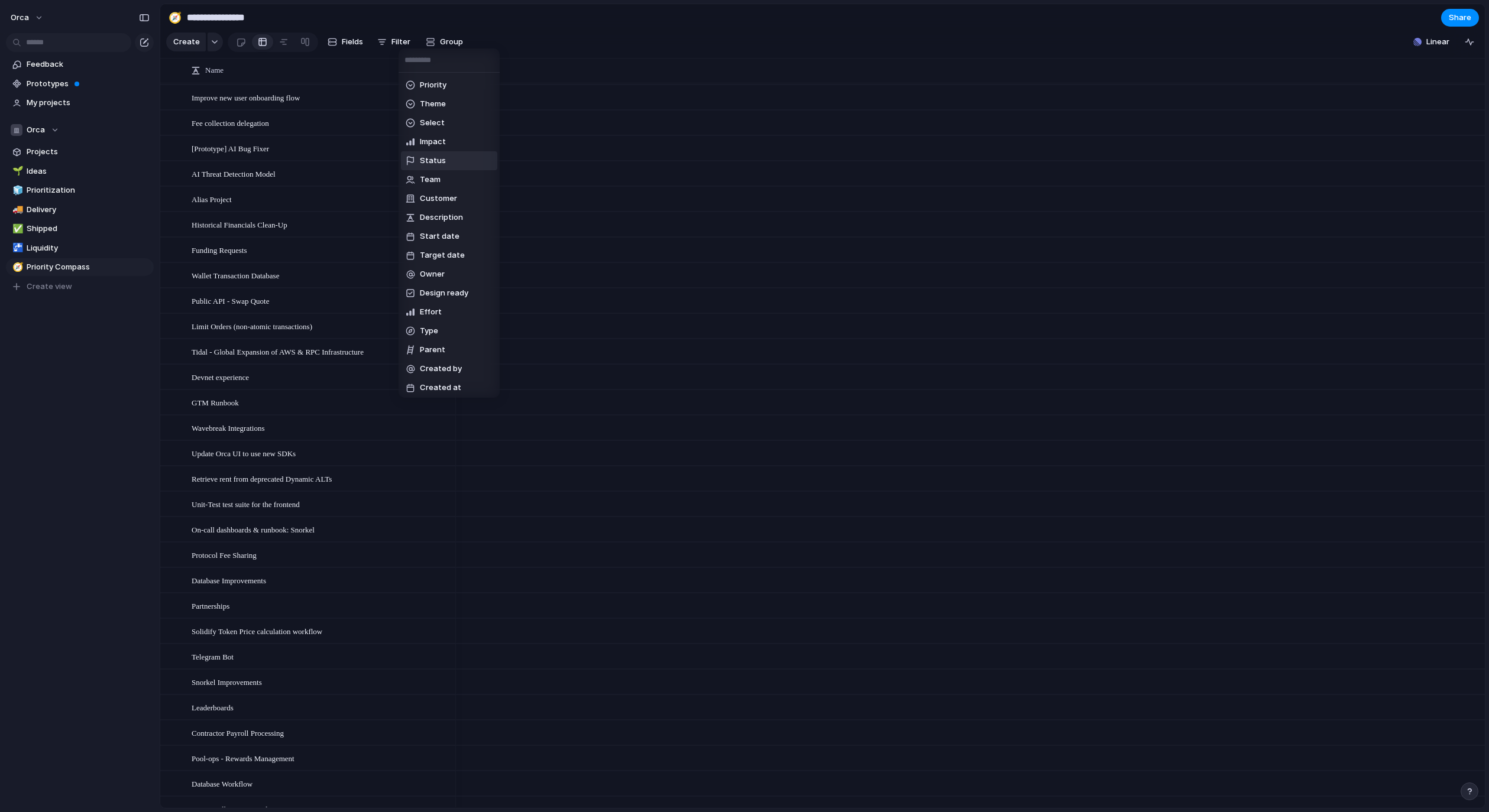
click at [432, 162] on span "Status" at bounding box center [433, 160] width 26 height 12
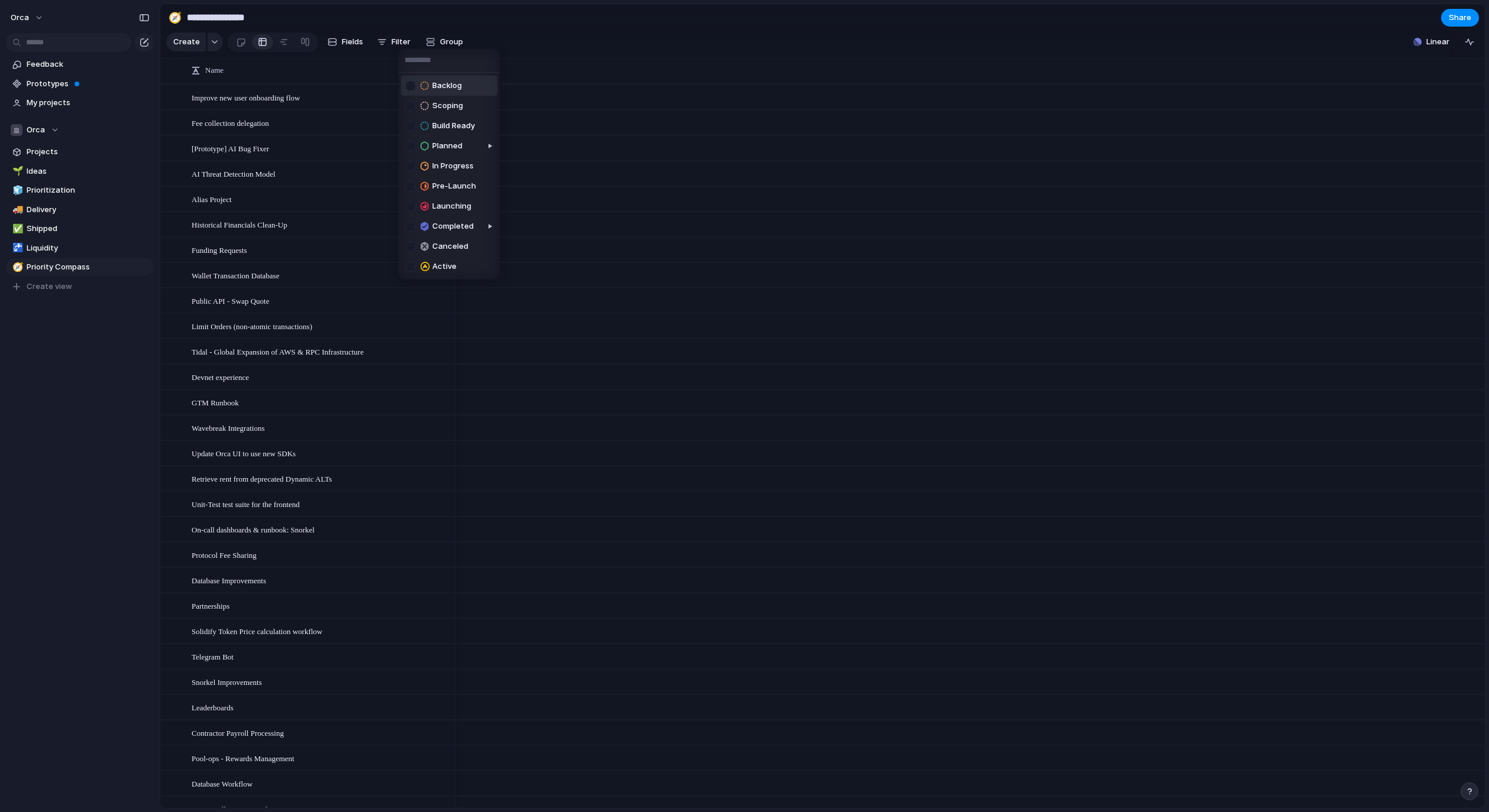
click at [412, 84] on div at bounding box center [410, 86] width 10 height 10
click at [574, 53] on div "Backlog Scoping Build Ready Planned In Progress Pre-Launch Launching Completed …" at bounding box center [744, 406] width 1489 height 812
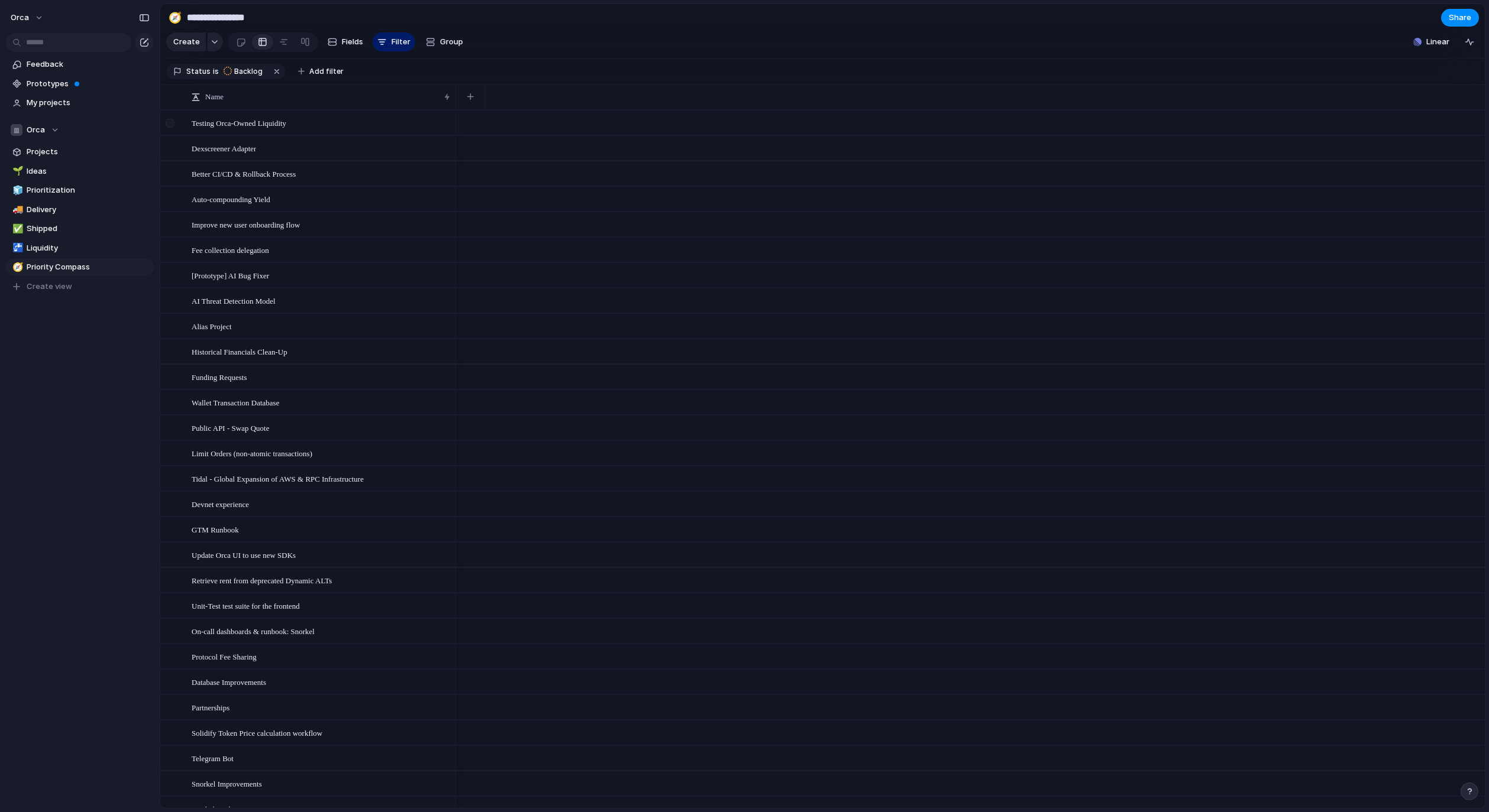
click at [173, 128] on div at bounding box center [170, 123] width 9 height 9
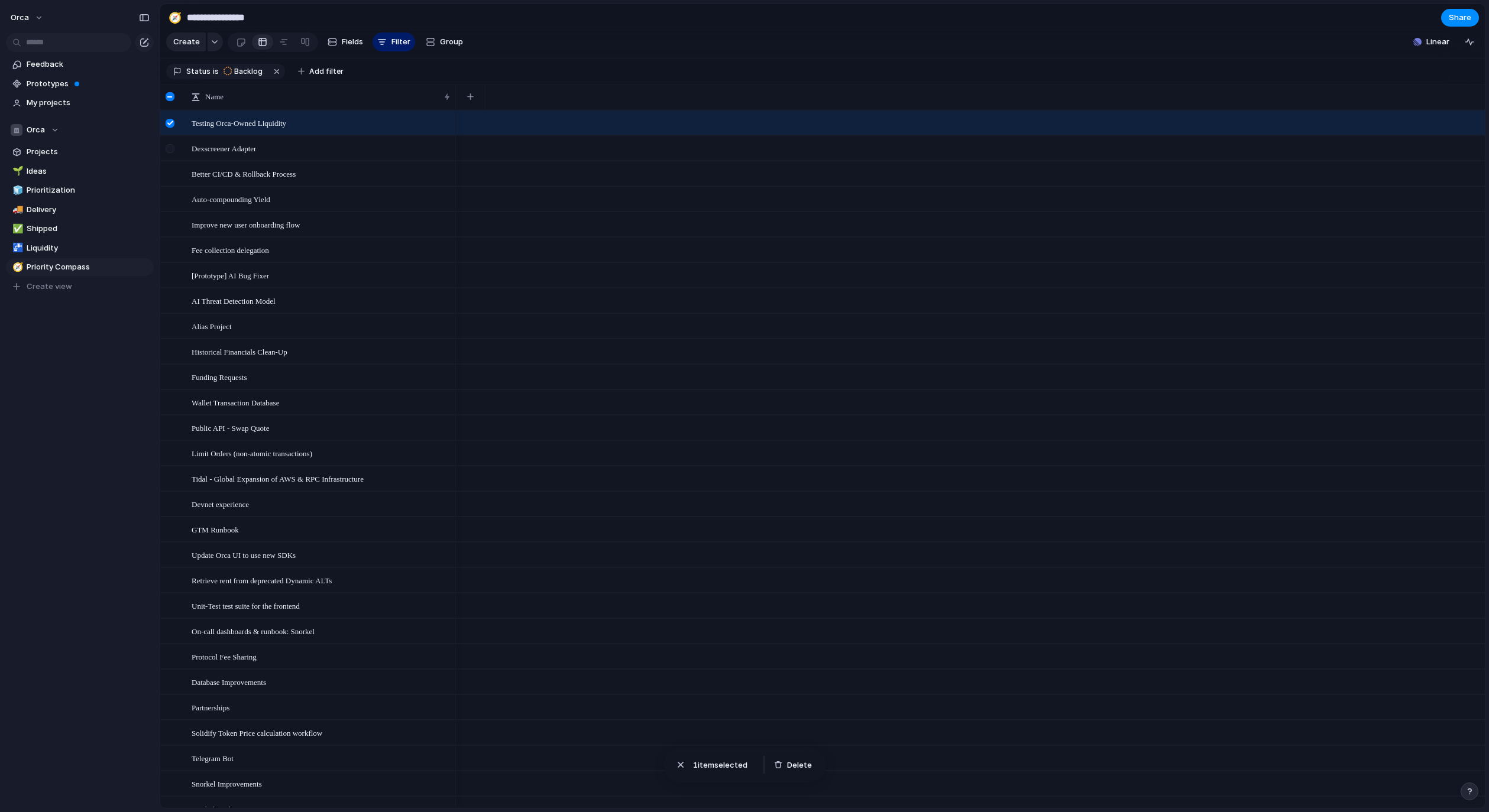
click at [170, 153] on div at bounding box center [170, 148] width 9 height 9
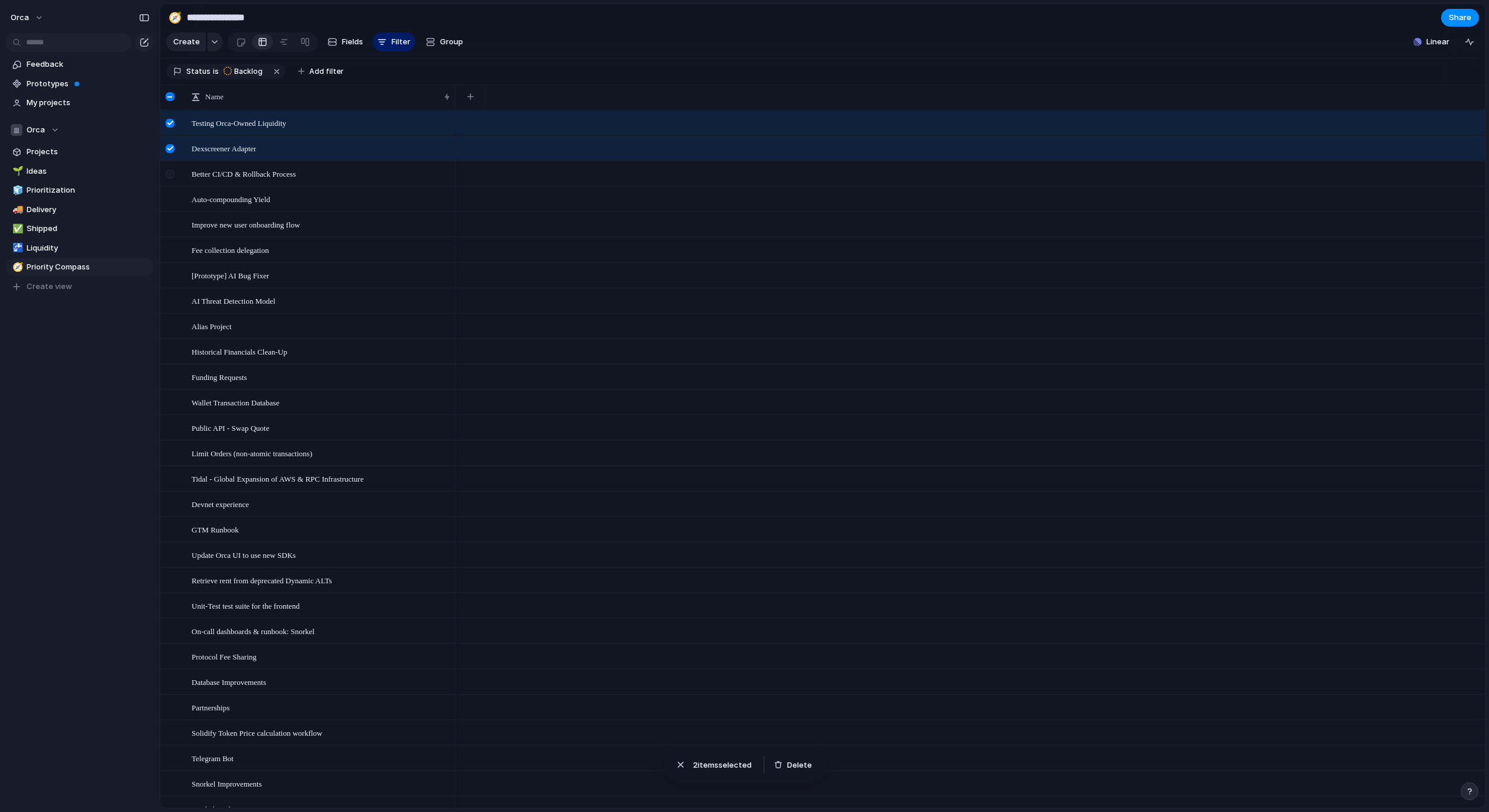
drag, startPoint x: 173, startPoint y: 180, endPoint x: 170, endPoint y: 189, distance: 9.5
click at [172, 178] on div at bounding box center [170, 173] width 9 height 9
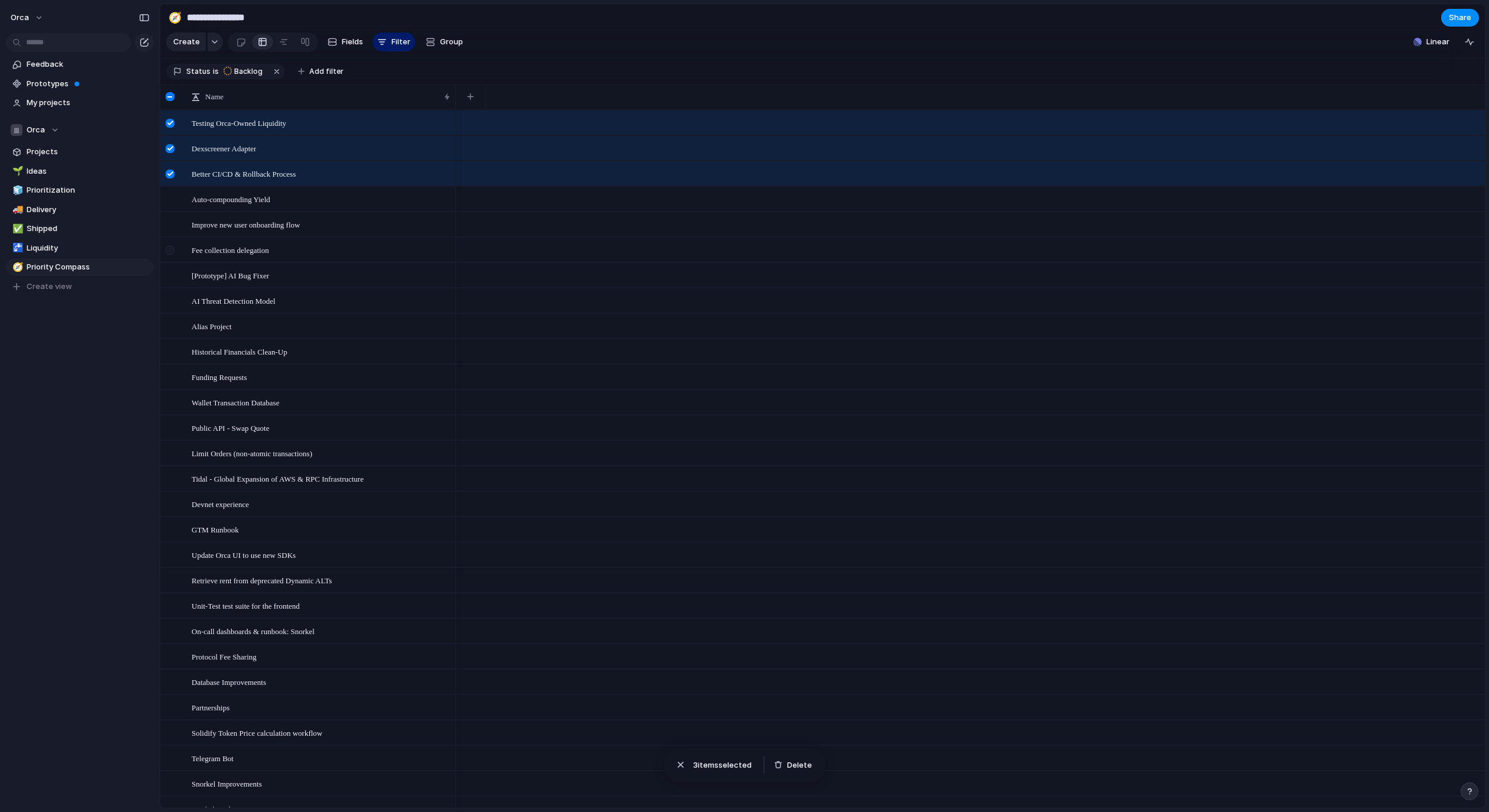
drag, startPoint x: 174, startPoint y: 258, endPoint x: 172, endPoint y: 276, distance: 18.1
click at [174, 258] on div at bounding box center [171, 254] width 21 height 32
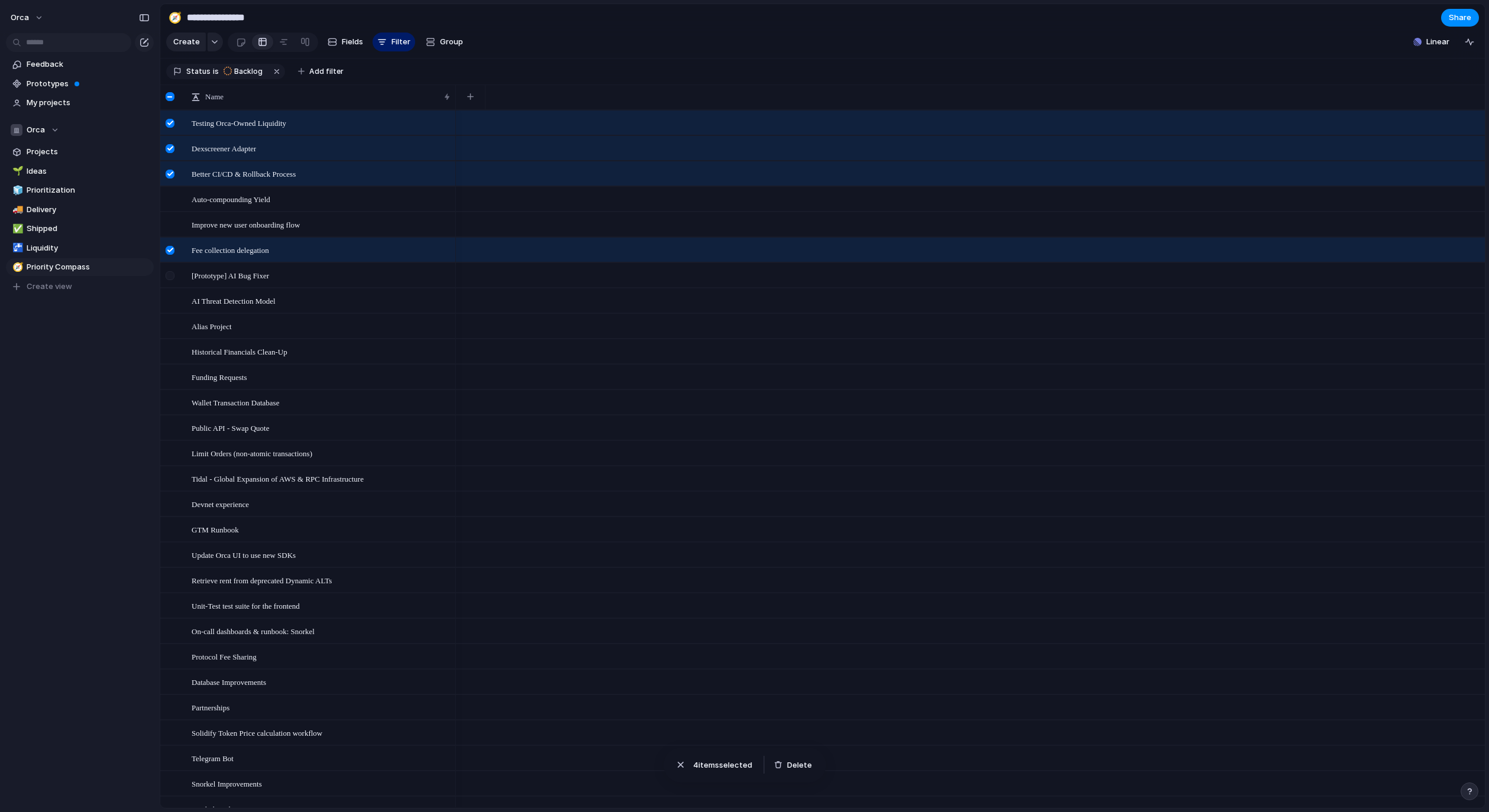
click at [173, 280] on div at bounding box center [170, 275] width 9 height 9
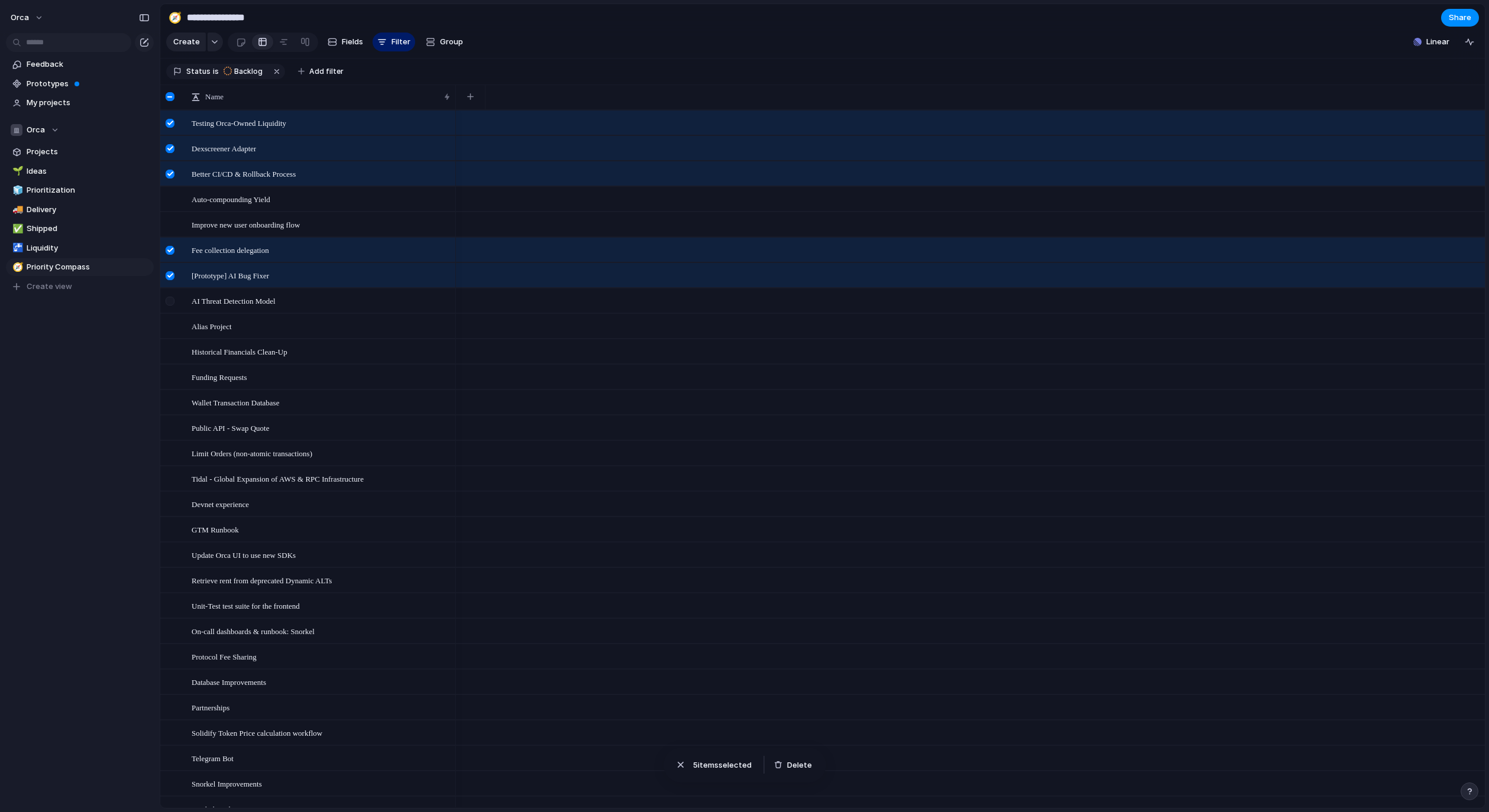
click at [174, 310] on div at bounding box center [171, 305] width 21 height 32
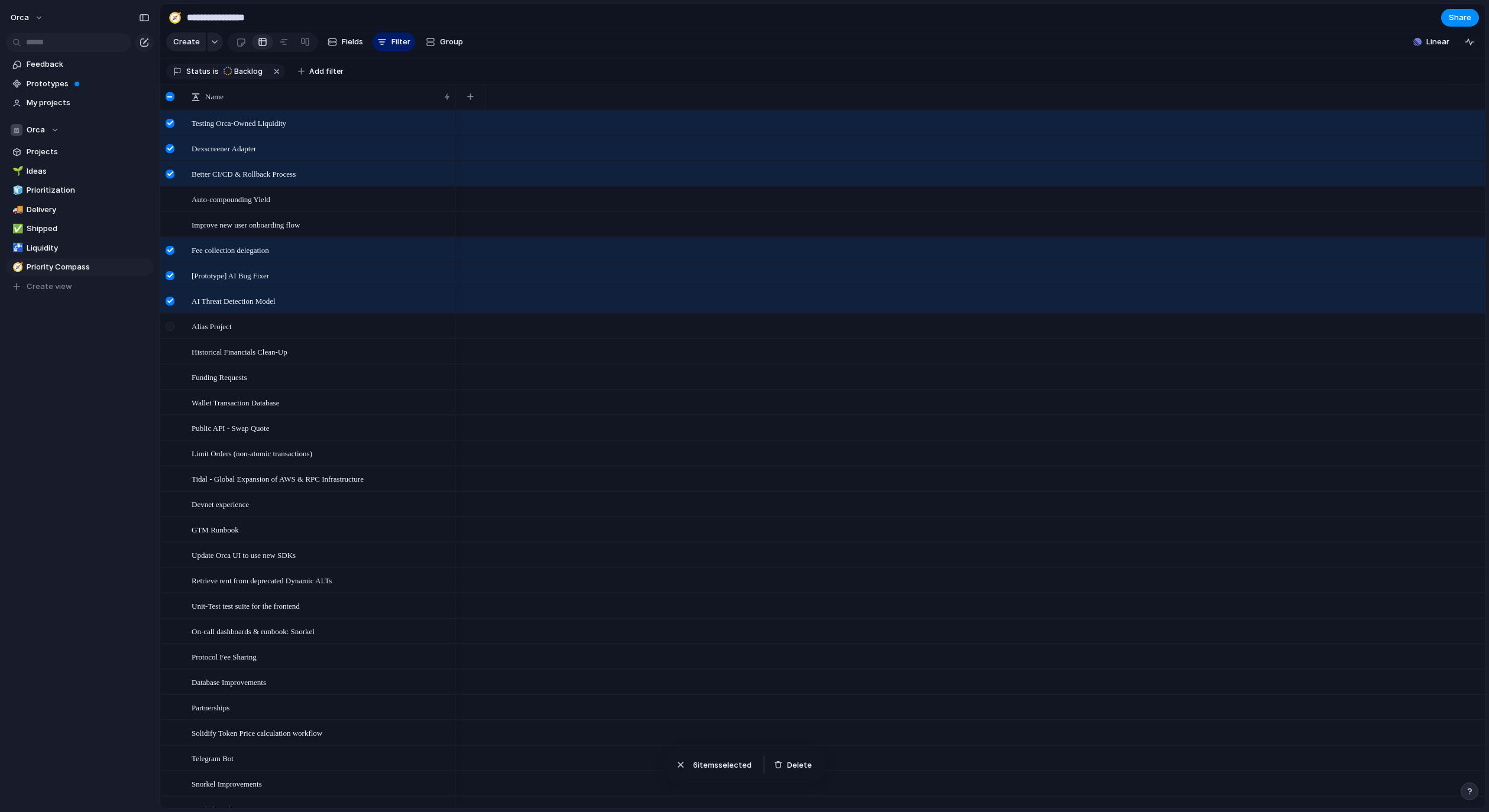
click at [174, 331] on div at bounding box center [170, 326] width 9 height 9
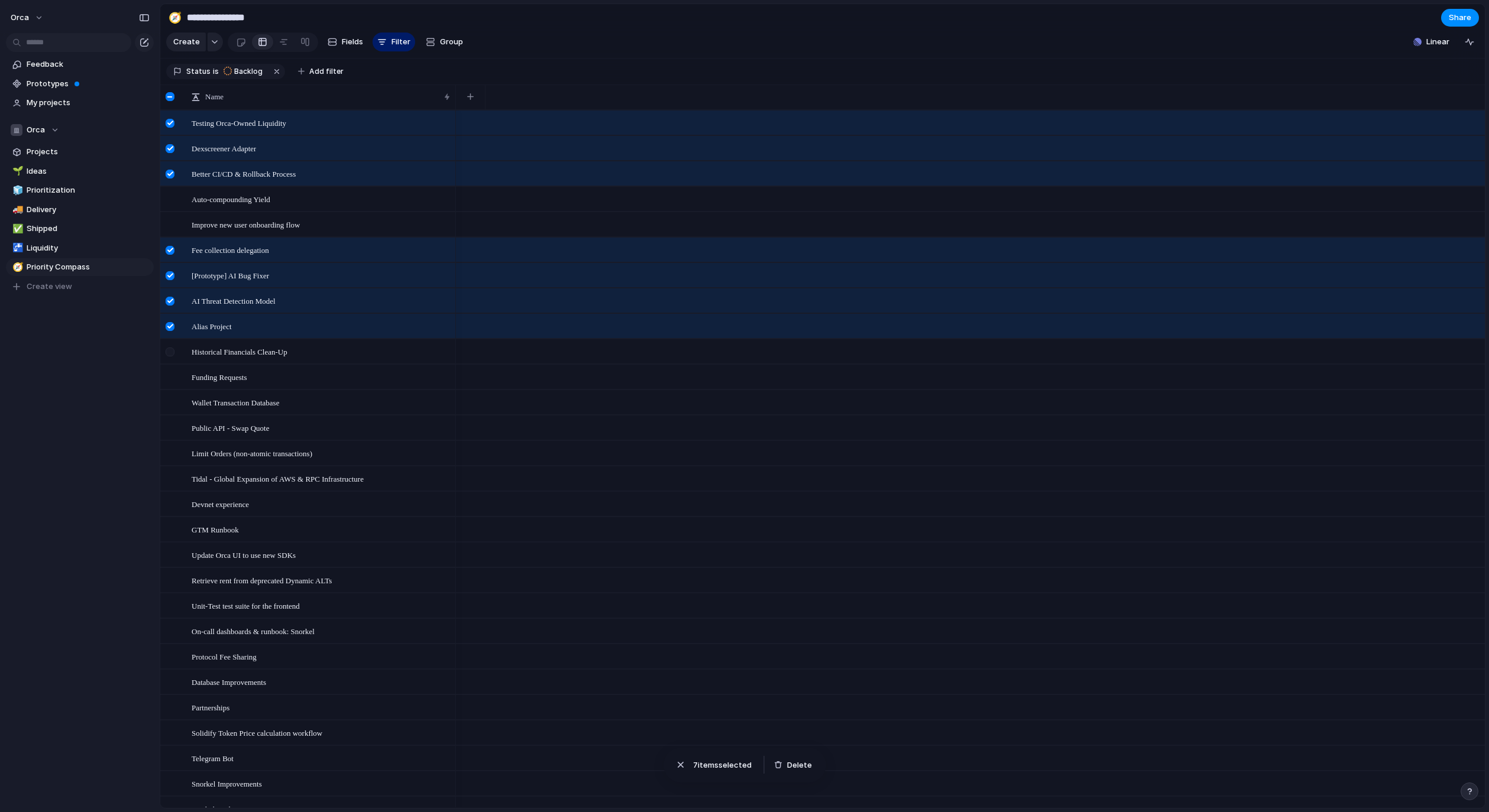
click at [170, 356] on div at bounding box center [170, 352] width 9 height 9
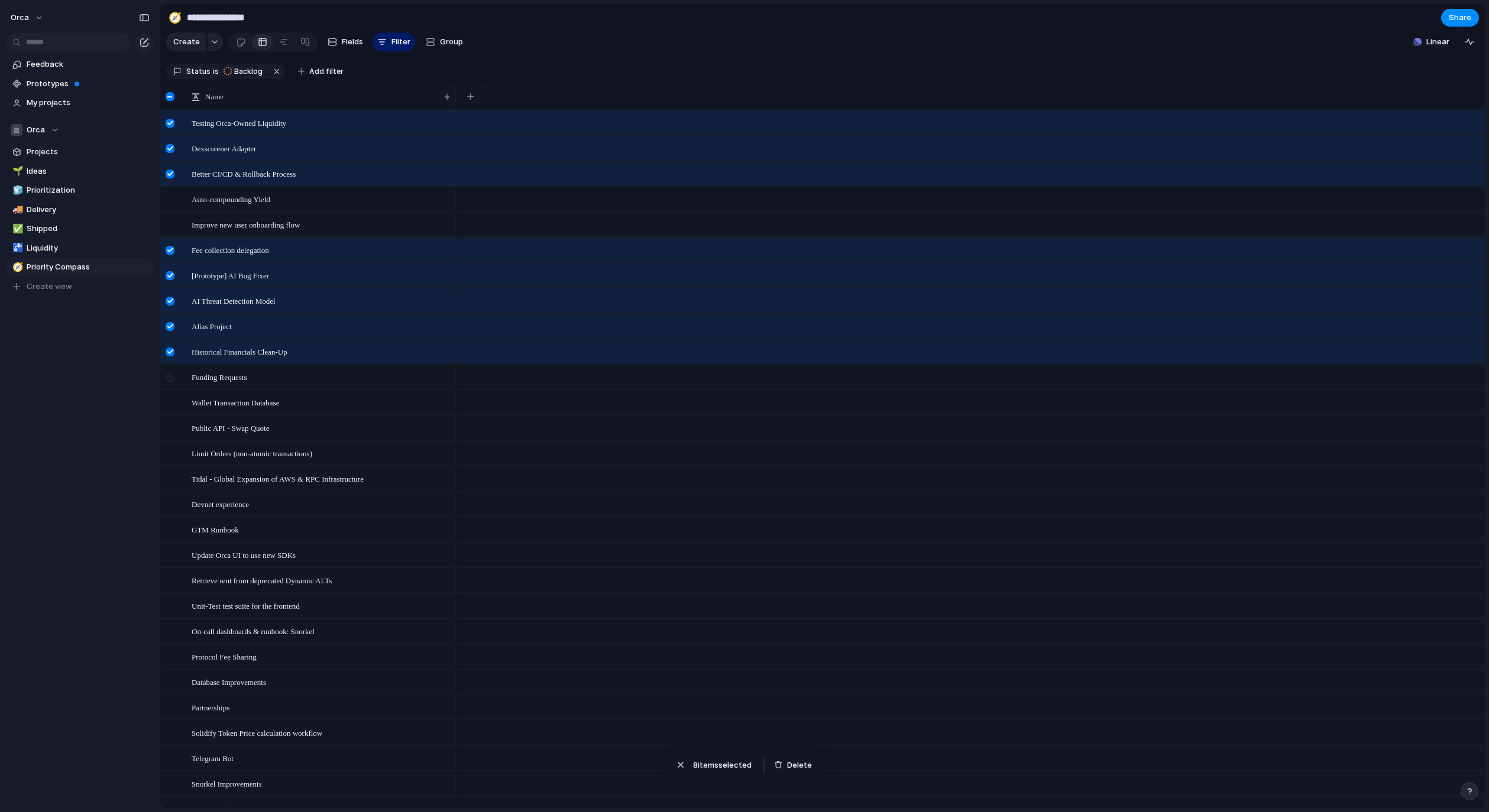
click at [170, 382] on div at bounding box center [170, 377] width 9 height 9
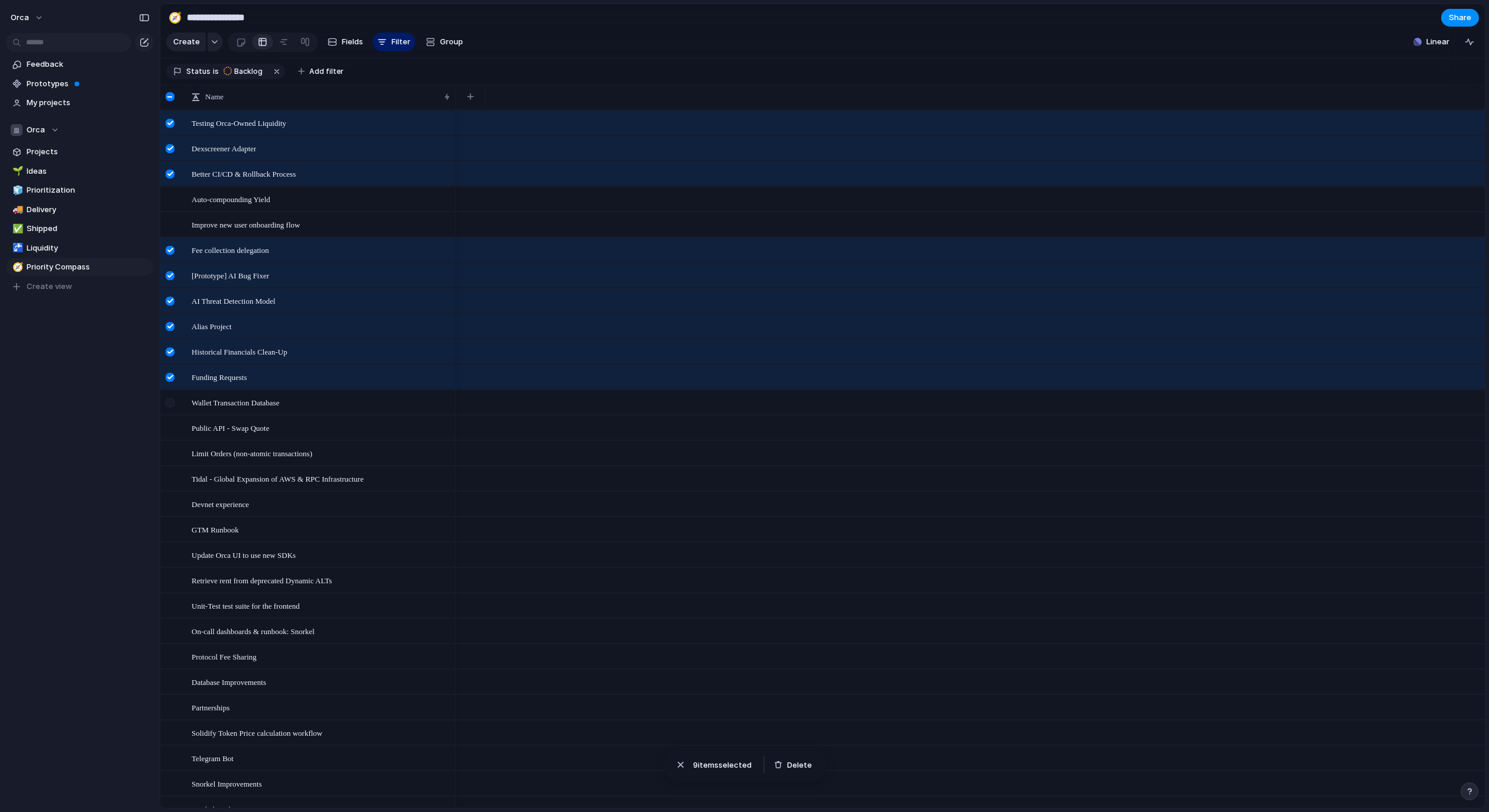
click at [172, 407] on div at bounding box center [170, 402] width 9 height 9
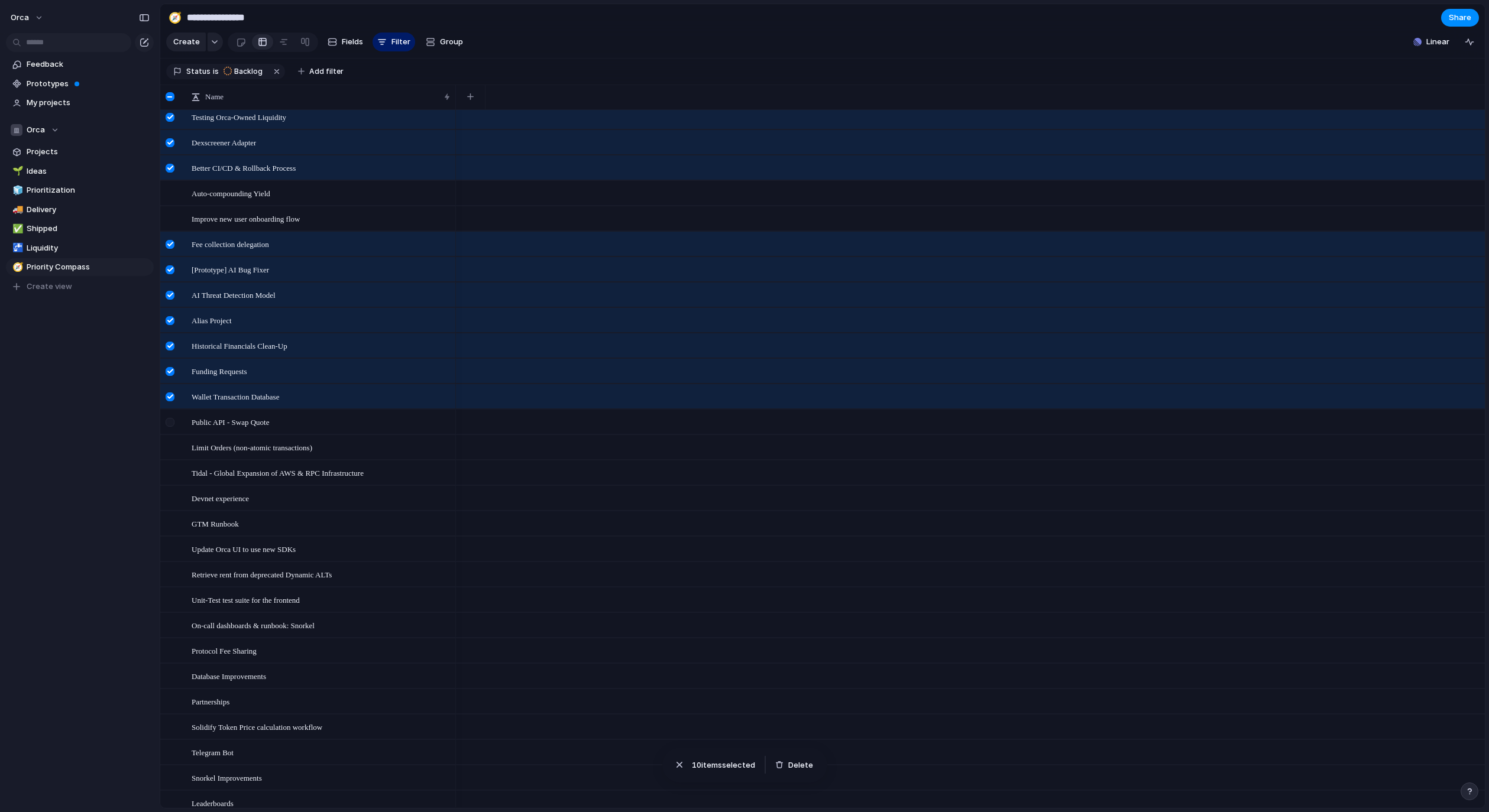
click at [170, 427] on div at bounding box center [170, 421] width 9 height 9
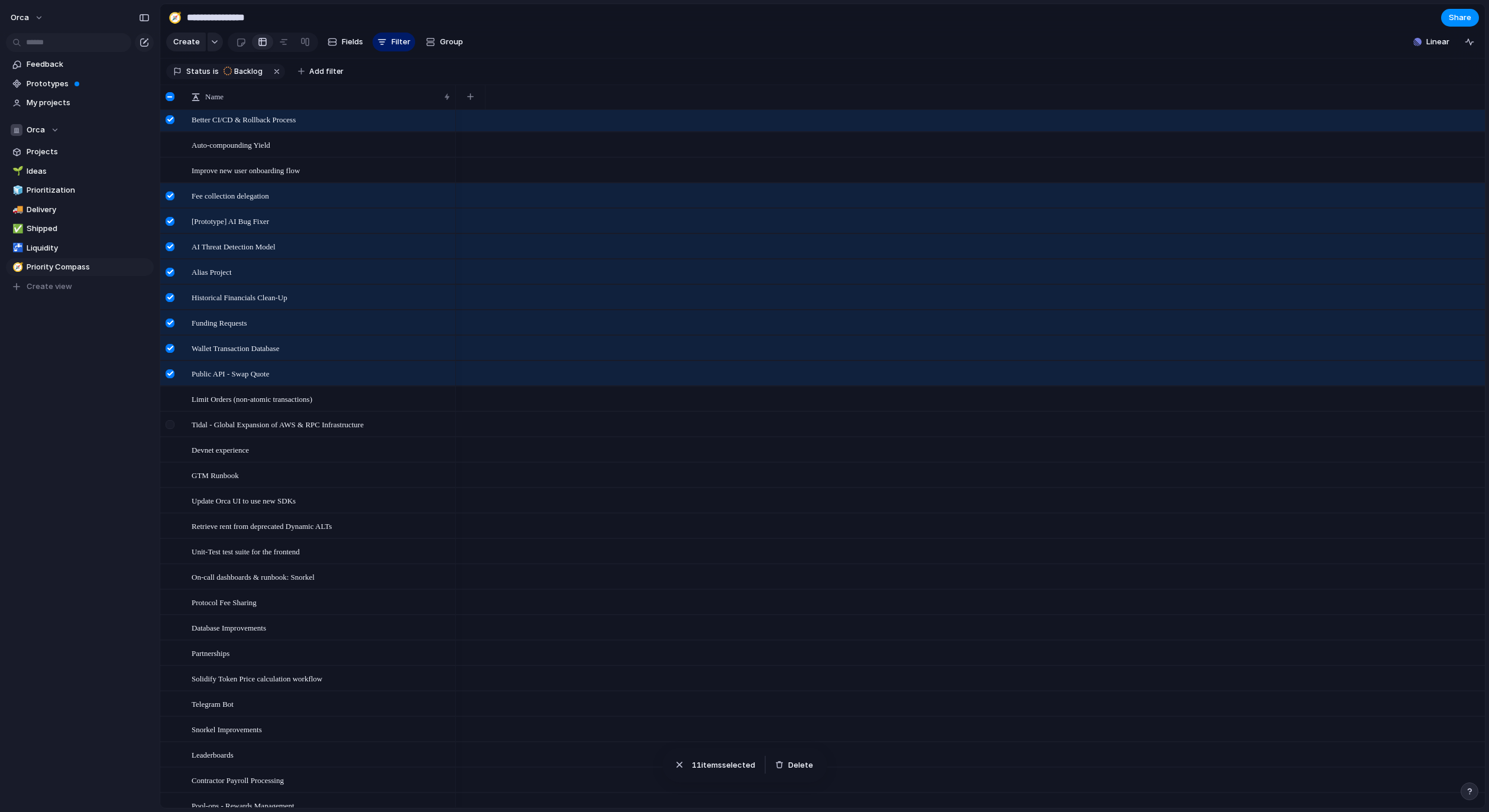
click at [174, 429] on div at bounding box center [170, 424] width 9 height 9
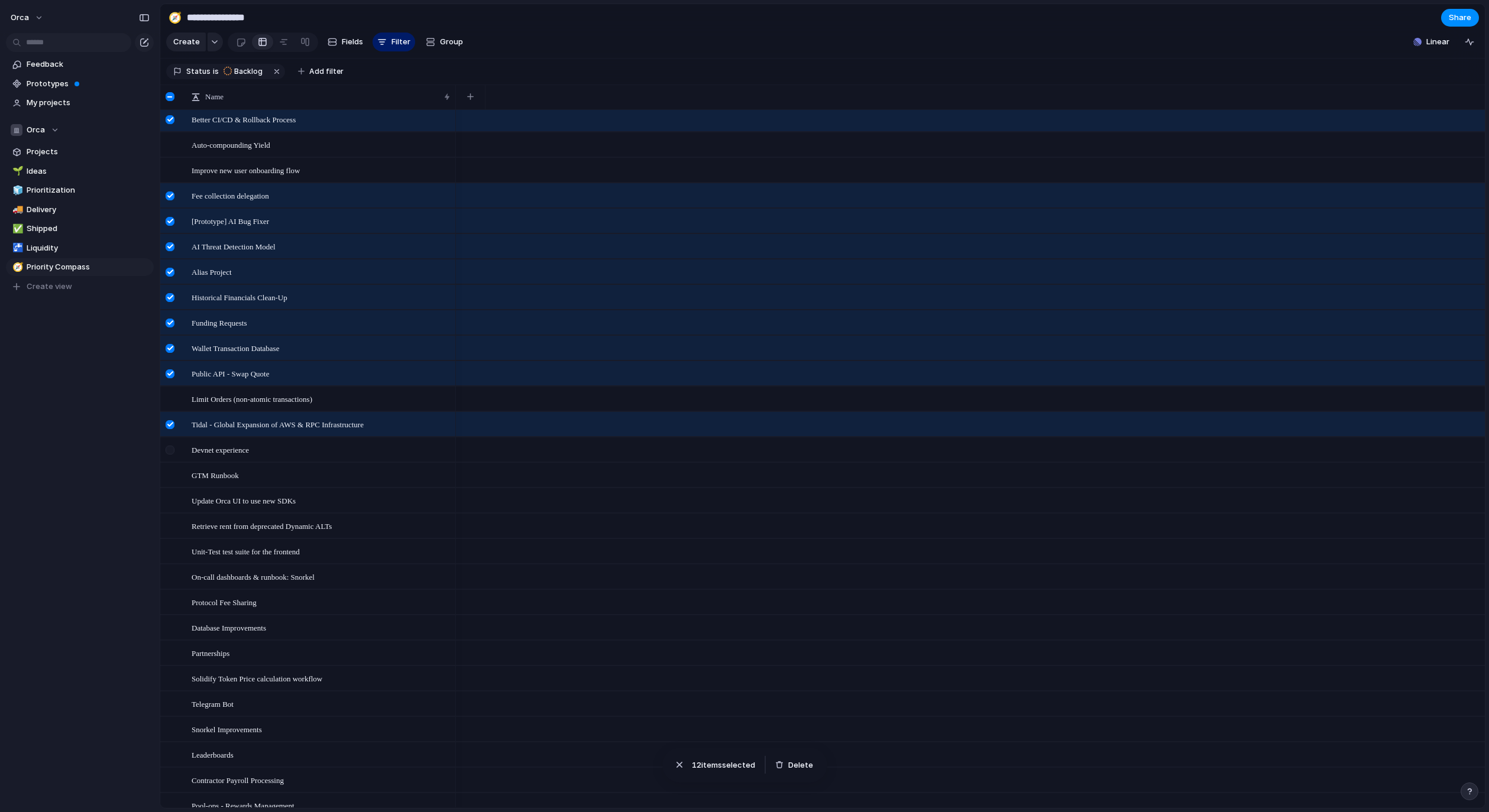
click at [173, 463] on div at bounding box center [171, 454] width 21 height 32
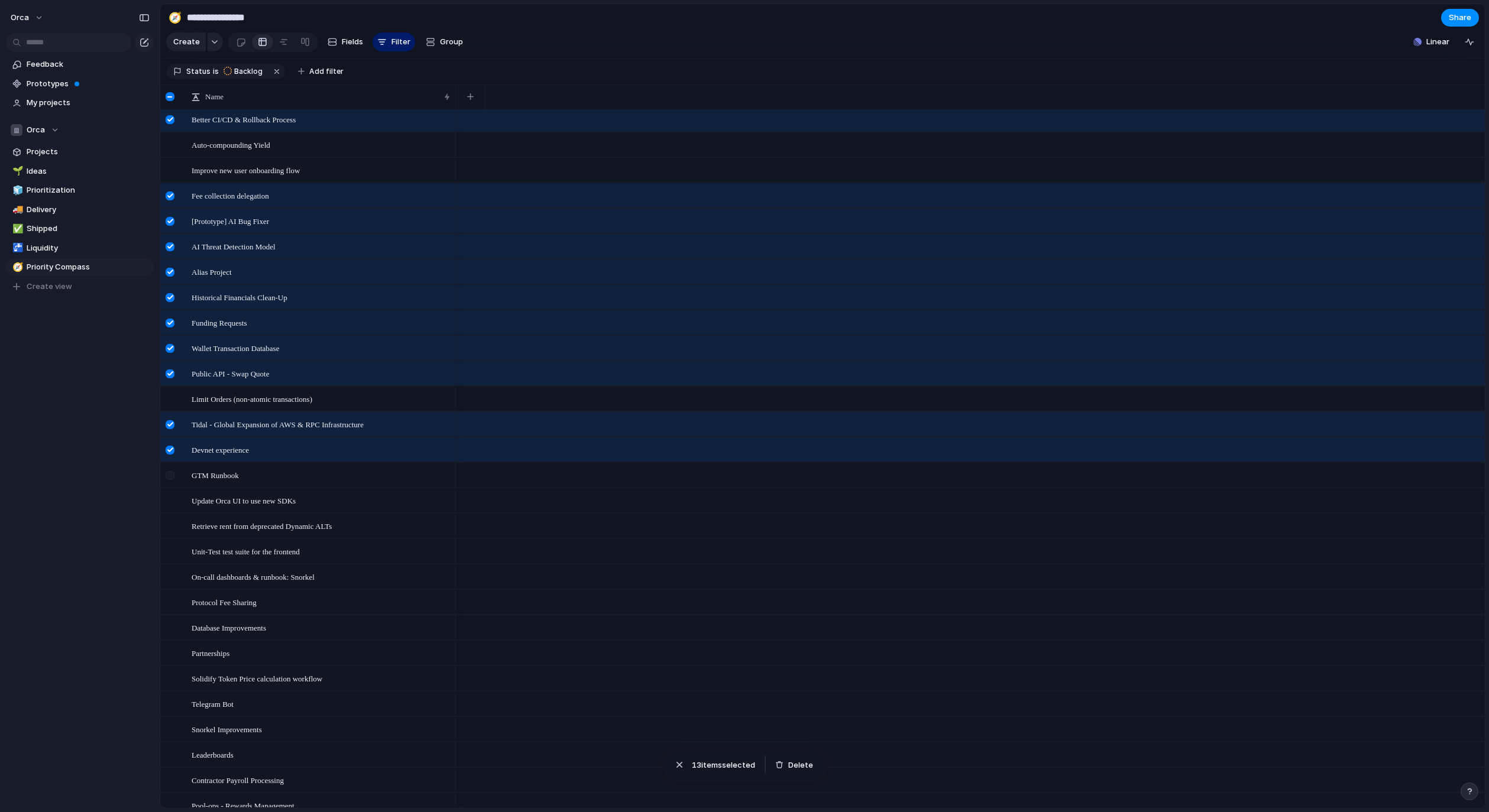
click at [173, 480] on div at bounding box center [170, 475] width 9 height 9
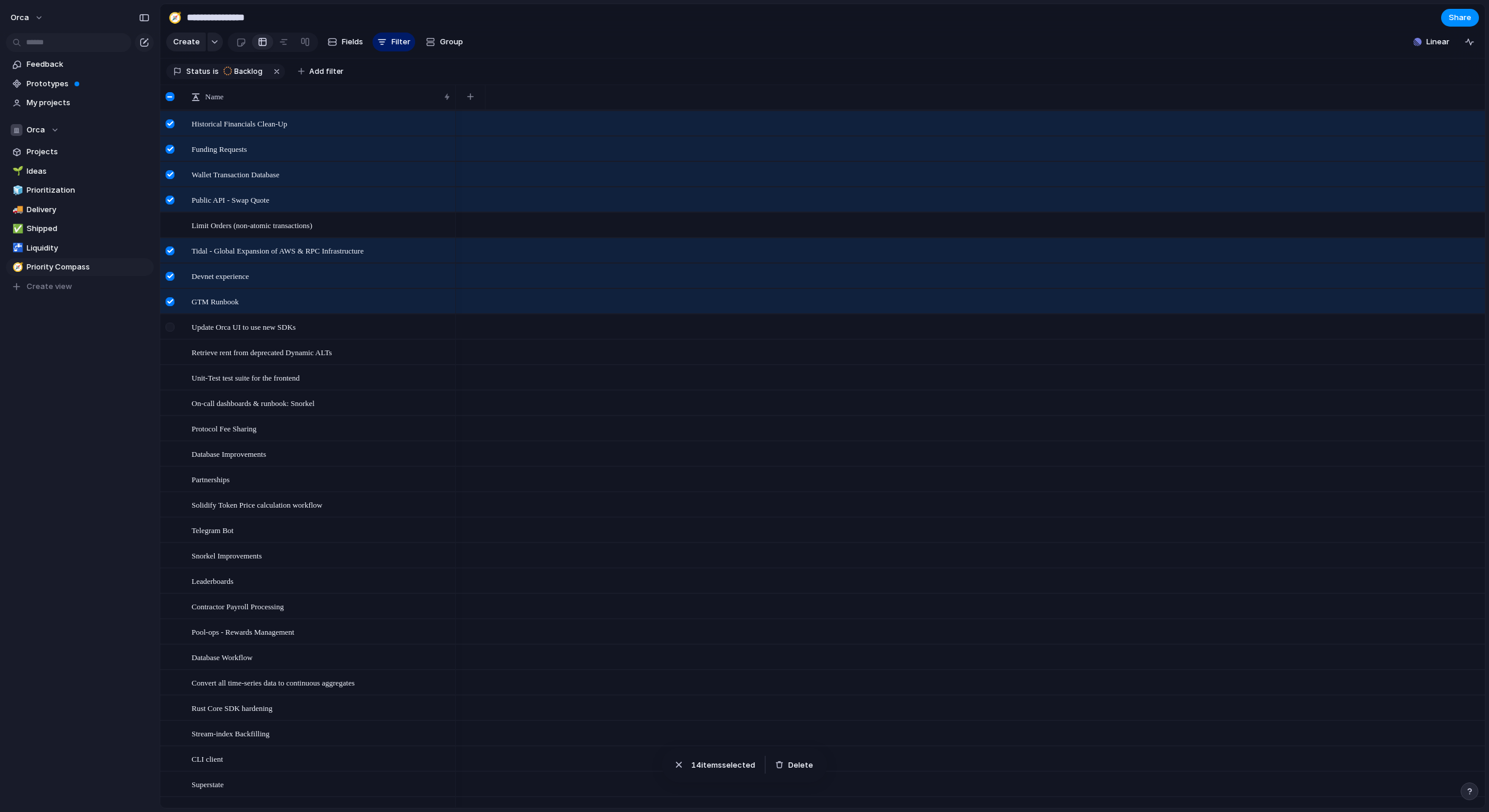
click at [174, 332] on div at bounding box center [170, 326] width 9 height 9
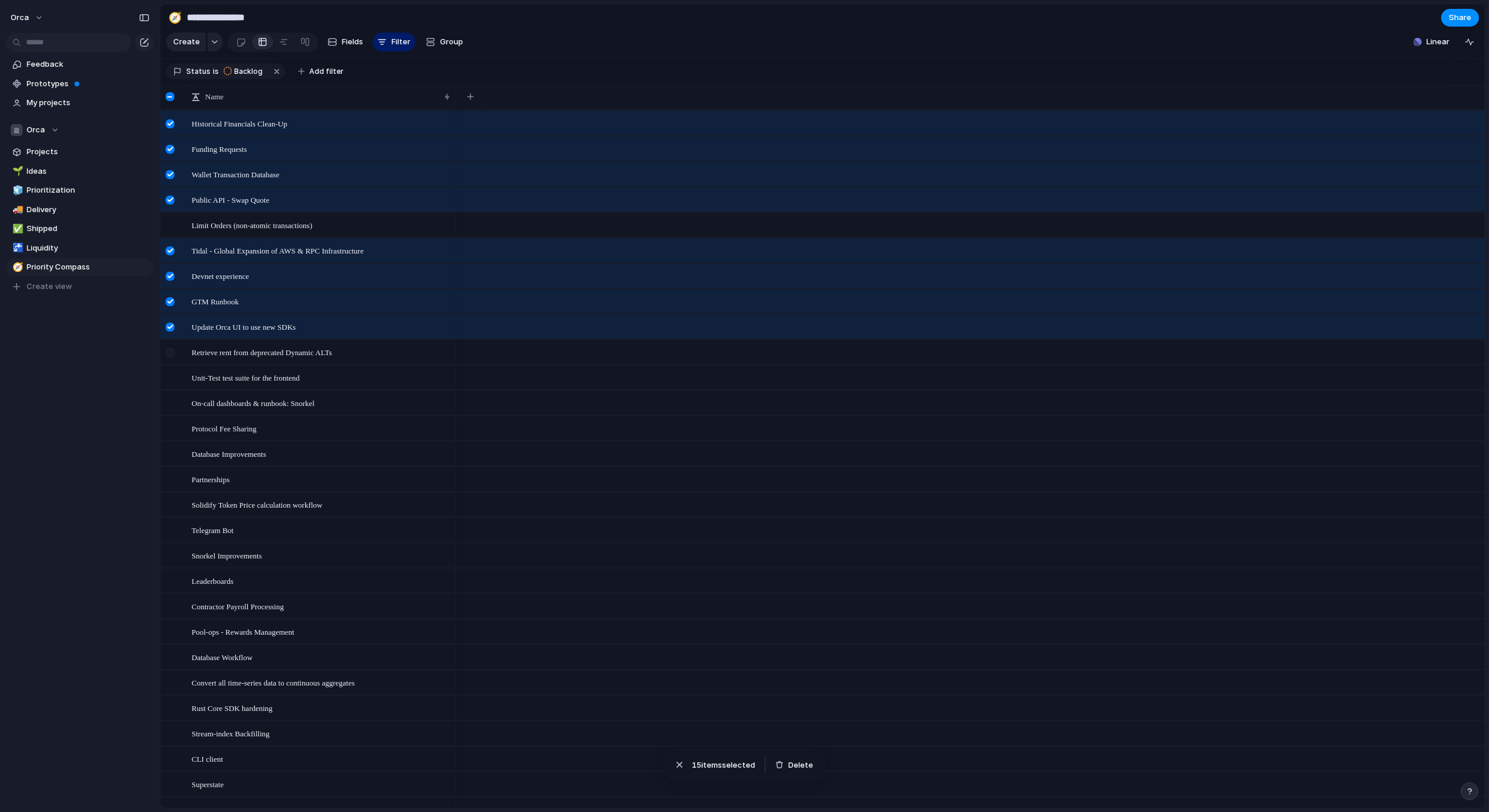
click at [175, 358] on div at bounding box center [171, 356] width 21 height 32
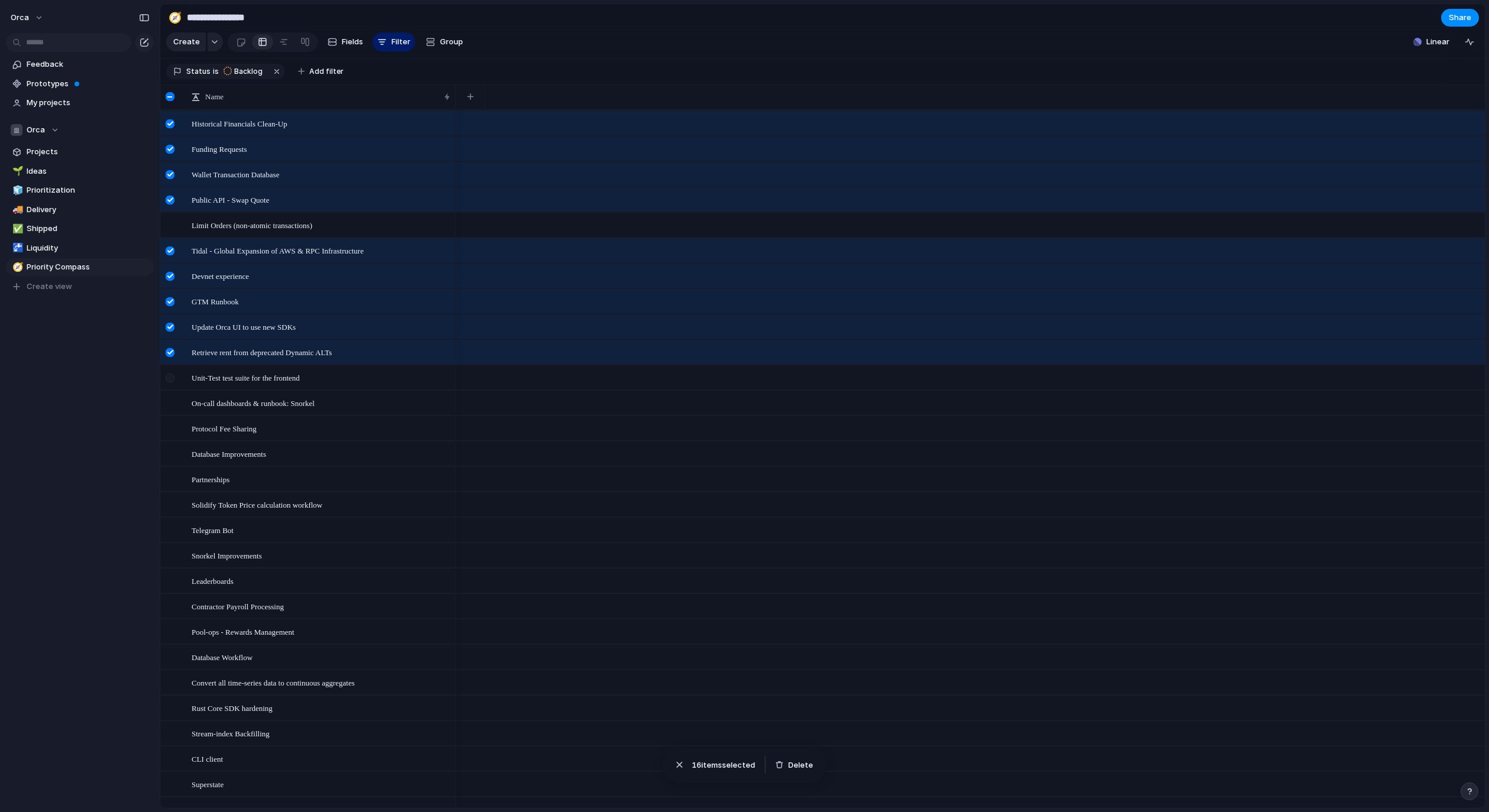
click at [174, 383] on div at bounding box center [170, 378] width 9 height 9
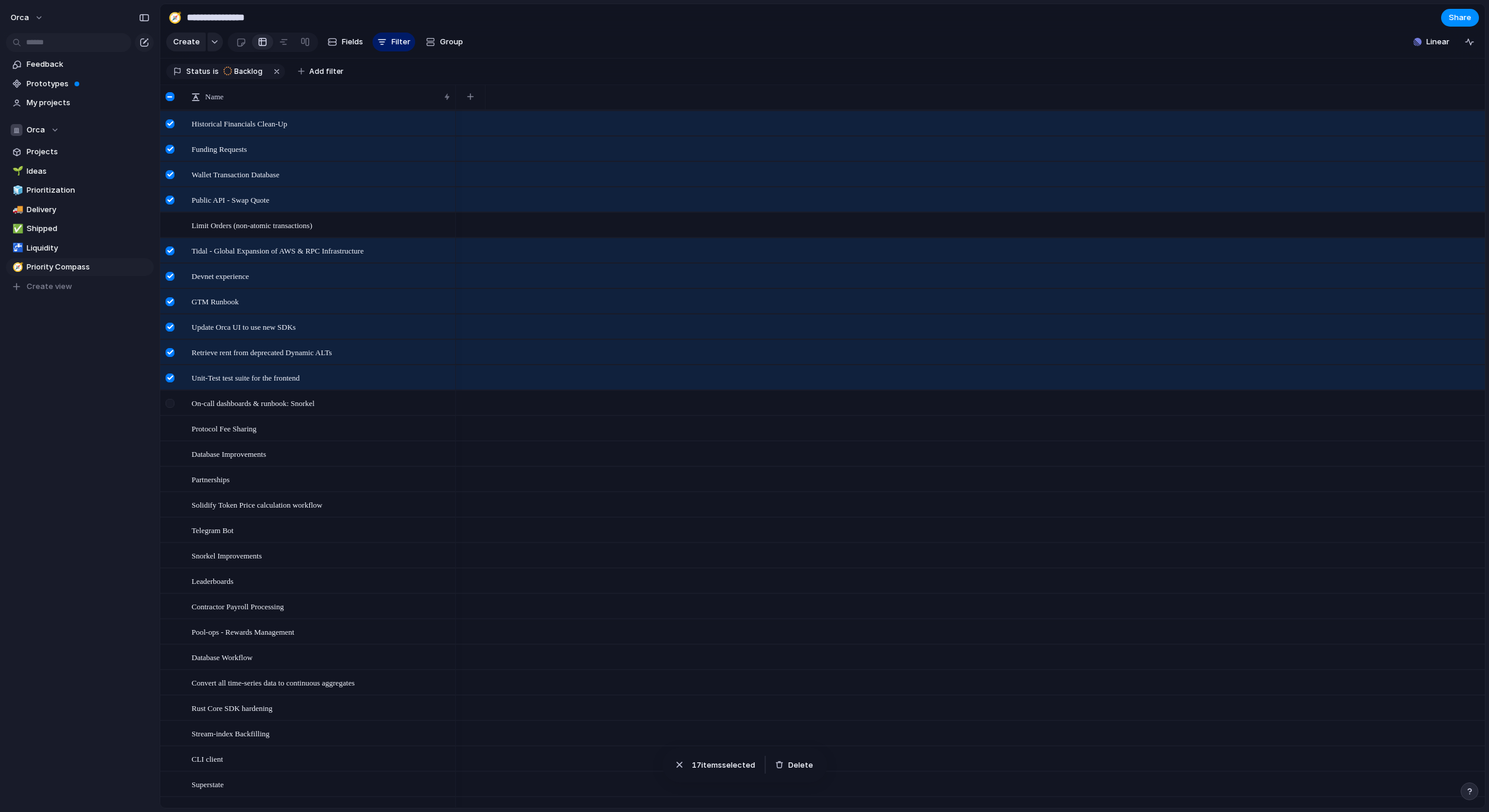
click at [171, 408] on div at bounding box center [170, 403] width 9 height 9
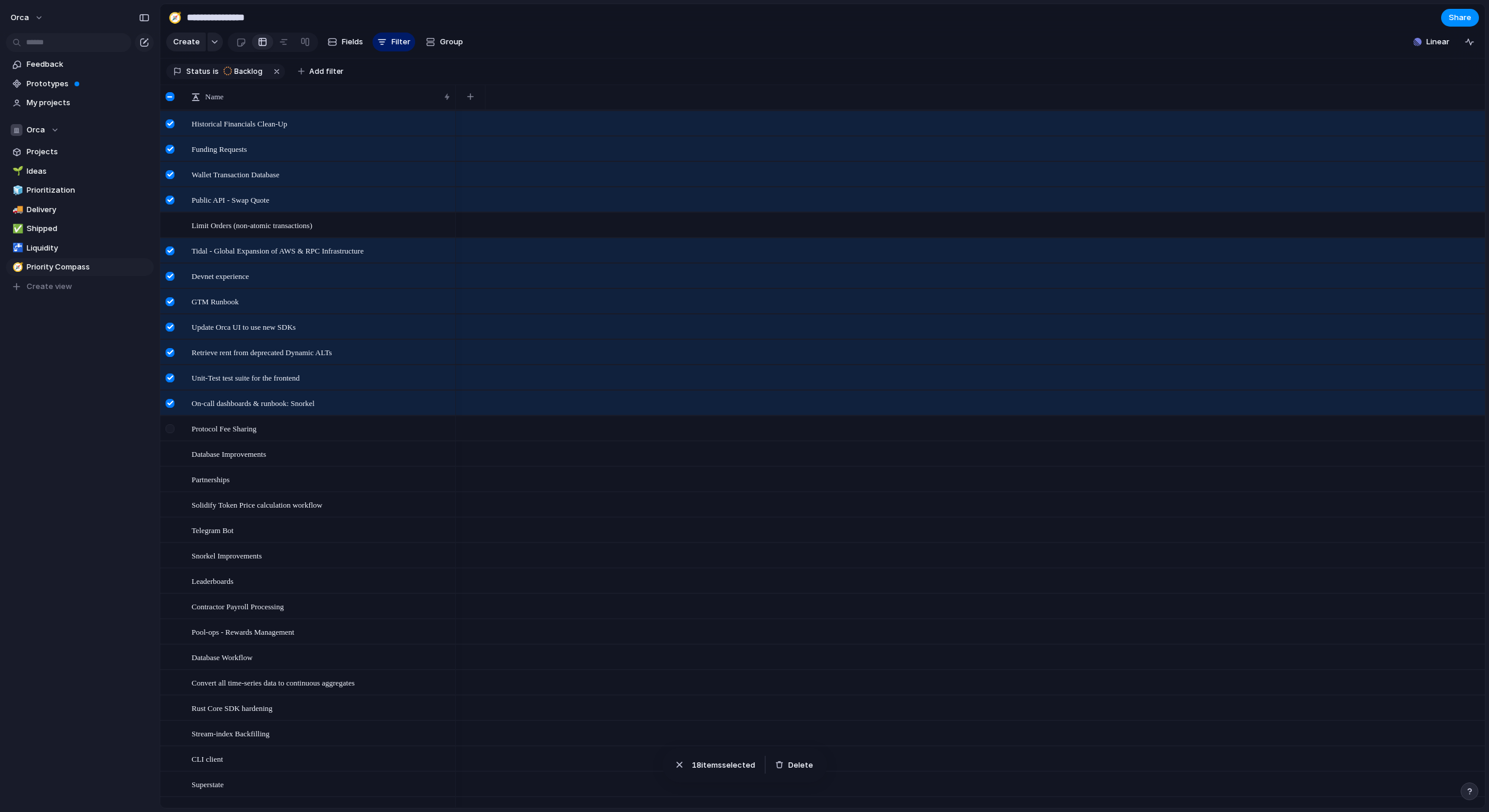
click at [171, 430] on div at bounding box center [171, 433] width 21 height 32
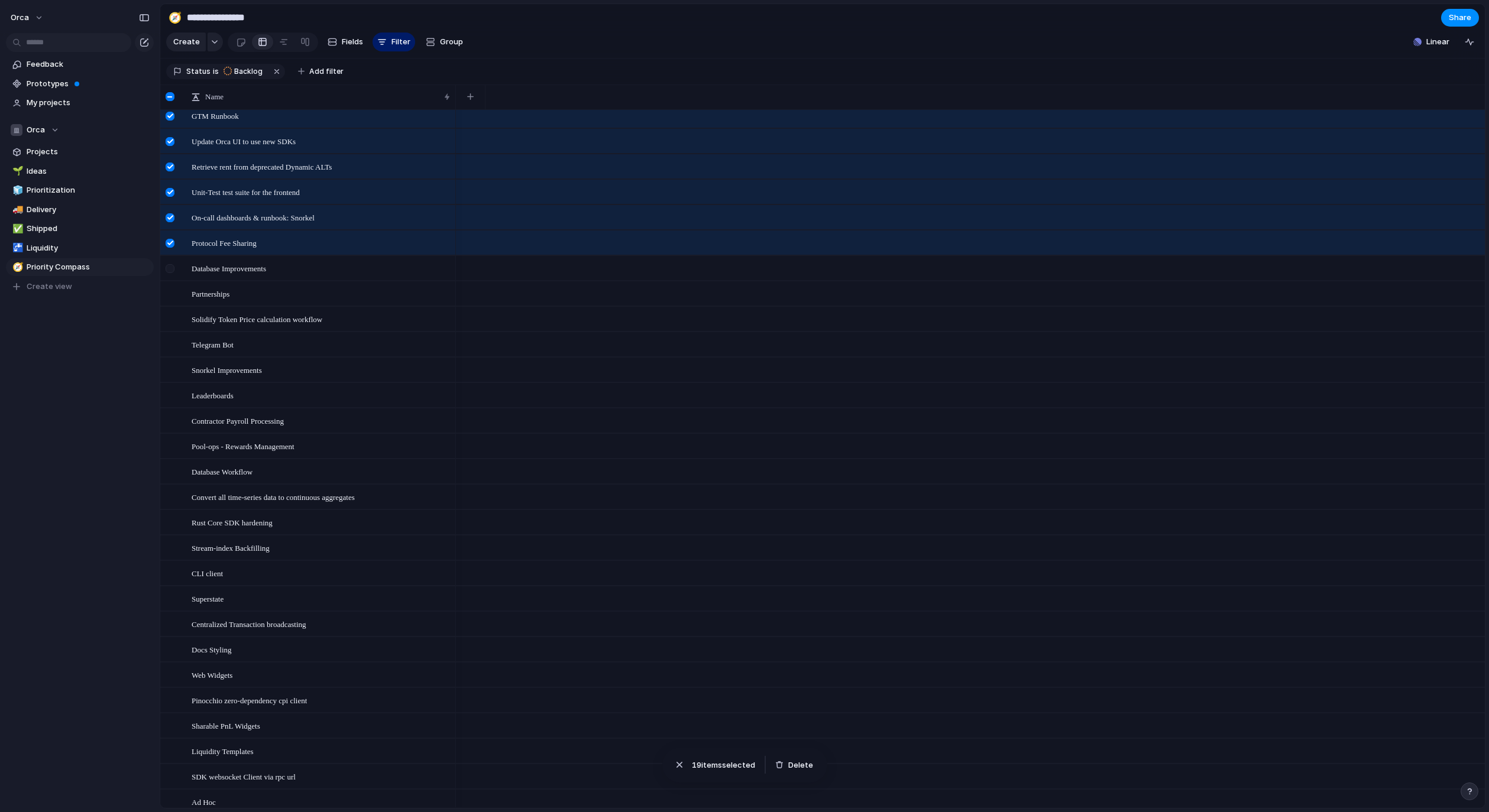
click at [173, 284] on div at bounding box center [171, 273] width 21 height 32
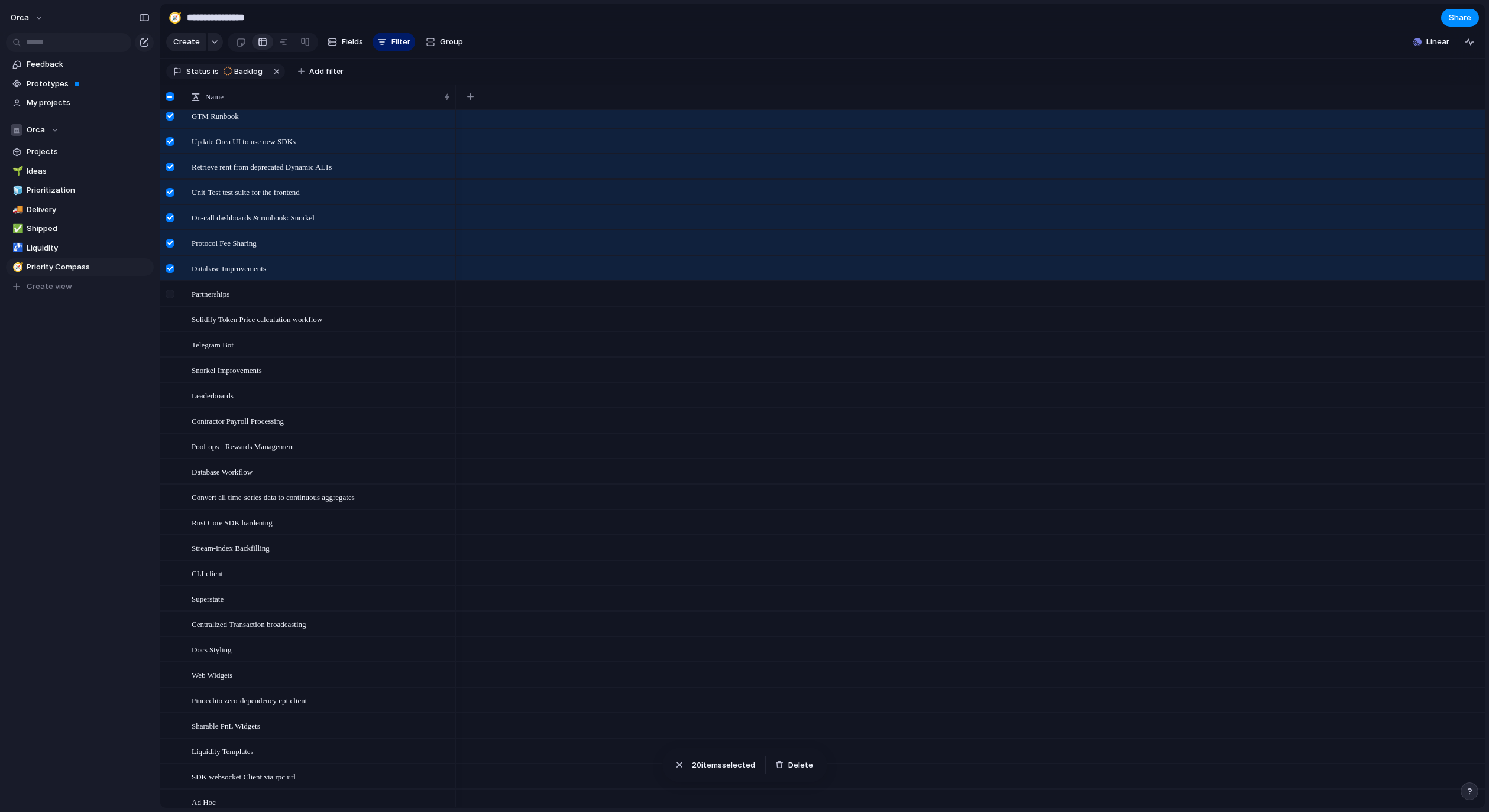
click at [175, 303] on div at bounding box center [171, 298] width 21 height 32
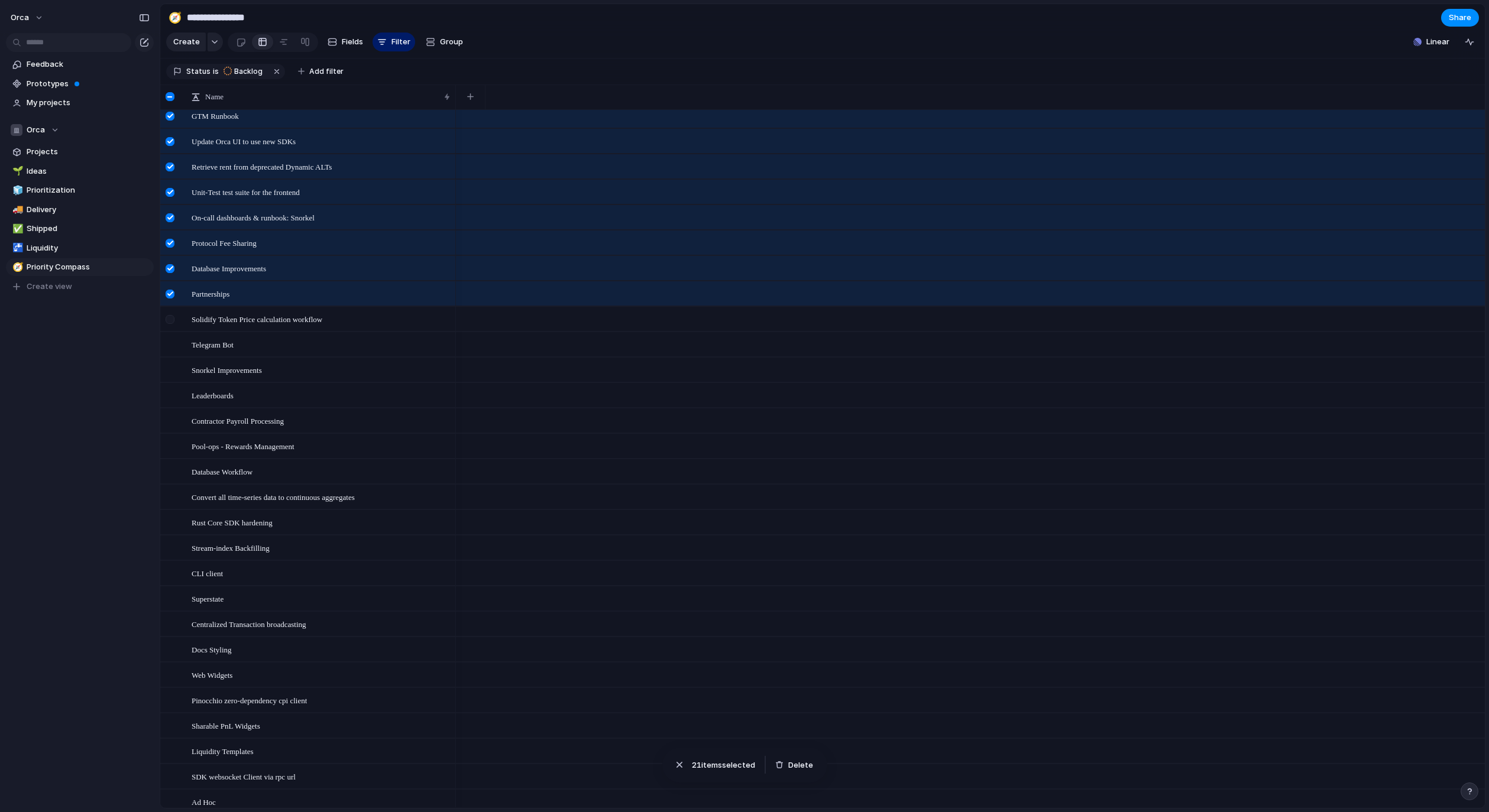
click at [174, 324] on div at bounding box center [170, 319] width 9 height 9
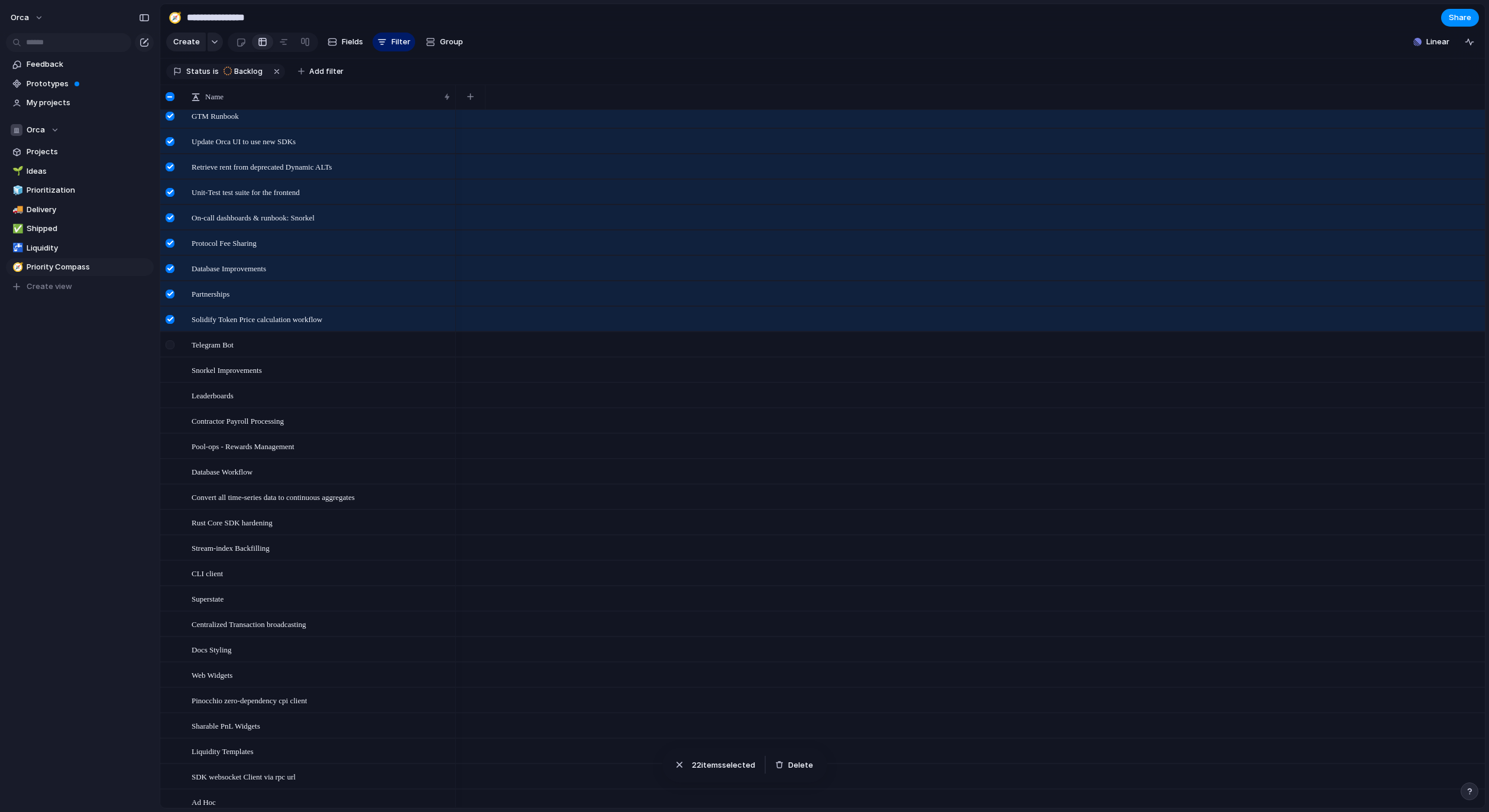
click at [171, 349] on div at bounding box center [170, 345] width 9 height 9
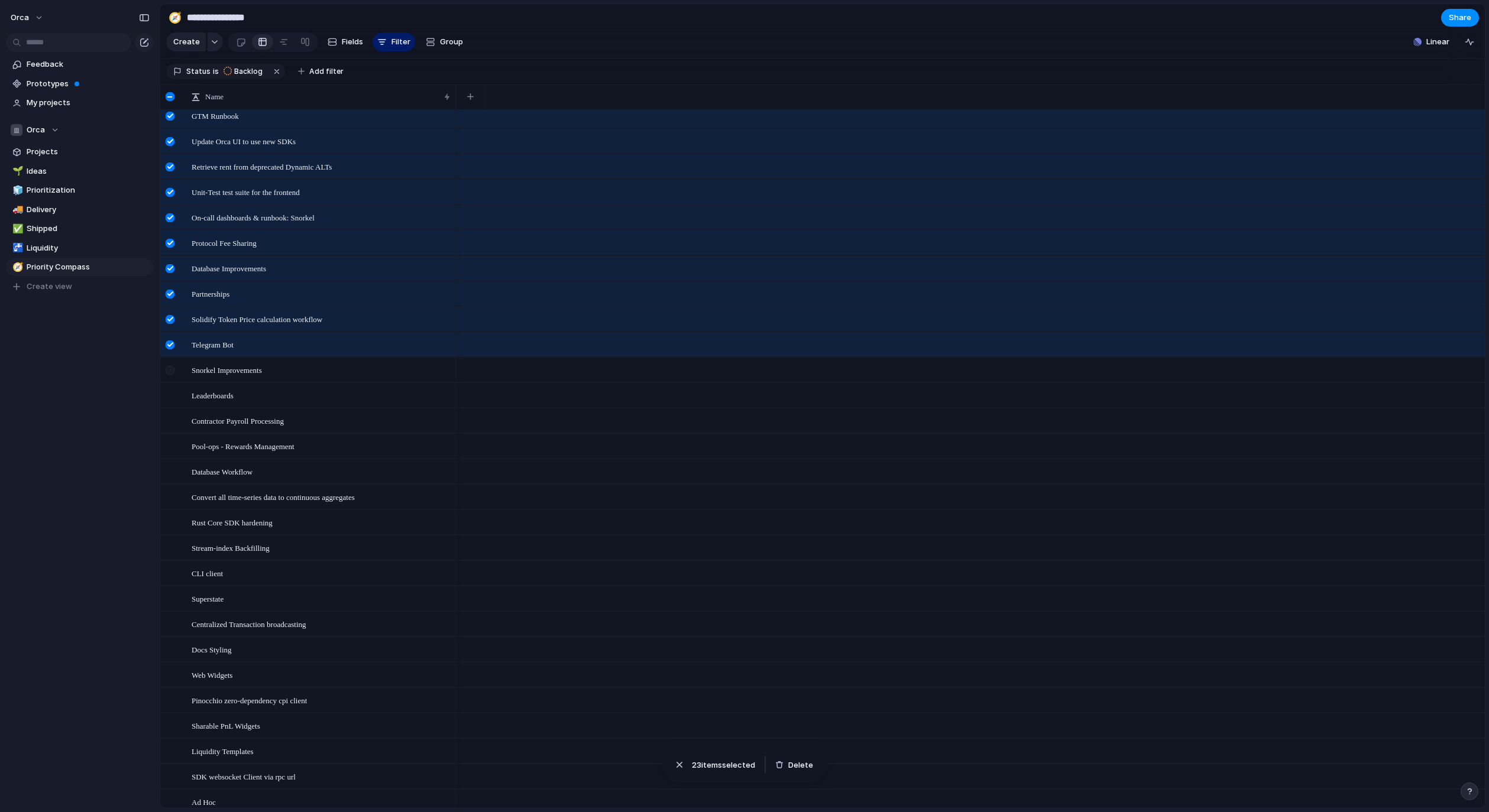
click at [177, 380] on div at bounding box center [171, 374] width 21 height 32
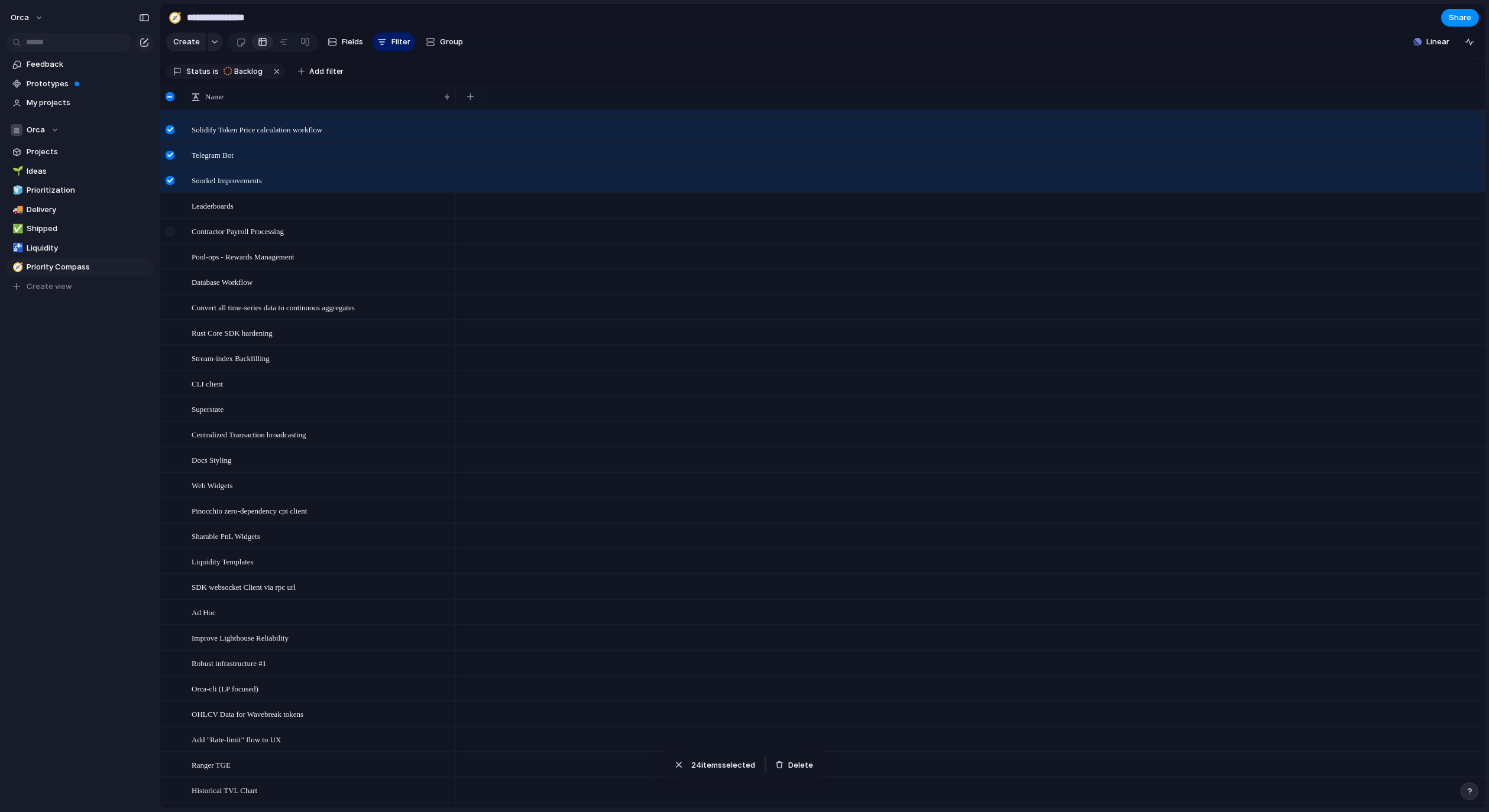
click at [174, 236] on div at bounding box center [170, 231] width 9 height 9
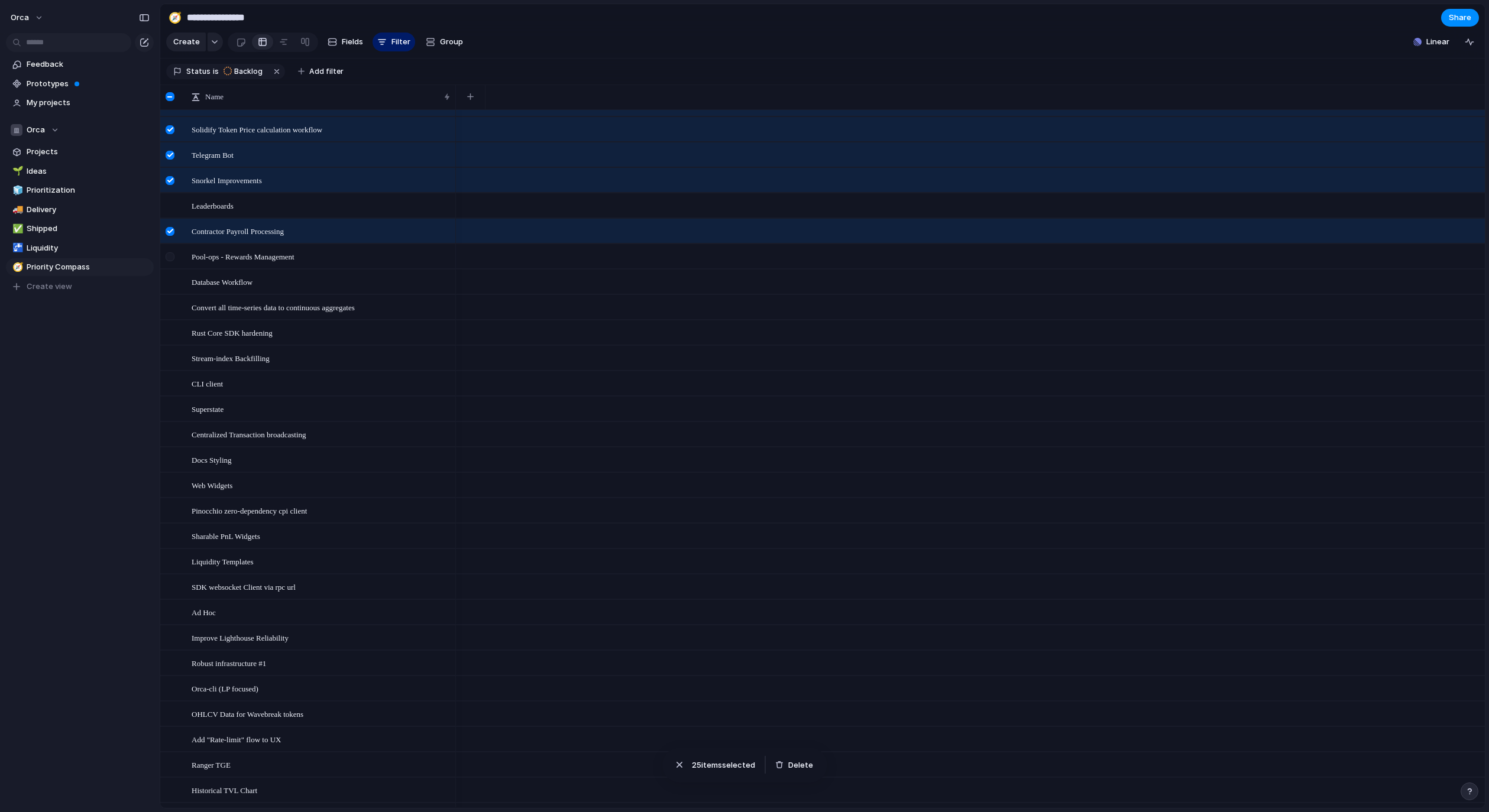
click at [170, 261] on div at bounding box center [170, 257] width 9 height 9
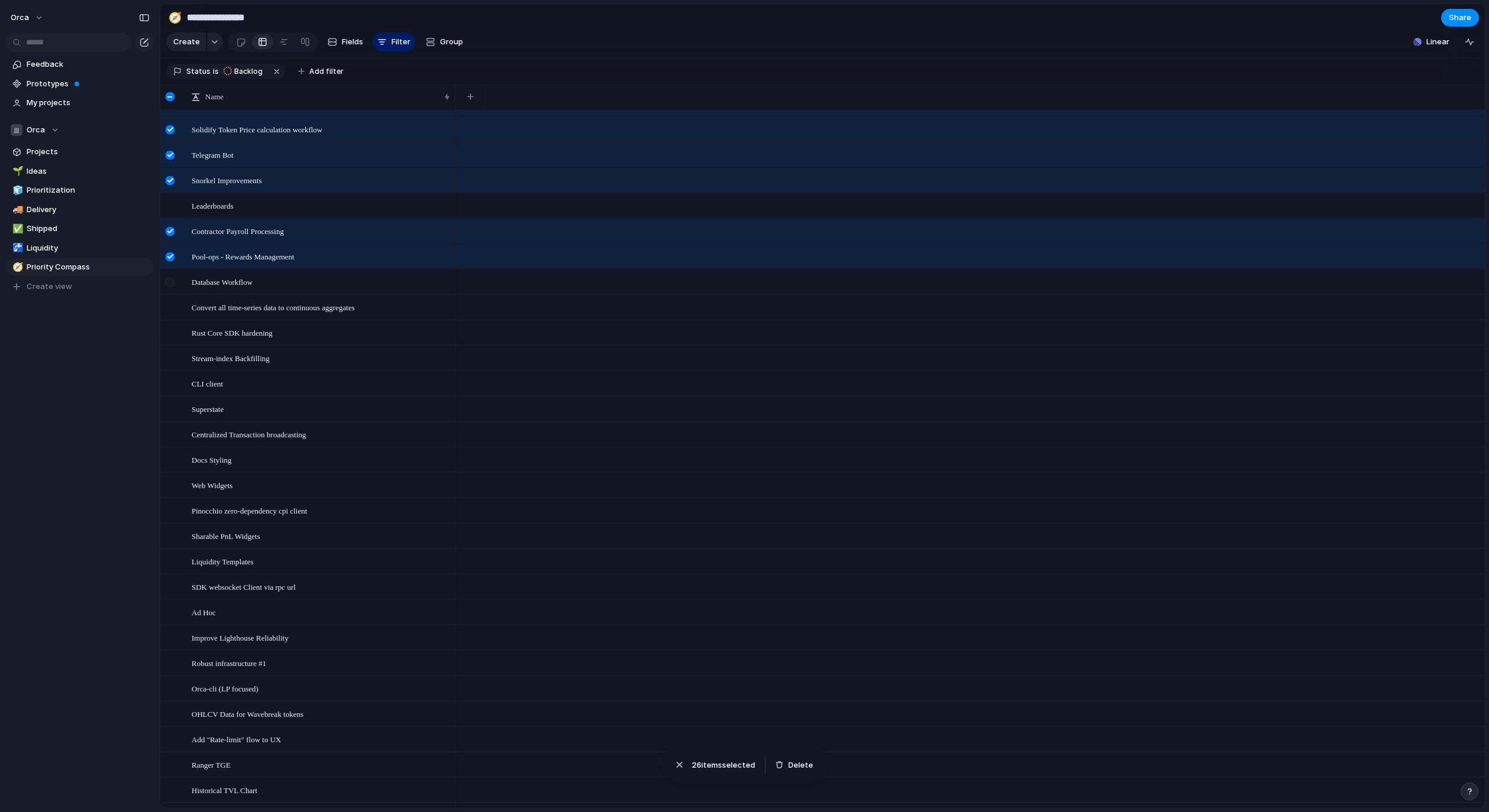
click at [171, 287] on div at bounding box center [170, 282] width 9 height 9
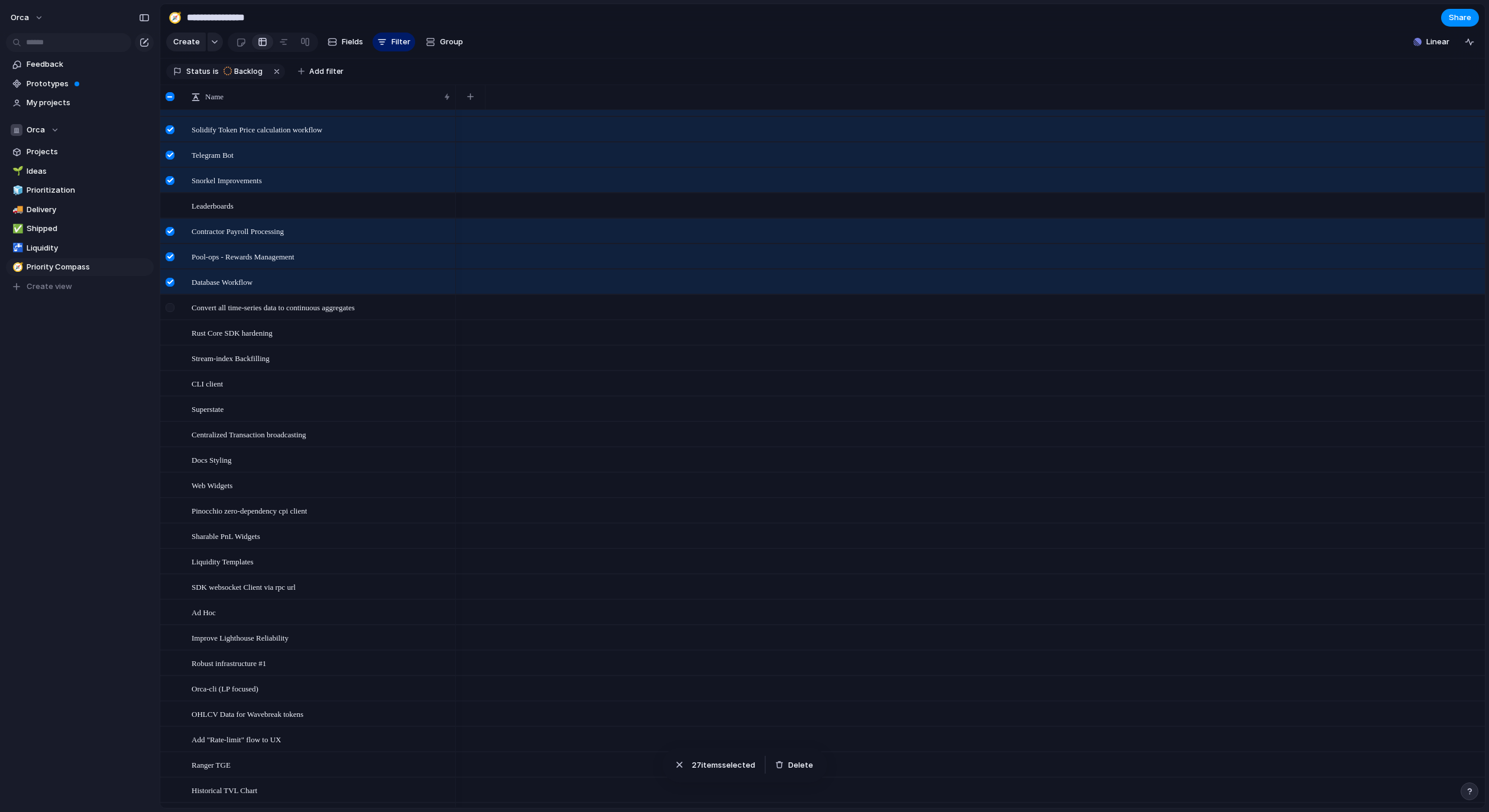
click at [176, 320] on div at bounding box center [171, 311] width 21 height 32
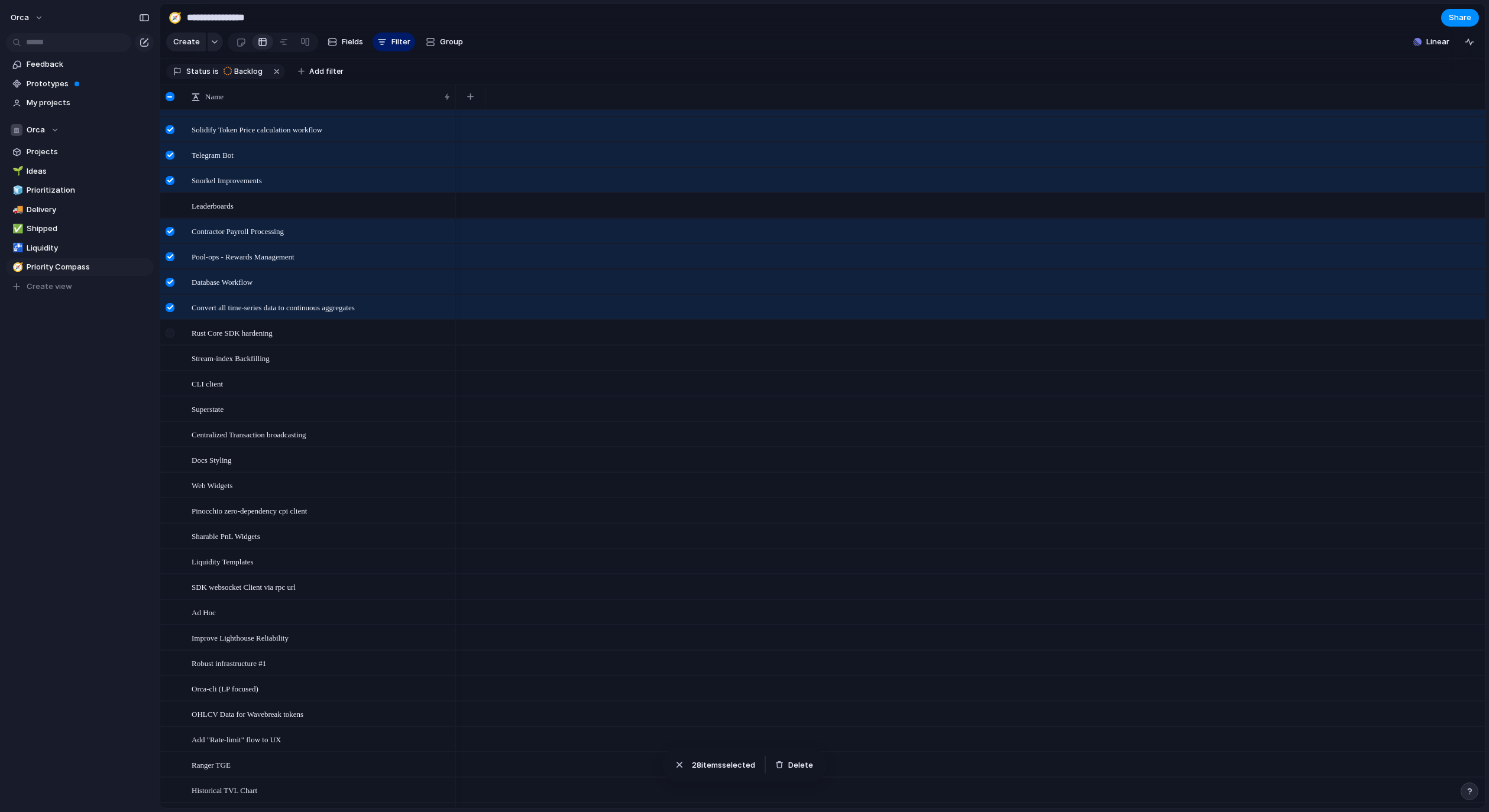
click at [171, 337] on div at bounding box center [170, 333] width 9 height 9
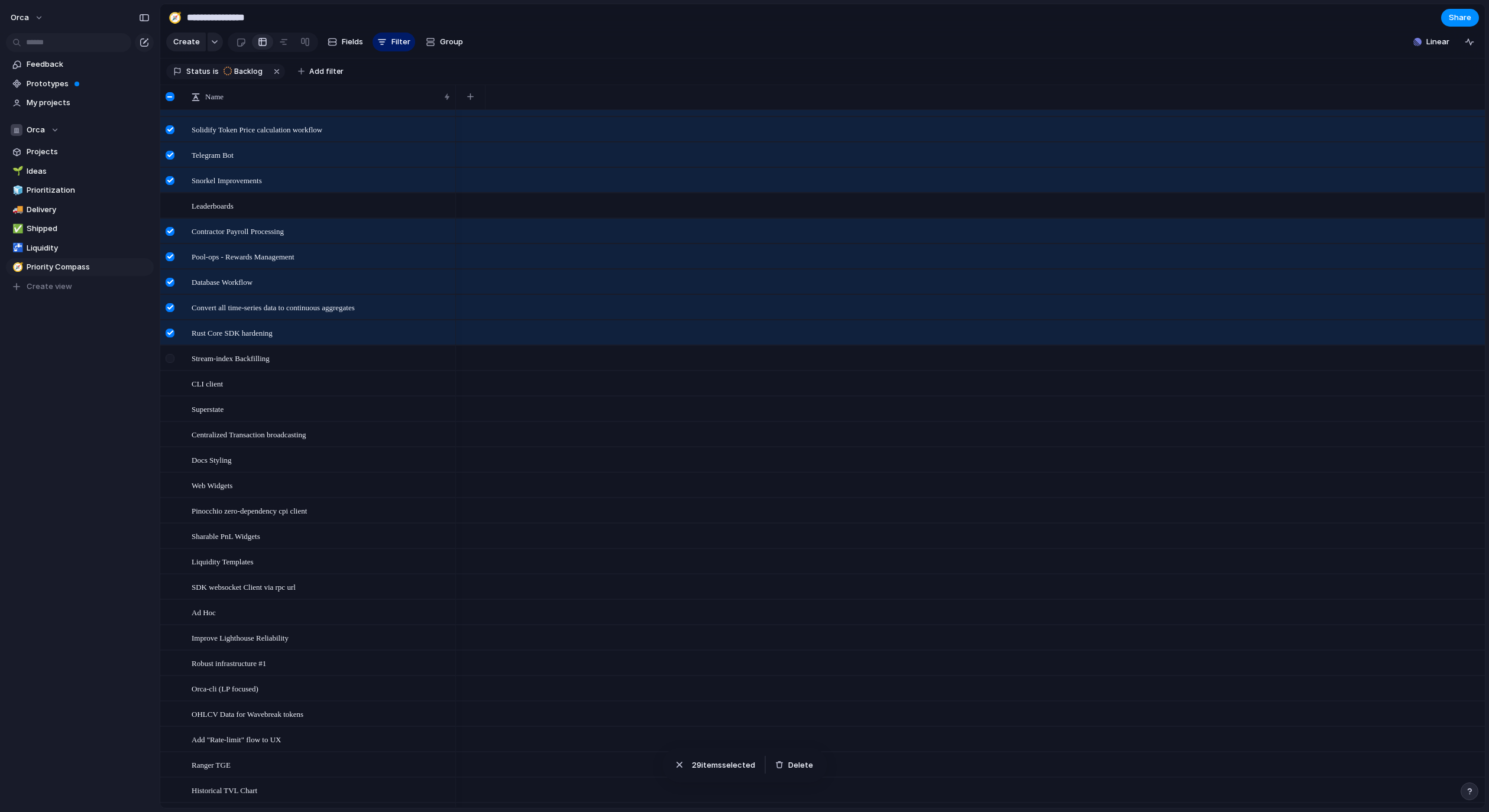
click at [174, 363] on div at bounding box center [170, 358] width 9 height 9
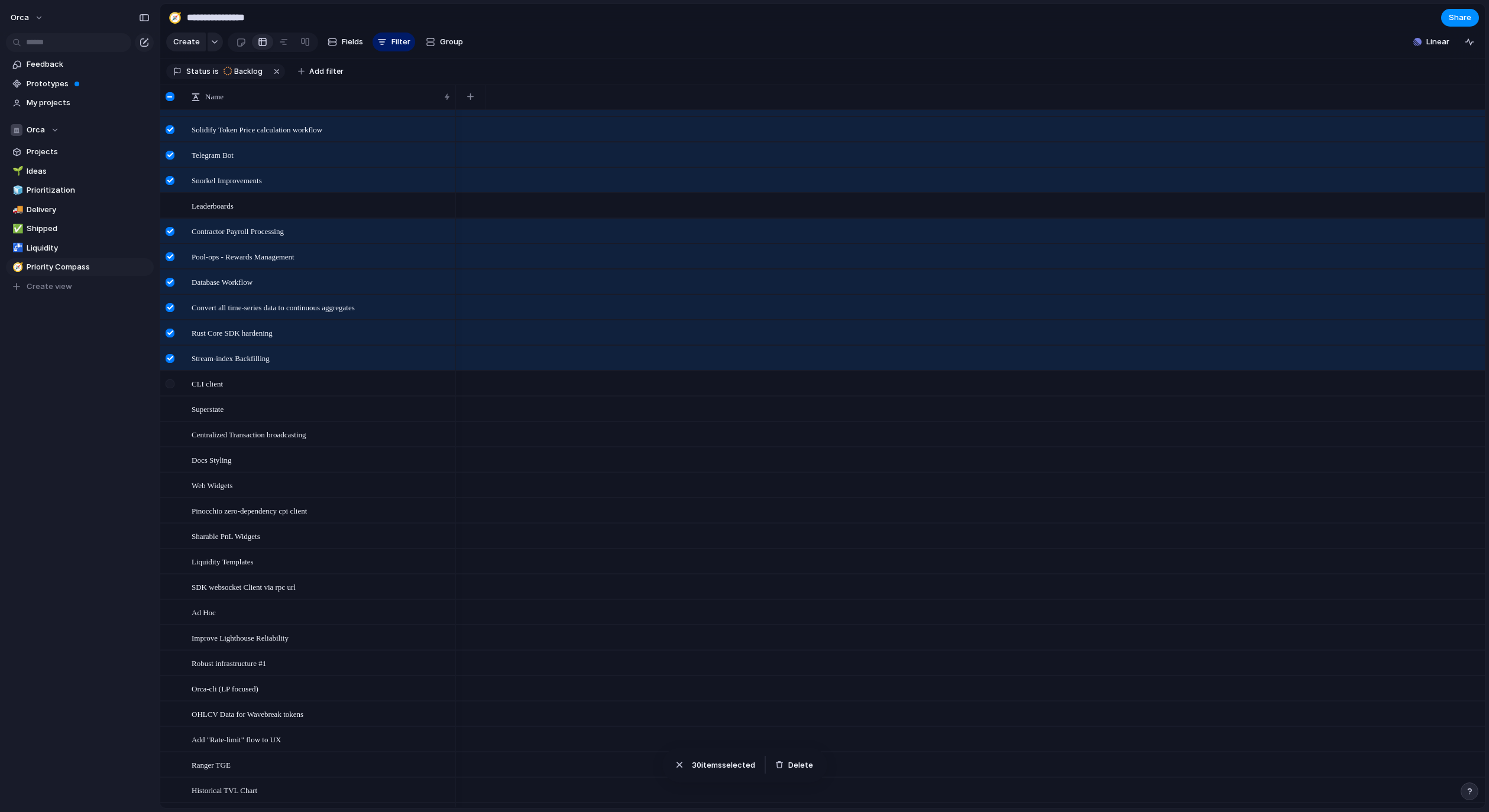
click at [171, 388] on div at bounding box center [170, 383] width 9 height 9
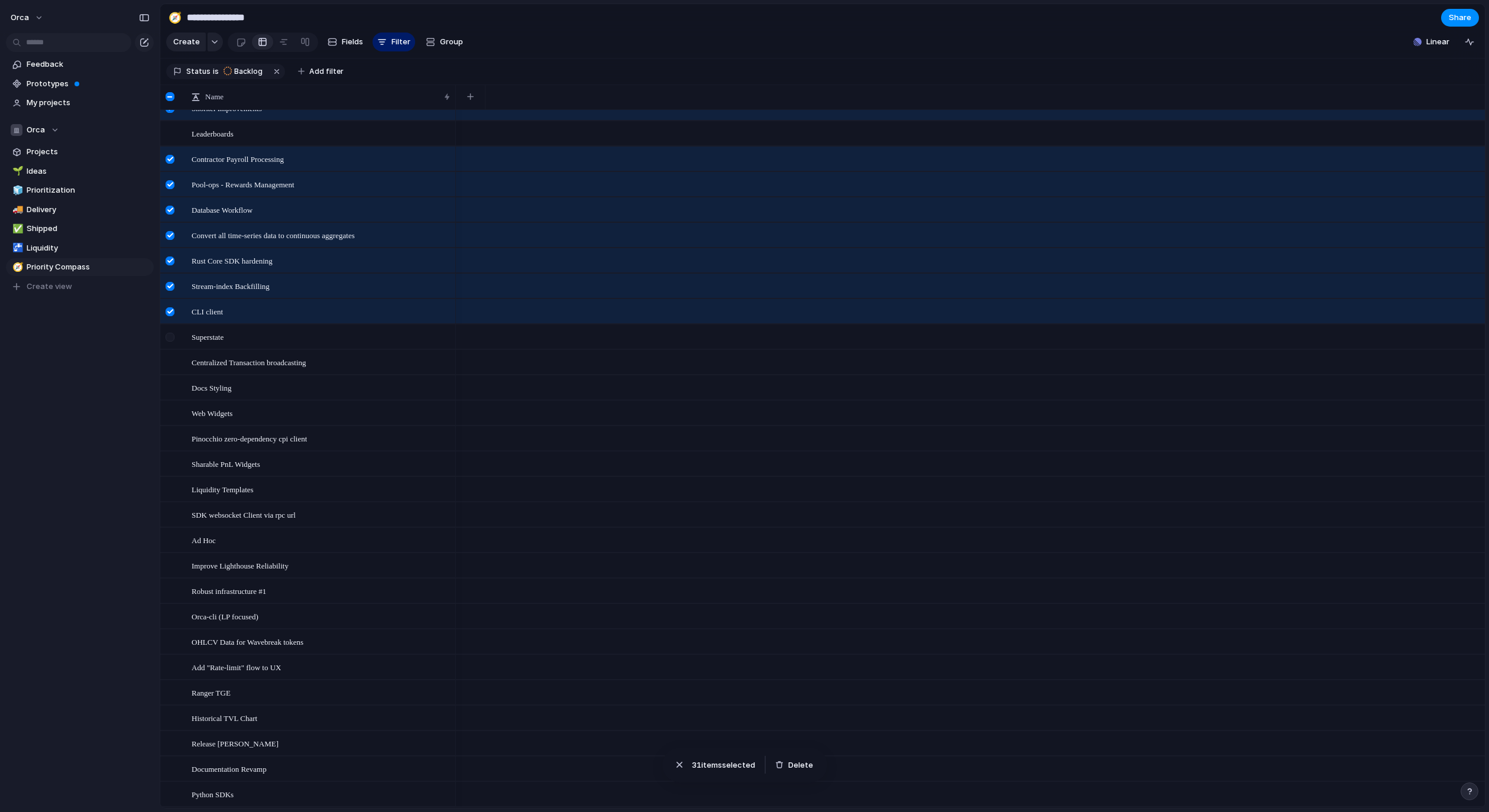
click at [171, 356] on div at bounding box center [171, 341] width 21 height 32
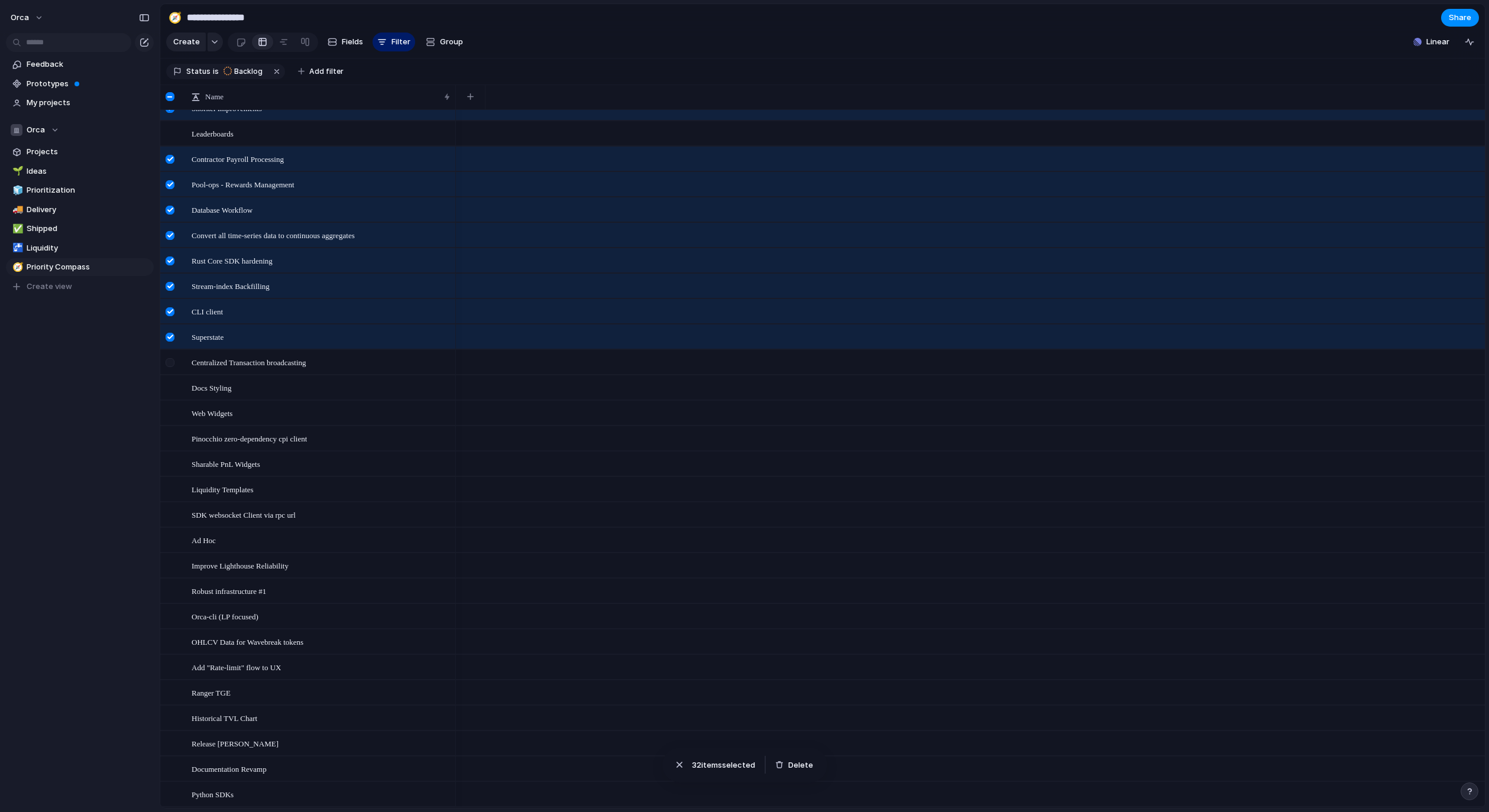
click at [174, 367] on div at bounding box center [170, 362] width 9 height 9
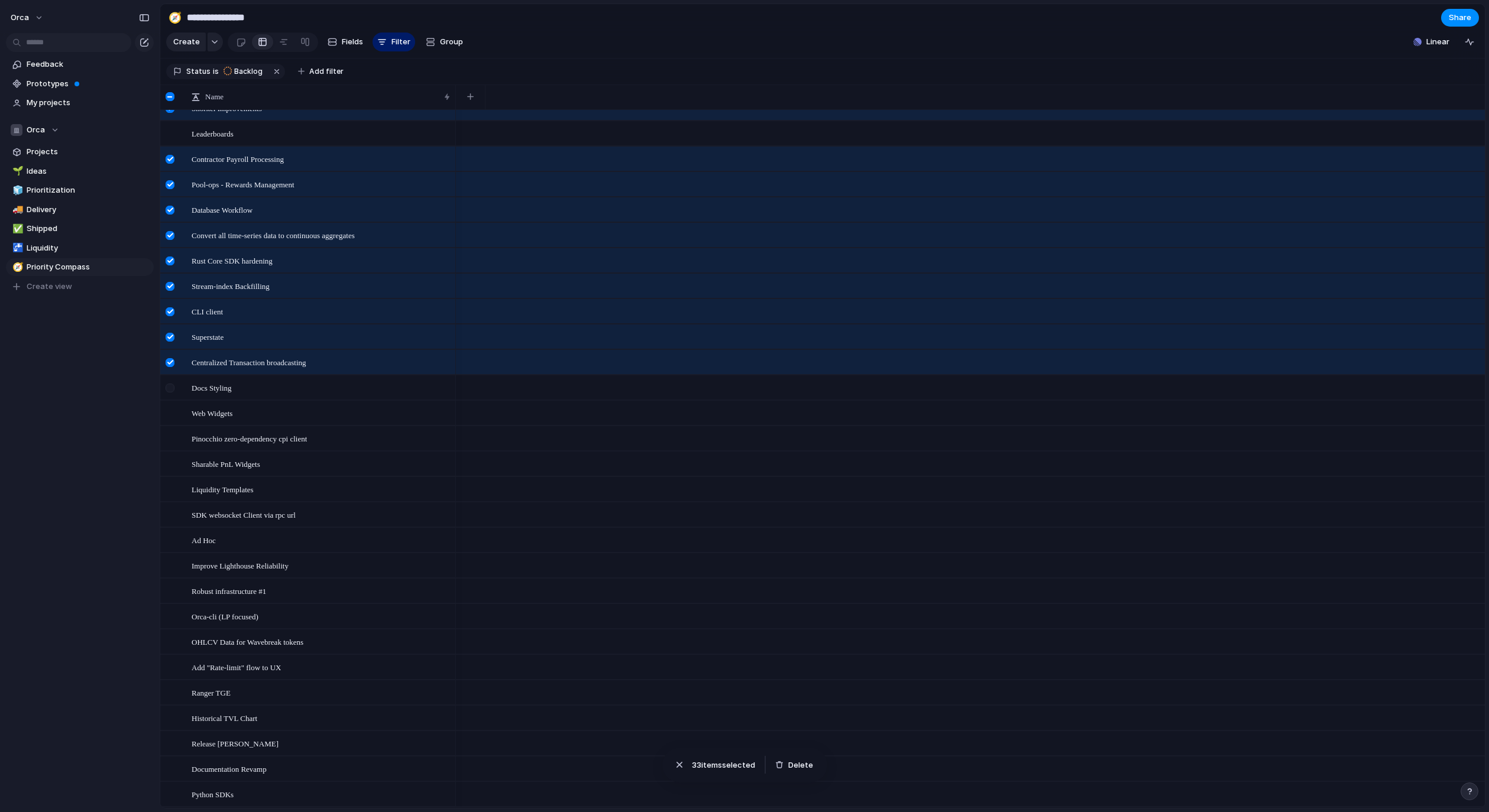
drag, startPoint x: 174, startPoint y: 395, endPoint x: 172, endPoint y: 406, distance: 11.2
click at [173, 392] on div at bounding box center [170, 387] width 9 height 9
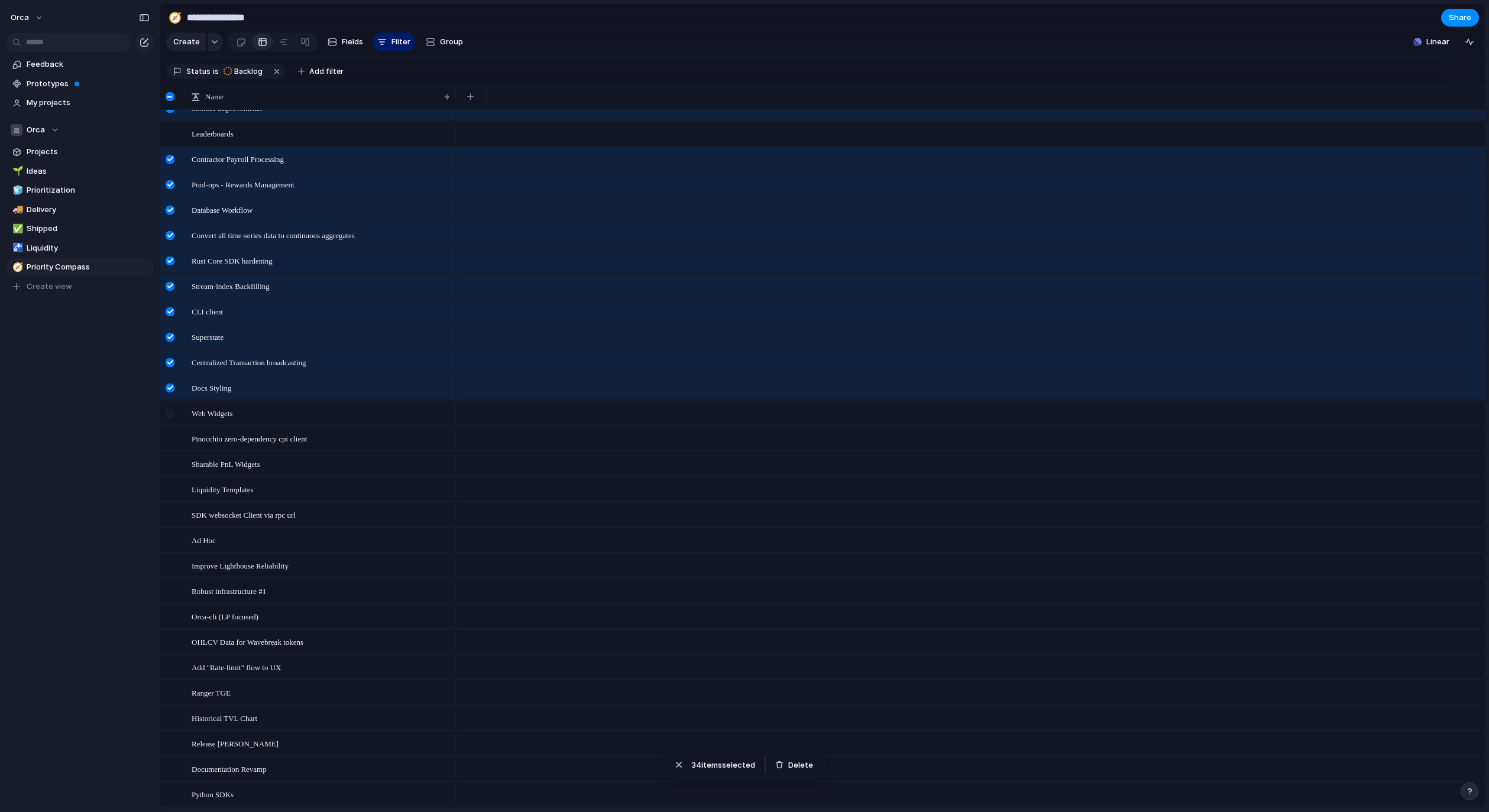
click at [174, 417] on div at bounding box center [170, 413] width 9 height 9
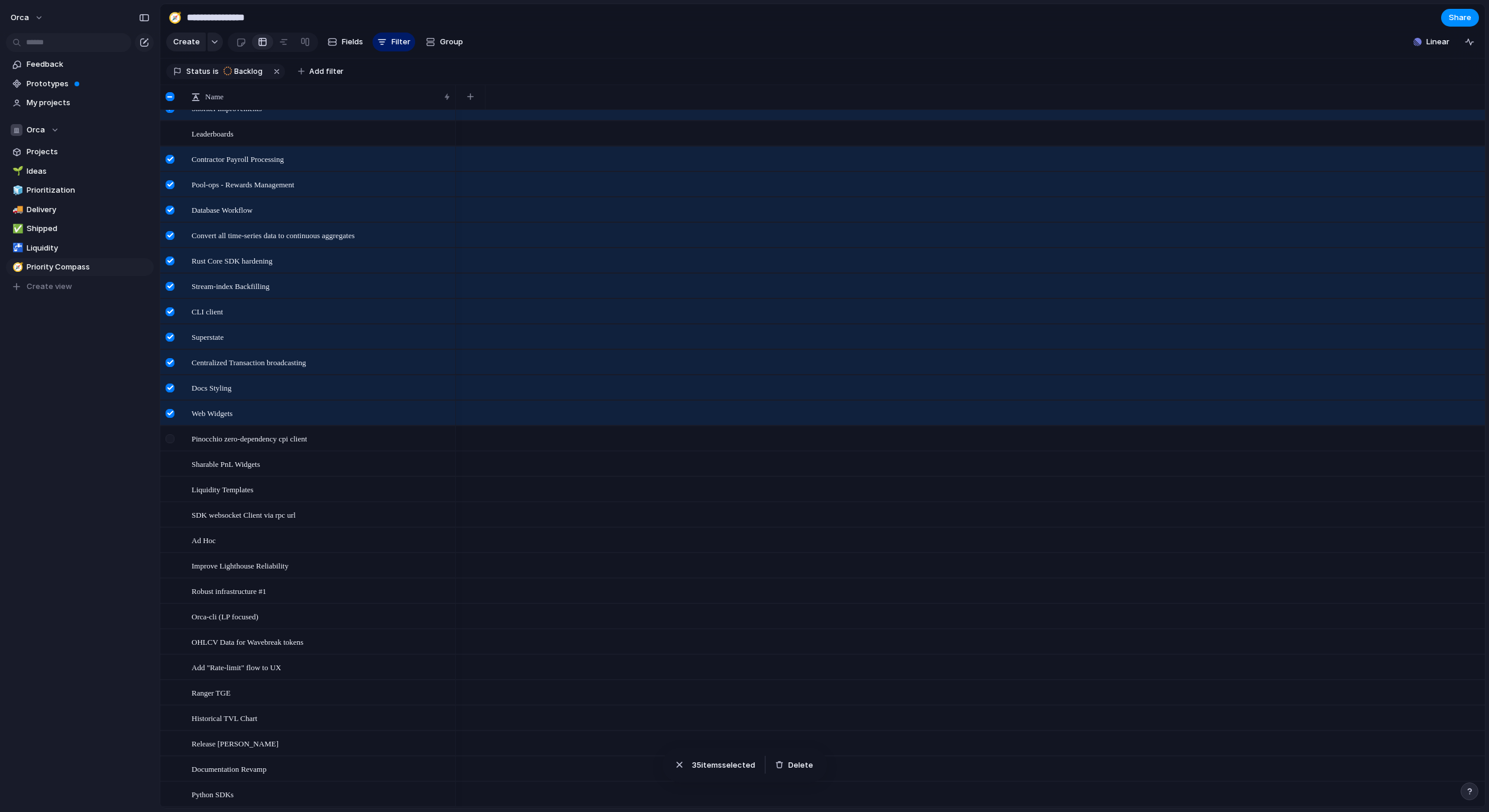
click at [174, 451] on div at bounding box center [171, 443] width 21 height 32
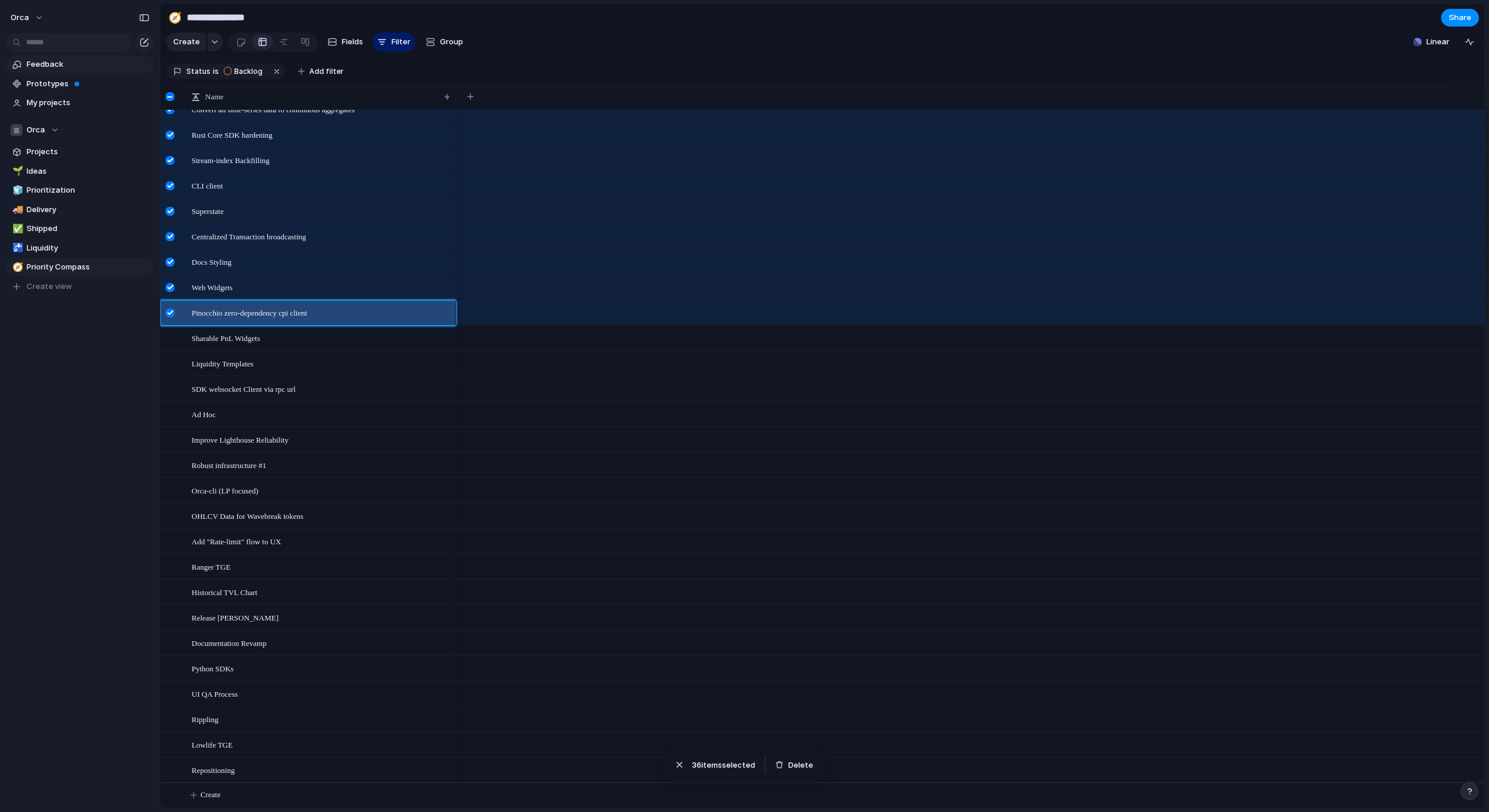
click at [77, 67] on span "Feedback" at bounding box center [88, 64] width 123 height 12
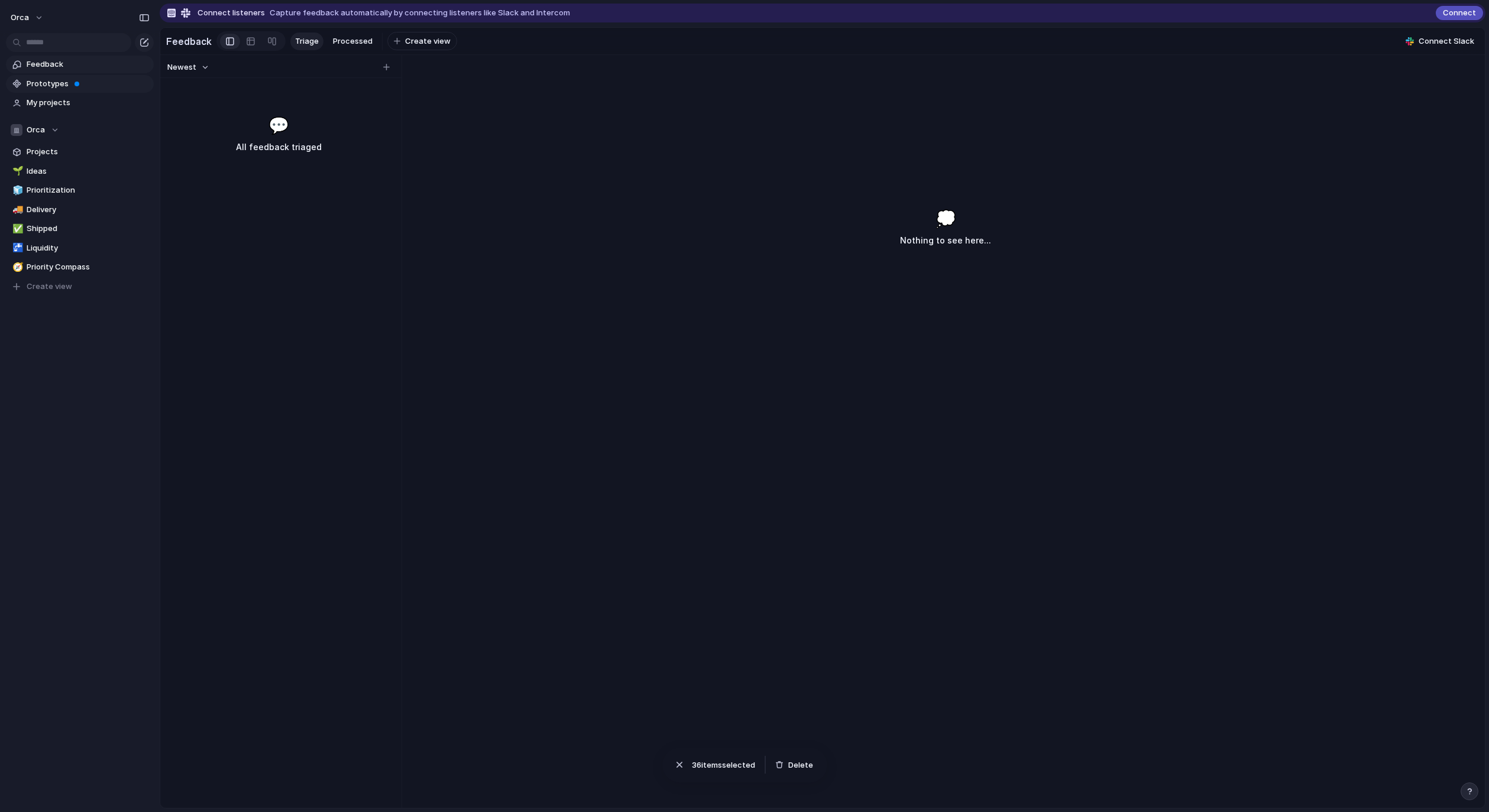
click at [71, 82] on span "Prototypes" at bounding box center [88, 83] width 123 height 12
click at [82, 159] on link "Projects" at bounding box center [79, 152] width 148 height 17
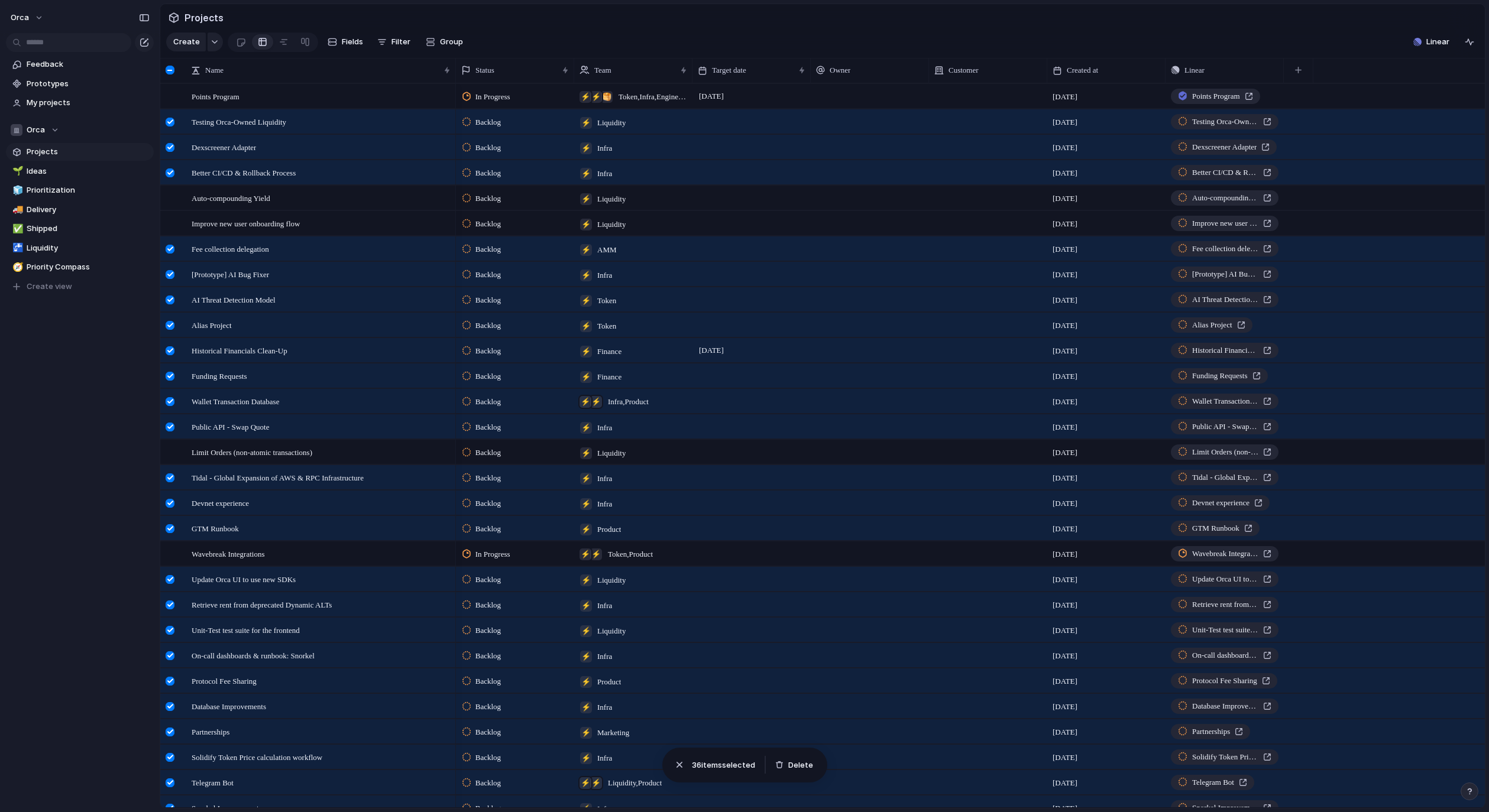
click at [169, 74] on div at bounding box center [170, 70] width 9 height 9
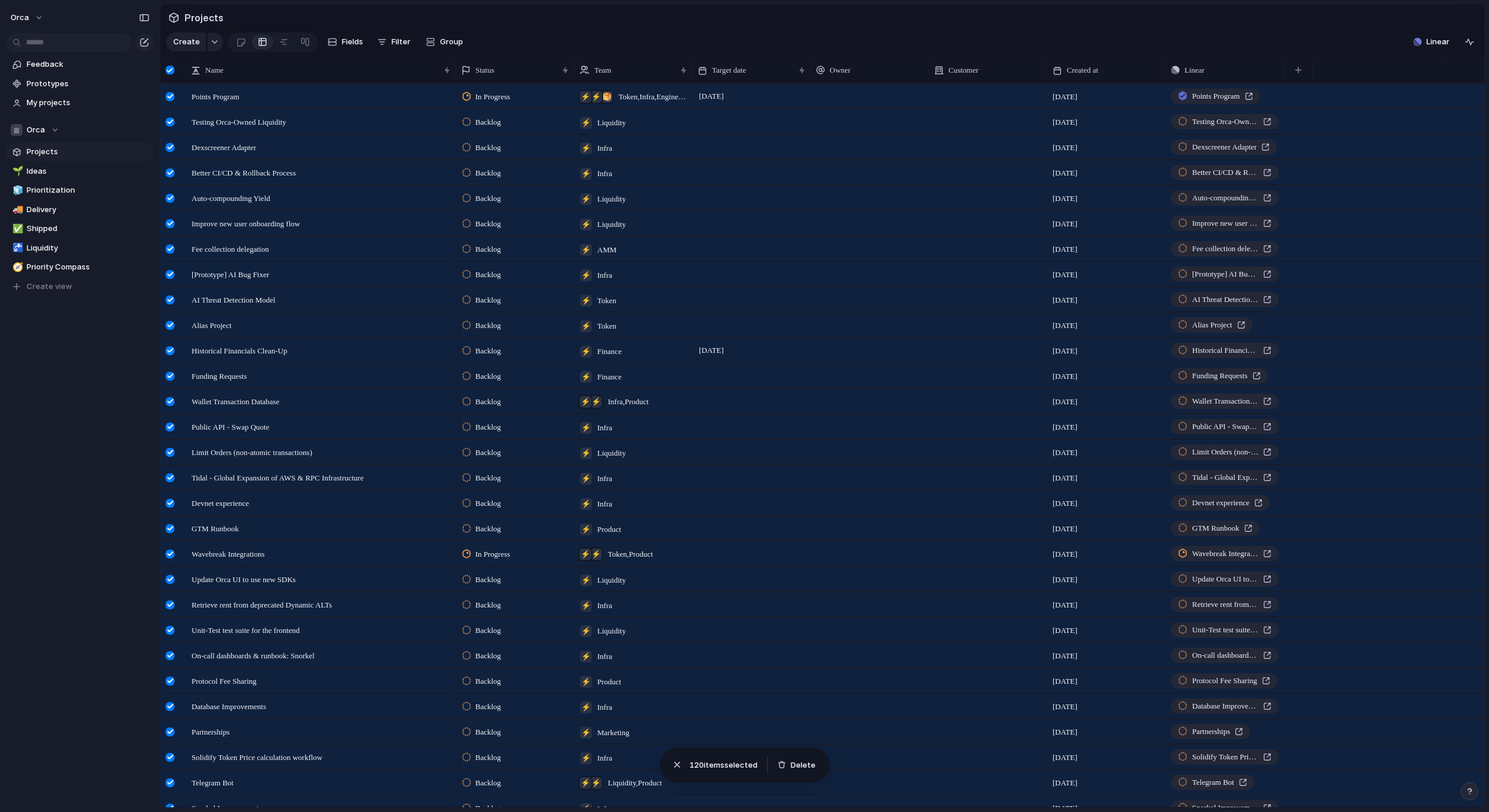
click at [173, 74] on div at bounding box center [170, 70] width 9 height 9
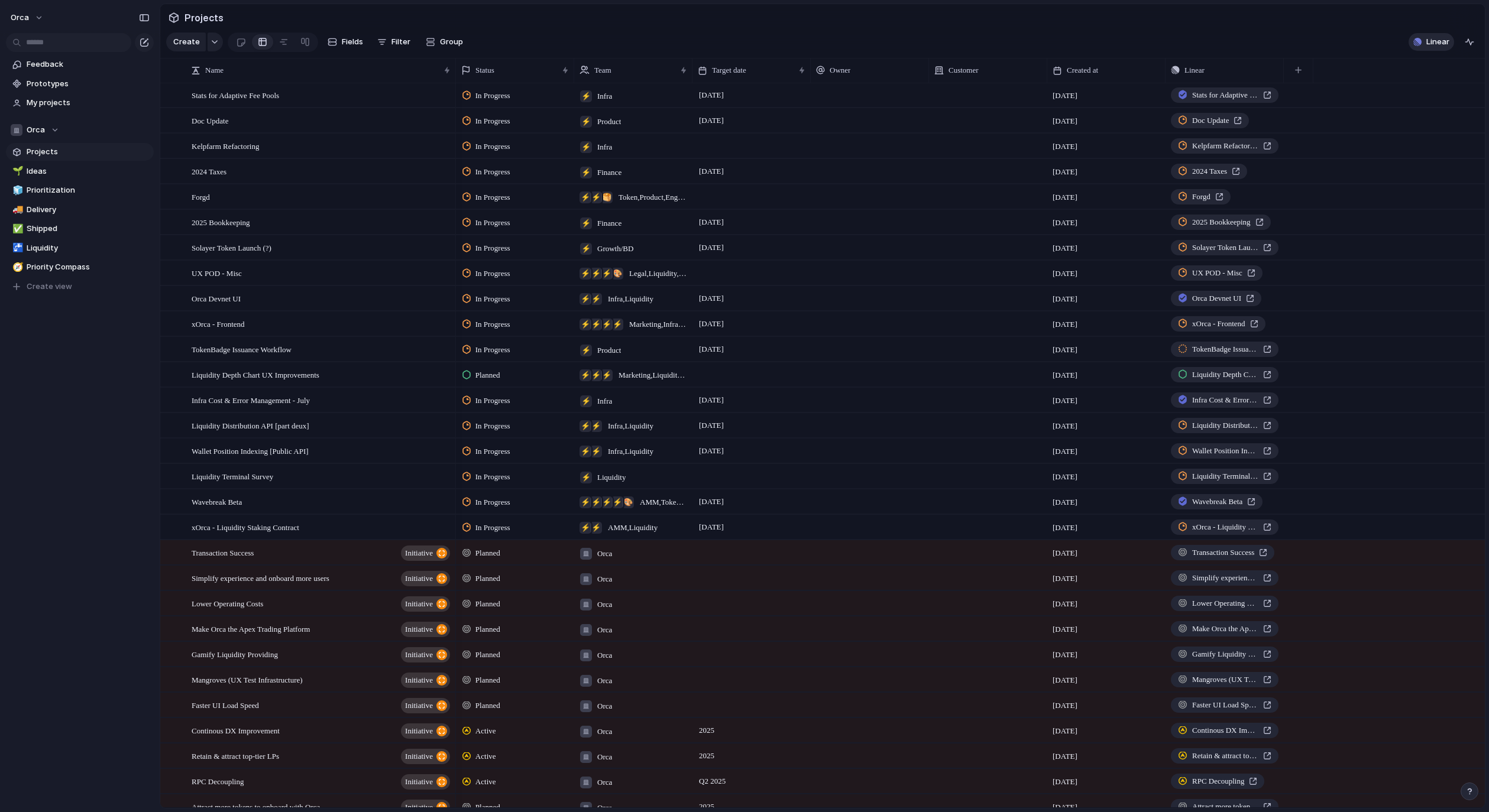
click at [1419, 46] on div "button" at bounding box center [1417, 42] width 8 height 8
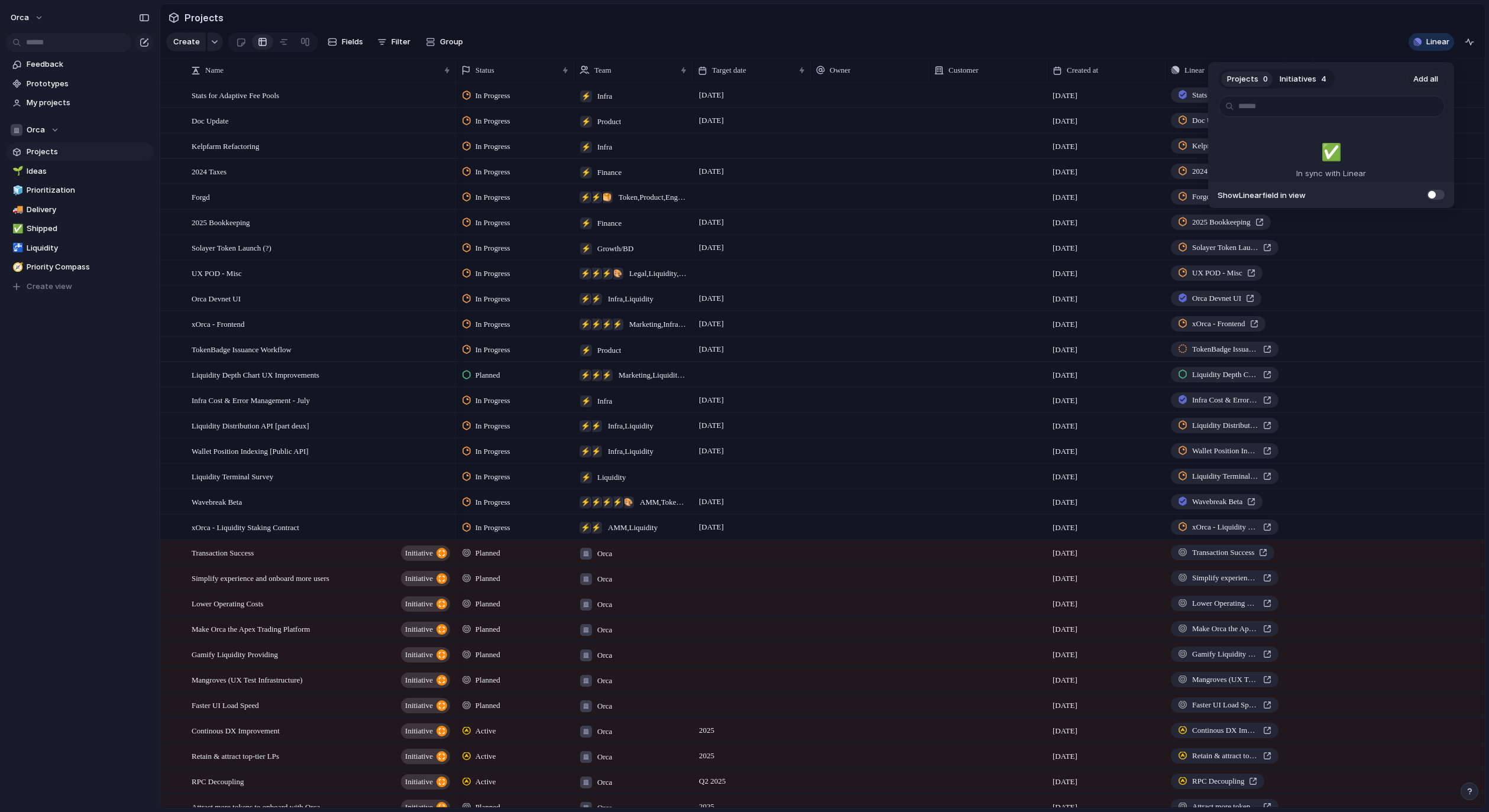
click at [1437, 194] on span at bounding box center [1435, 194] width 17 height 10
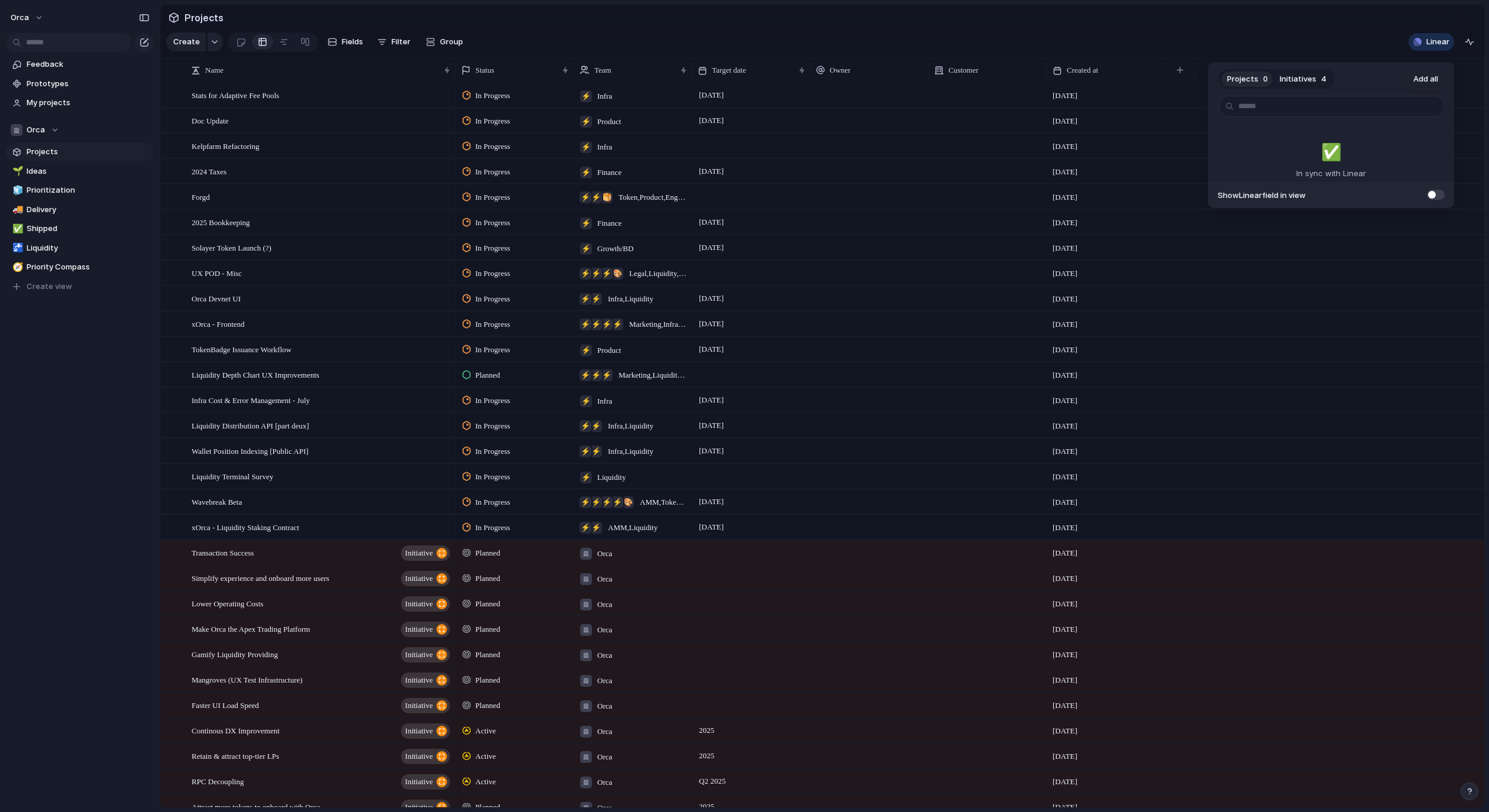
click at [1437, 194] on span at bounding box center [1435, 194] width 17 height 10
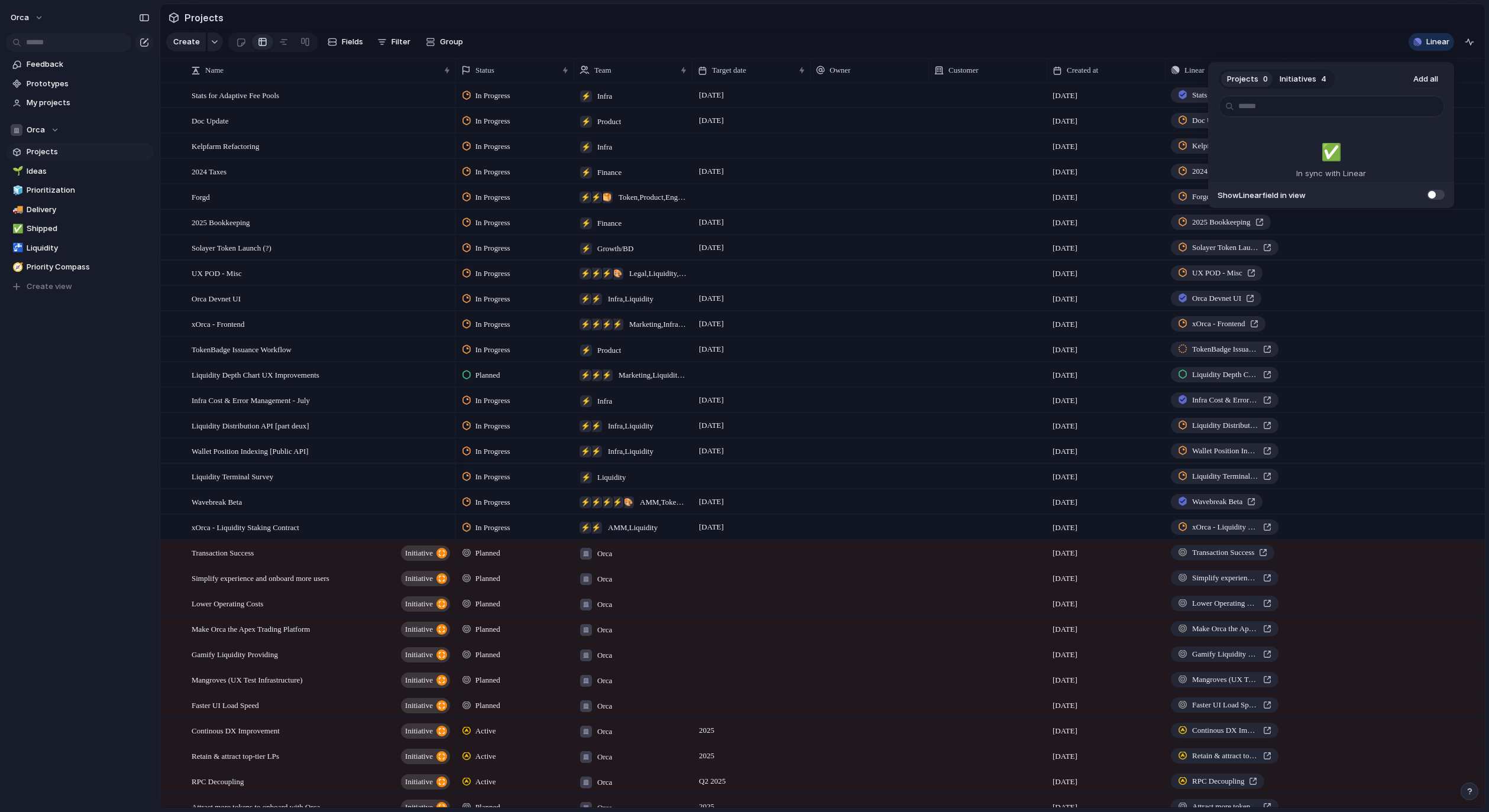
click at [1442, 193] on span at bounding box center [1435, 194] width 17 height 10
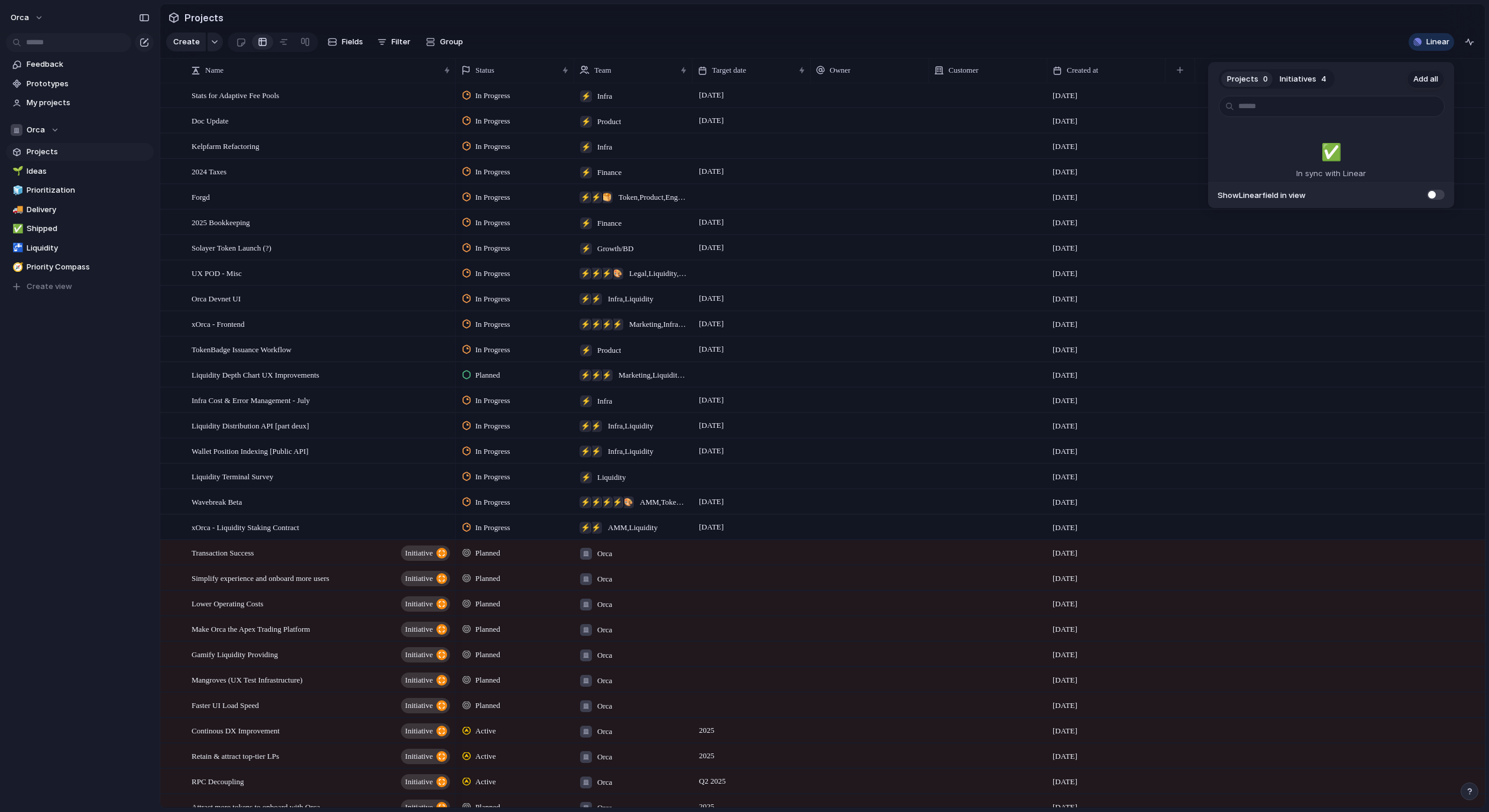
click at [1439, 78] on button "Add all" at bounding box center [1426, 79] width 38 height 19
click at [1293, 196] on span "Show Linear field in view" at bounding box center [1261, 195] width 88 height 12
click at [1315, 154] on div "✅️ In sync with Linear" at bounding box center [1331, 159] width 70 height 40
drag, startPoint x: 1198, startPoint y: 10, endPoint x: 977, endPoint y: 22, distance: 221.3
click at [1189, 13] on div "Projects 0 Initiatives 4 Add all ✅️ In sync with Linear Show Linear field in vi…" at bounding box center [744, 406] width 1489 height 812
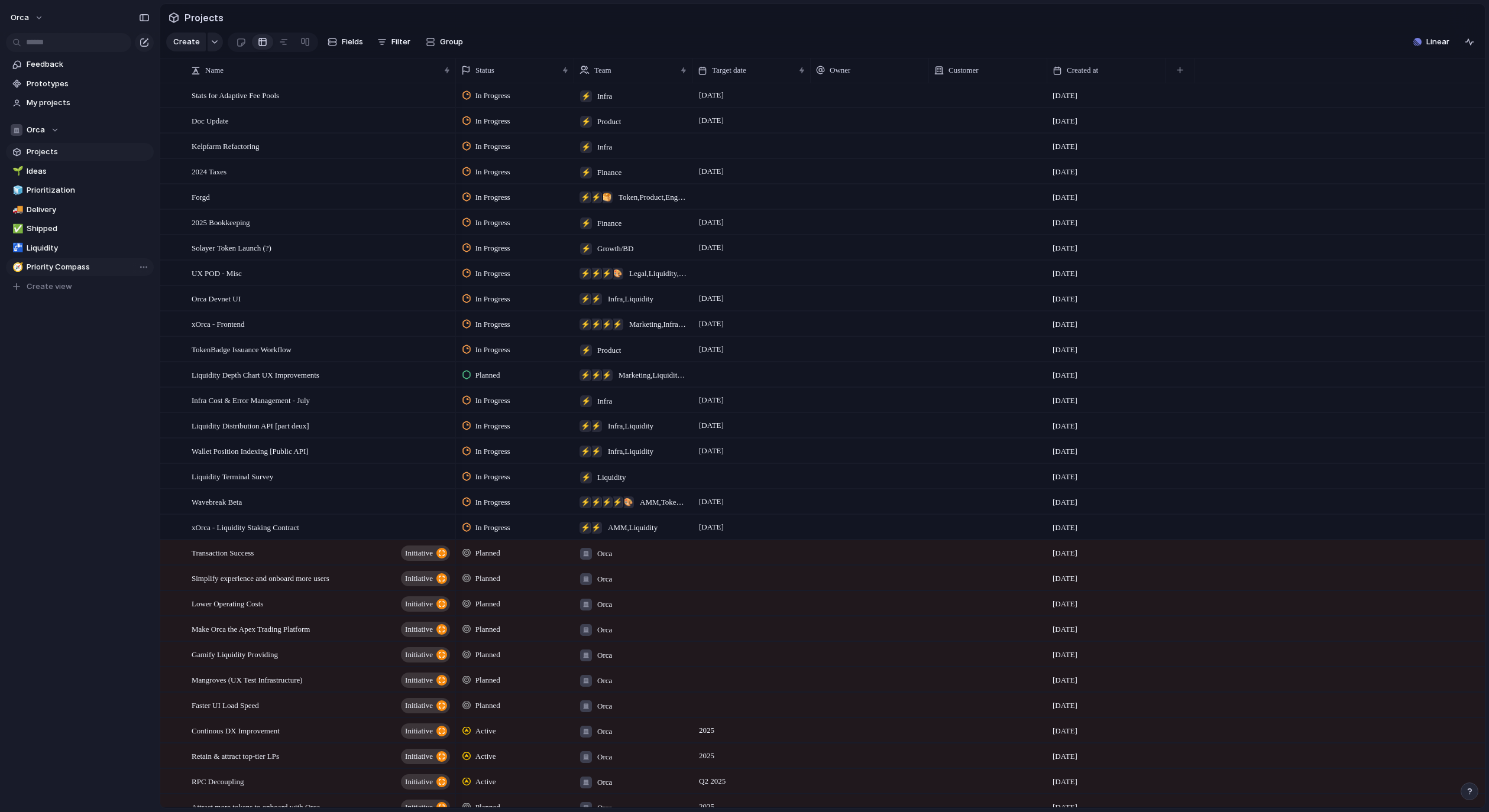
click at [91, 266] on span "Priority Compass" at bounding box center [88, 267] width 123 height 12
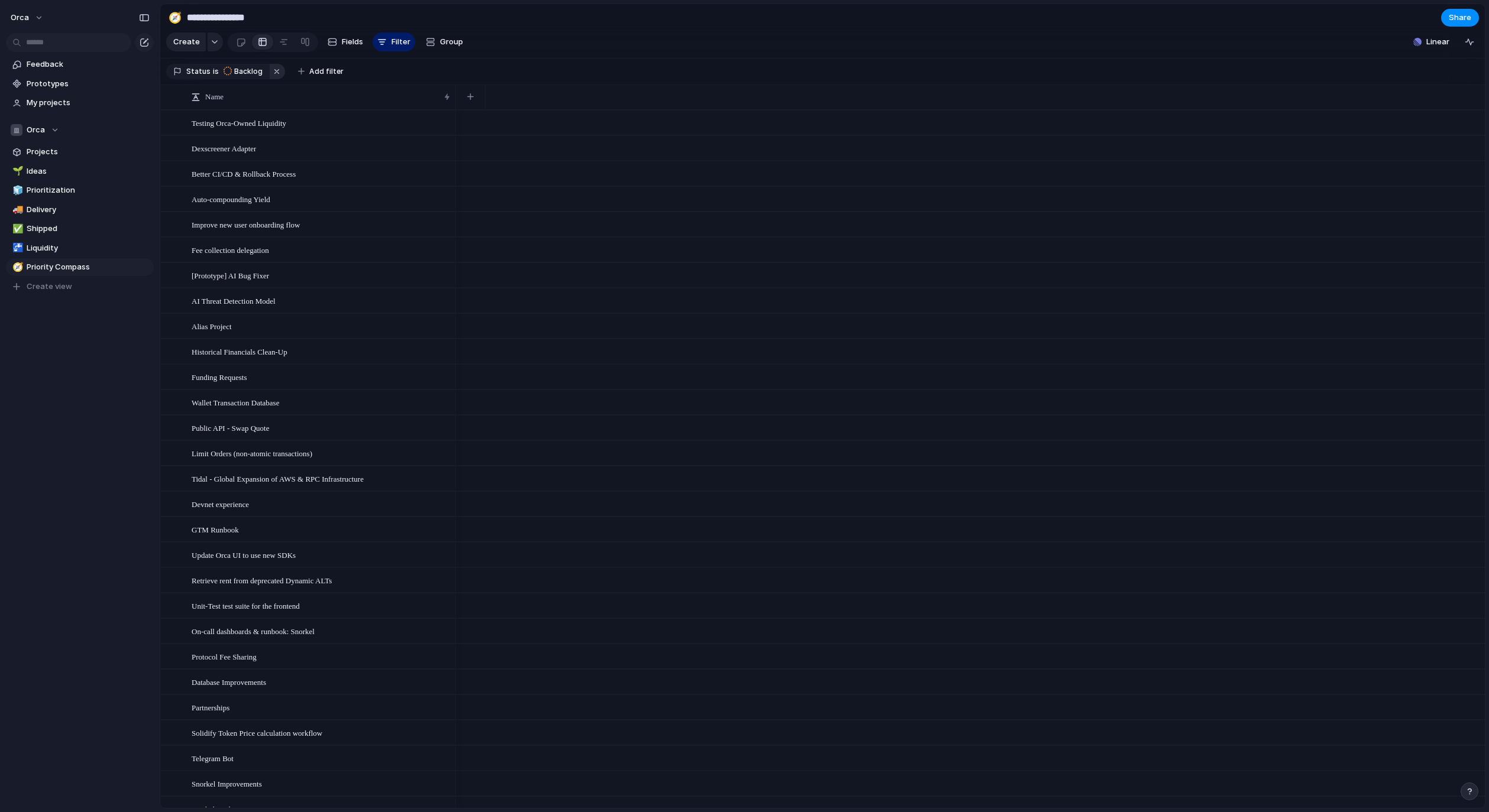
click at [269, 78] on button "button" at bounding box center [277, 71] width 15 height 15
click at [426, 45] on div "button" at bounding box center [430, 42] width 10 height 10
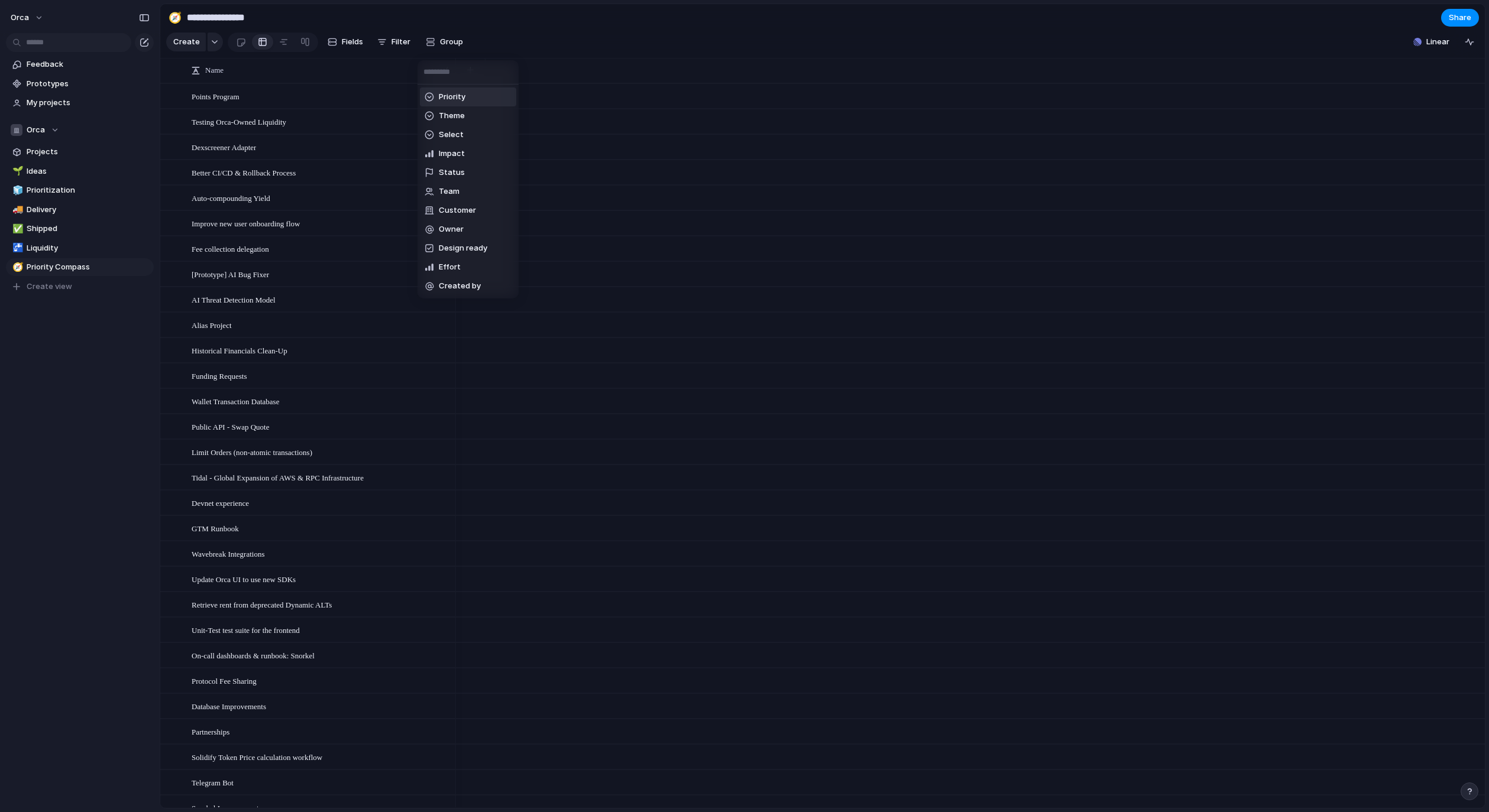
click at [501, 44] on div "Priority Theme Select Impact Status Team Customer Owner Design ready Effort Cre…" at bounding box center [744, 406] width 1489 height 812
